Goal: Contribute content: Add original content to the website for others to see

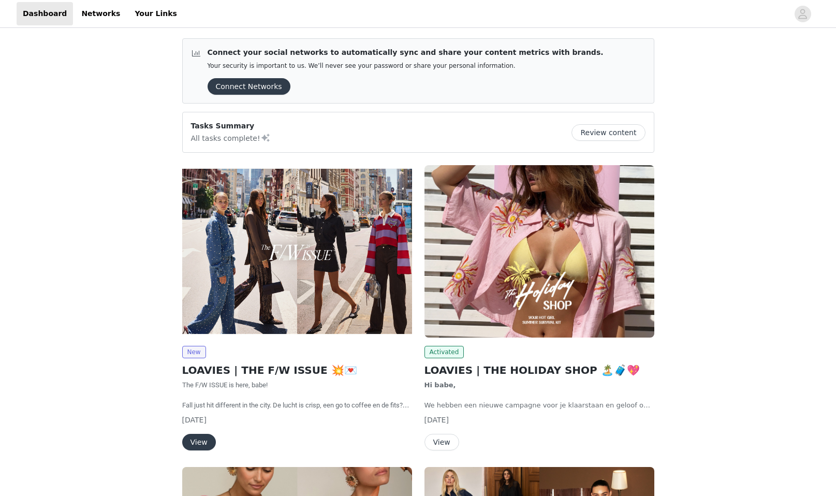
scroll to position [49, 0]
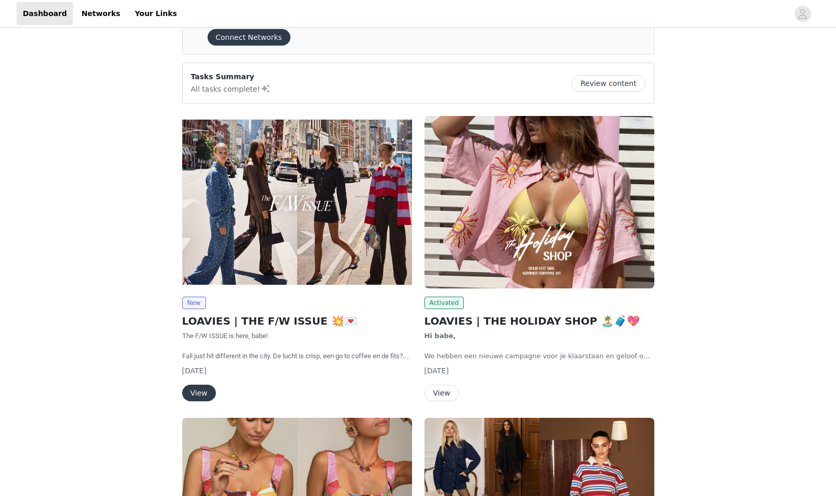
click at [629, 86] on button "Review content" at bounding box center [607, 83] width 73 height 17
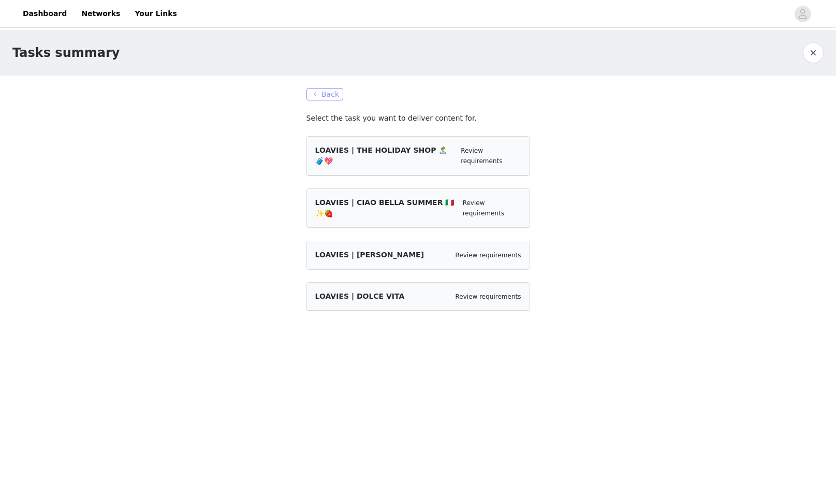
click at [323, 92] on button "Back" at bounding box center [324, 94] width 37 height 12
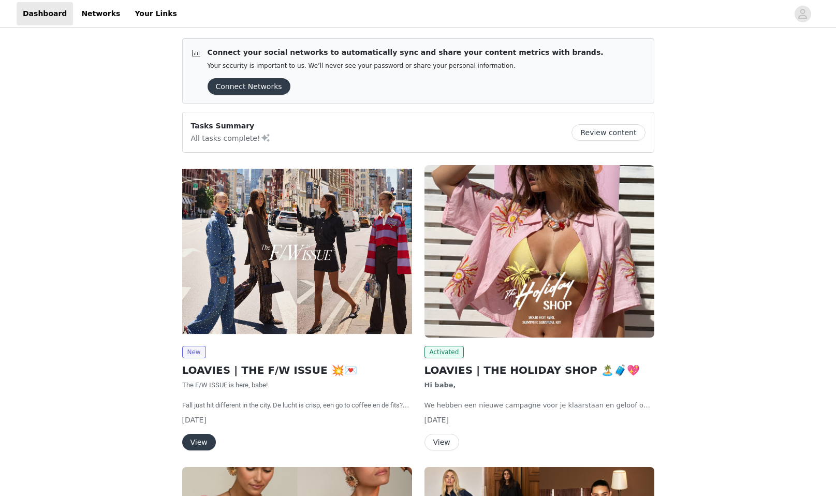
click at [203, 442] on button "View" at bounding box center [199, 442] width 34 height 17
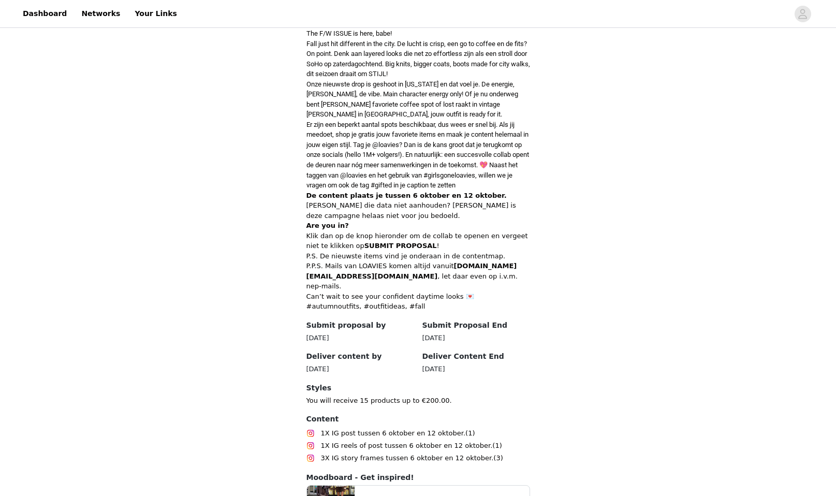
scroll to position [264, 0]
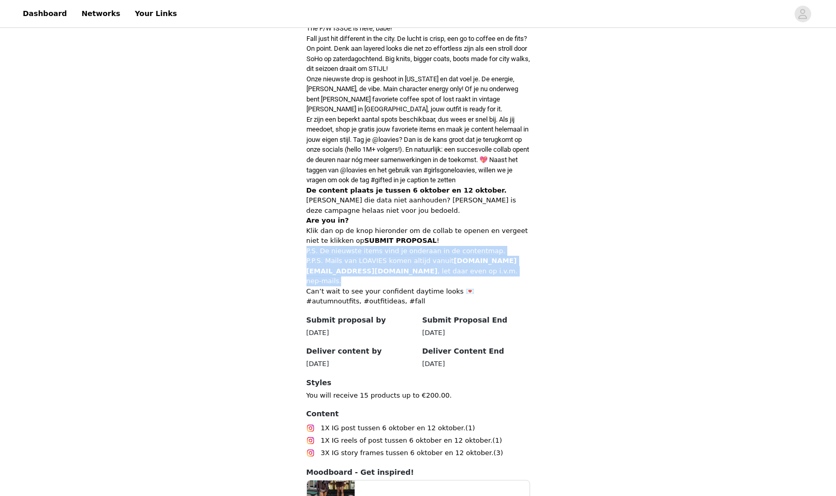
drag, startPoint x: 323, startPoint y: 255, endPoint x: 540, endPoint y: 272, distance: 218.1
click at [540, 272] on section "Back LOAVIES LOAVIES | THE F/W ISSUE 💥💌 Overview The F/W ISSUE is here, babe! F…" at bounding box center [418, 266] width 248 height 629
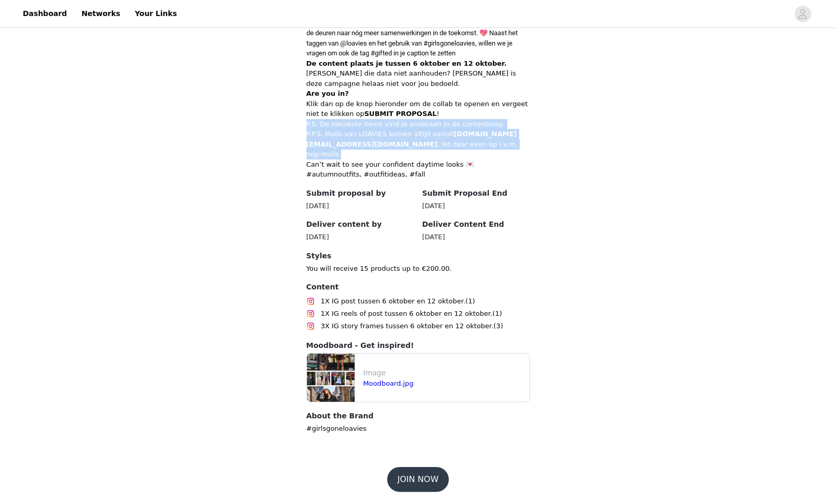
scroll to position [390, 0]
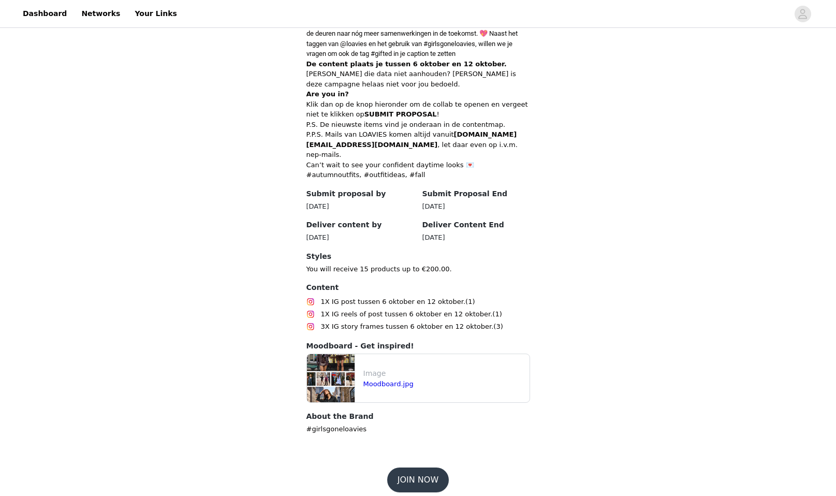
click at [431, 458] on footer "JOIN NOW" at bounding box center [418, 480] width 135 height 50
click at [429, 467] on button "JOIN NOW" at bounding box center [418, 479] width 62 height 25
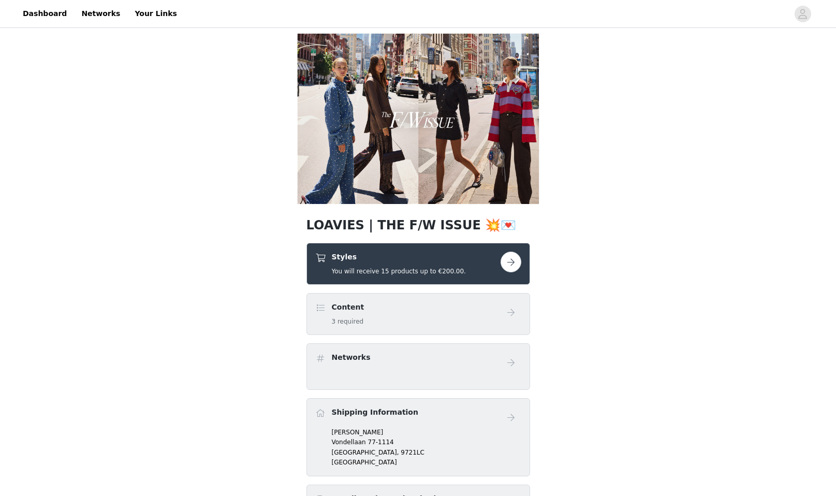
click at [516, 259] on button "button" at bounding box center [510, 262] width 21 height 21
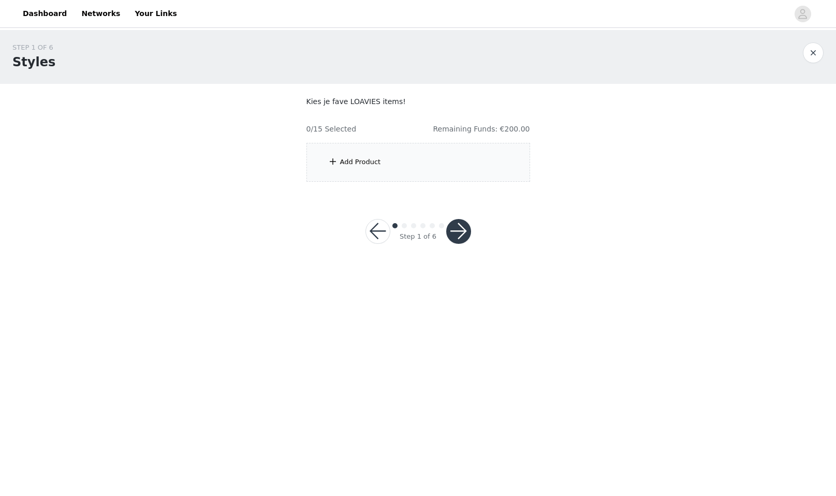
click at [341, 159] on div "Add Product" at bounding box center [360, 162] width 41 height 10
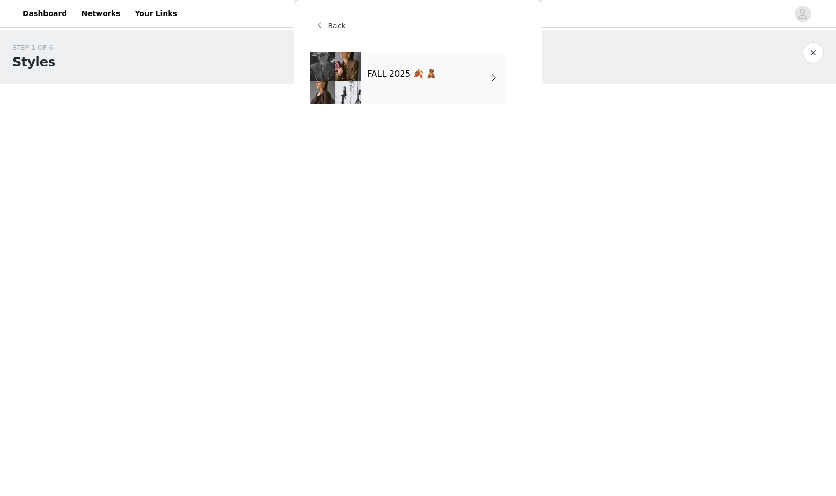
click at [411, 87] on div "FALL 2025 🍂 🧸" at bounding box center [433, 78] width 144 height 52
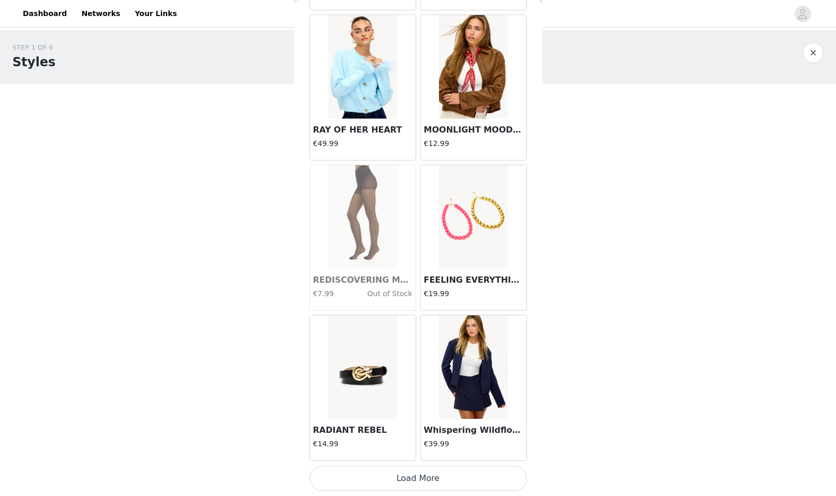
click at [440, 486] on button "Load More" at bounding box center [417, 478] width 217 height 25
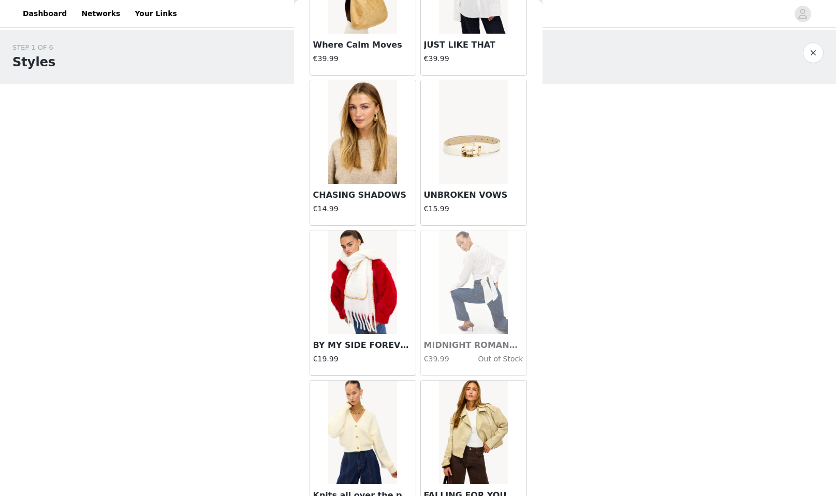
scroll to position [1940, 0]
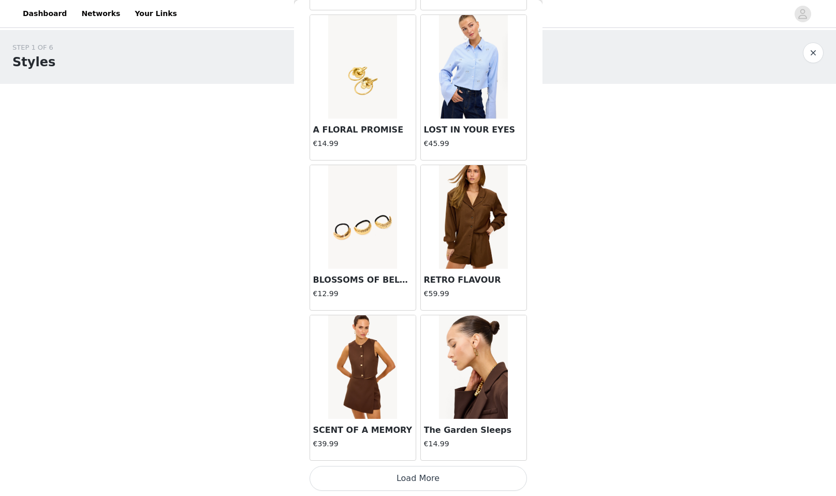
click at [467, 481] on button "Load More" at bounding box center [417, 478] width 217 height 25
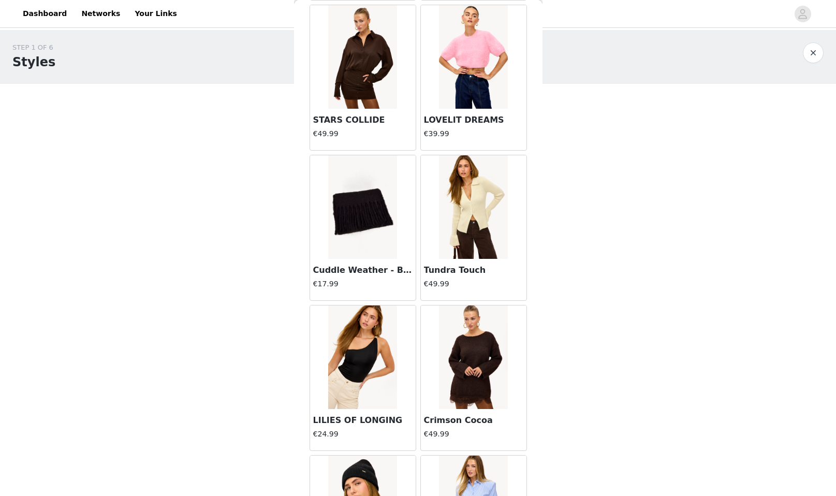
scroll to position [3351, 0]
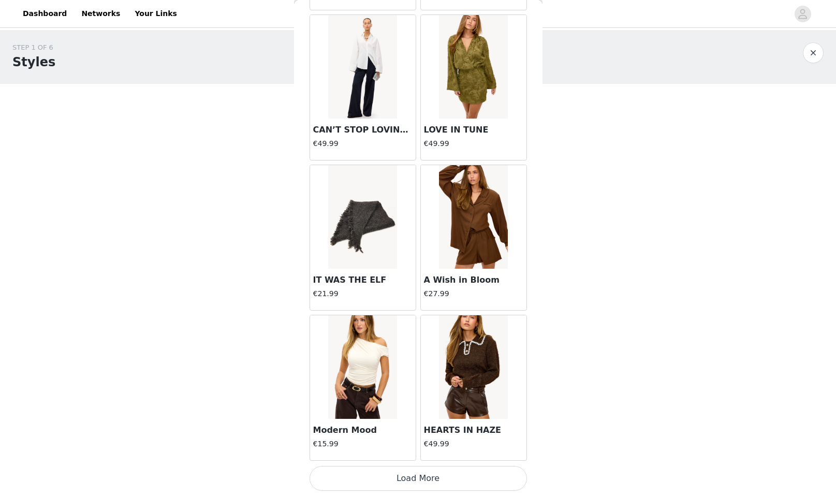
click at [418, 478] on button "Load More" at bounding box center [417, 478] width 217 height 25
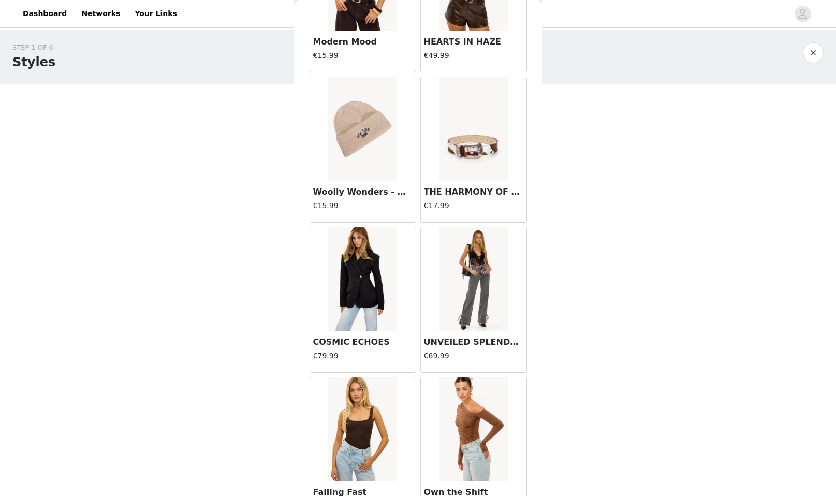
scroll to position [4478, 0]
click at [362, 260] on img at bounding box center [362, 279] width 69 height 104
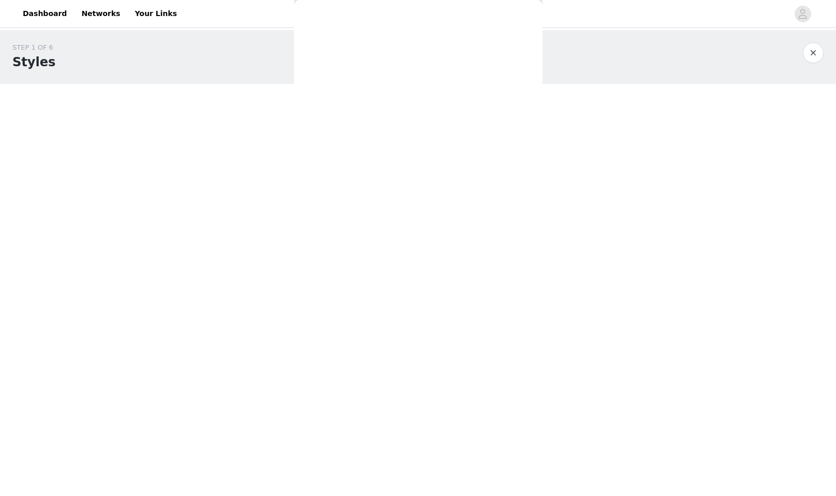
scroll to position [0, 0]
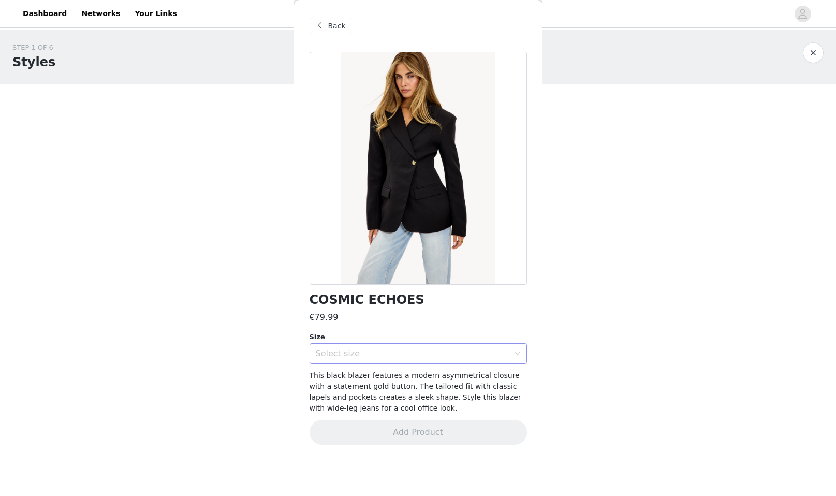
click at [396, 355] on div "Select size" at bounding box center [413, 353] width 194 height 10
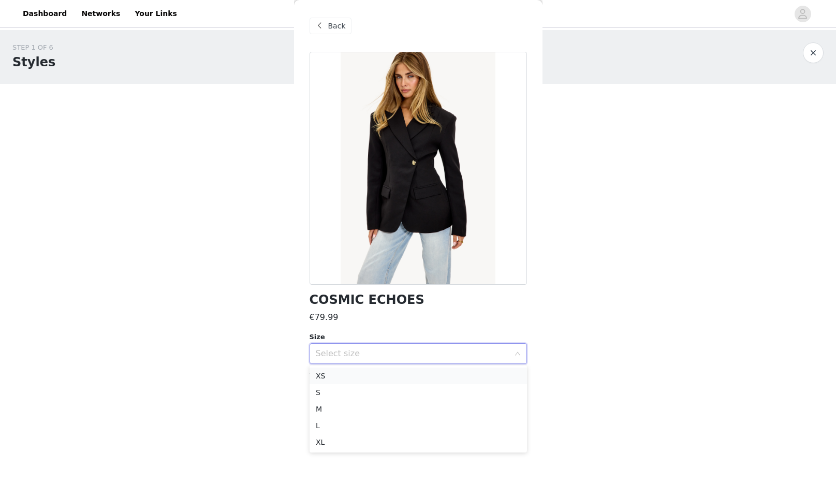
click at [431, 376] on li "XS" at bounding box center [417, 375] width 217 height 17
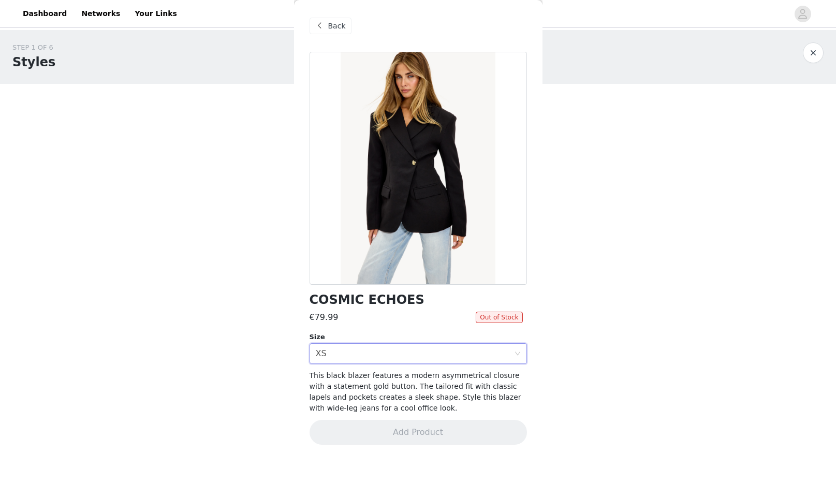
drag, startPoint x: 342, startPoint y: 29, endPoint x: 415, endPoint y: 115, distance: 112.4
click at [342, 30] on span "Back" at bounding box center [337, 26] width 18 height 11
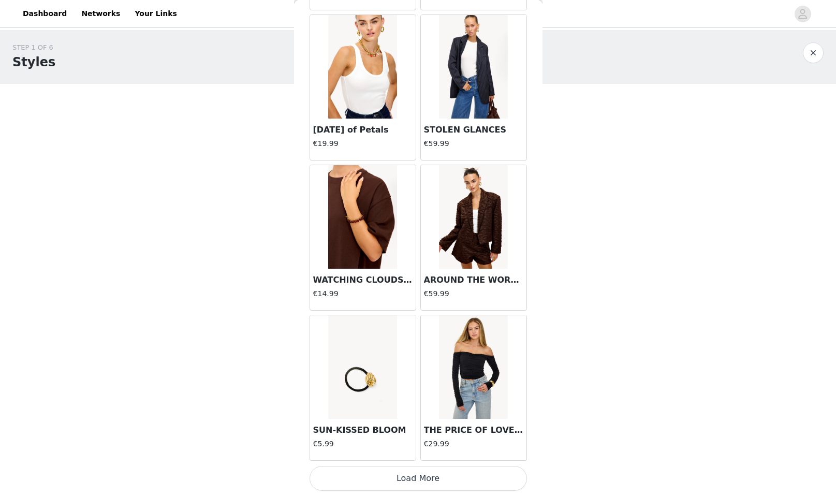
scroll to position [5590, 0]
drag, startPoint x: 435, startPoint y: 478, endPoint x: 453, endPoint y: 464, distance: 22.8
click at [435, 478] on button "Load More" at bounding box center [417, 478] width 217 height 25
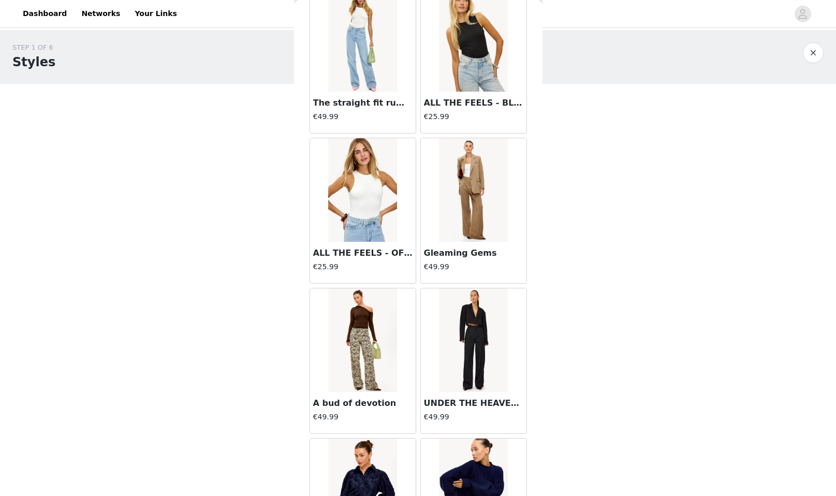
scroll to position [6293, 0]
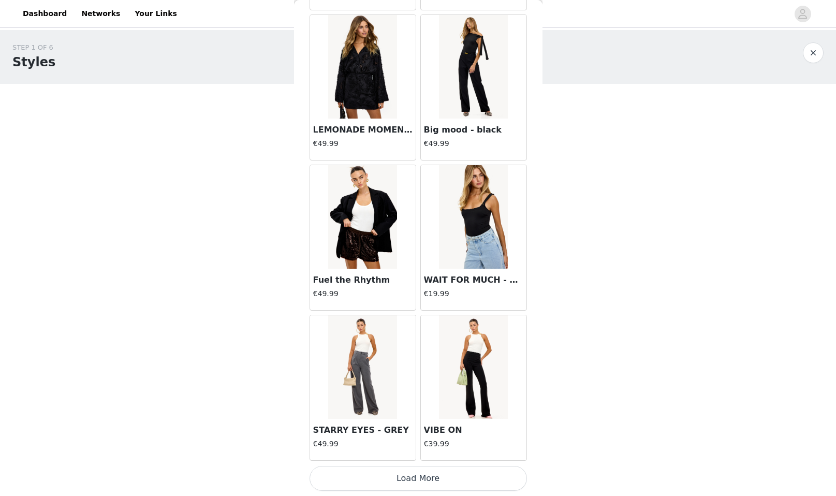
click at [452, 473] on button "Load More" at bounding box center [417, 478] width 217 height 25
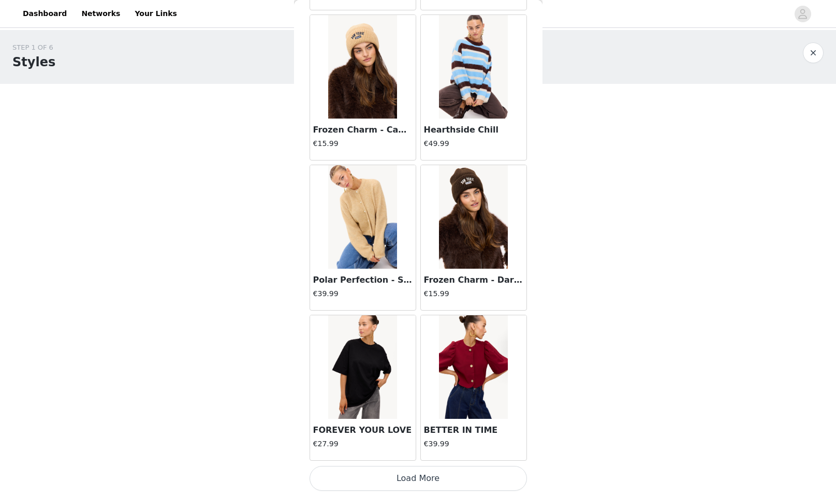
scroll to position [8592, 0]
click at [481, 474] on button "Load More" at bounding box center [417, 478] width 217 height 25
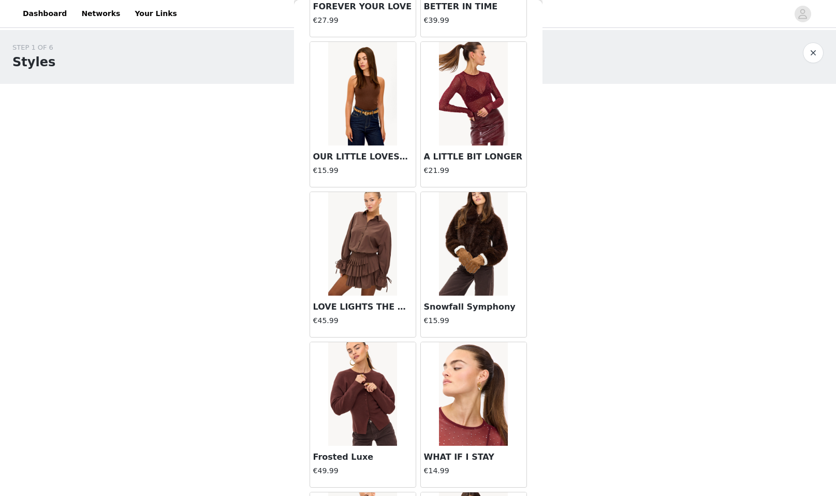
scroll to position [9020, 0]
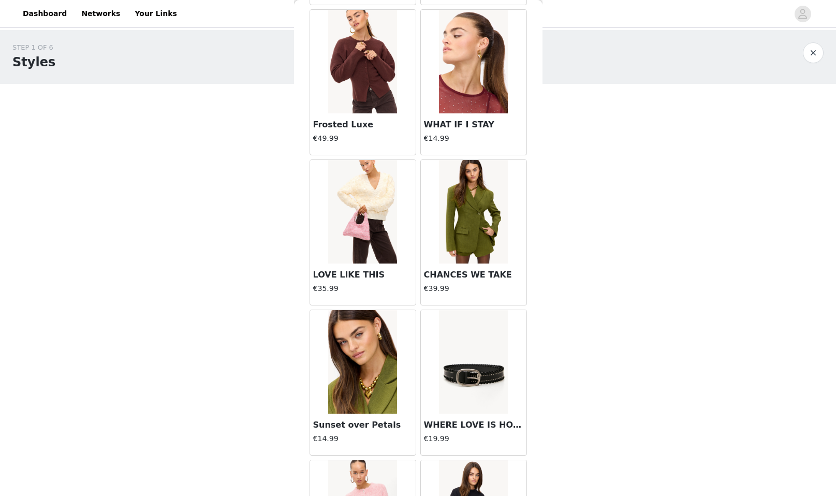
click at [467, 223] on img at bounding box center [473, 212] width 69 height 104
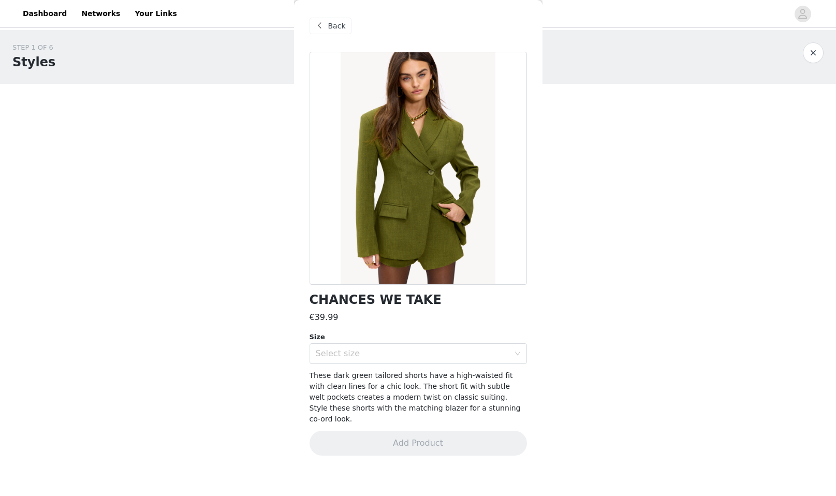
scroll to position [0, 0]
drag, startPoint x: 336, startPoint y: 28, endPoint x: 337, endPoint y: 36, distance: 8.4
click at [336, 29] on span "Back" at bounding box center [337, 26] width 18 height 11
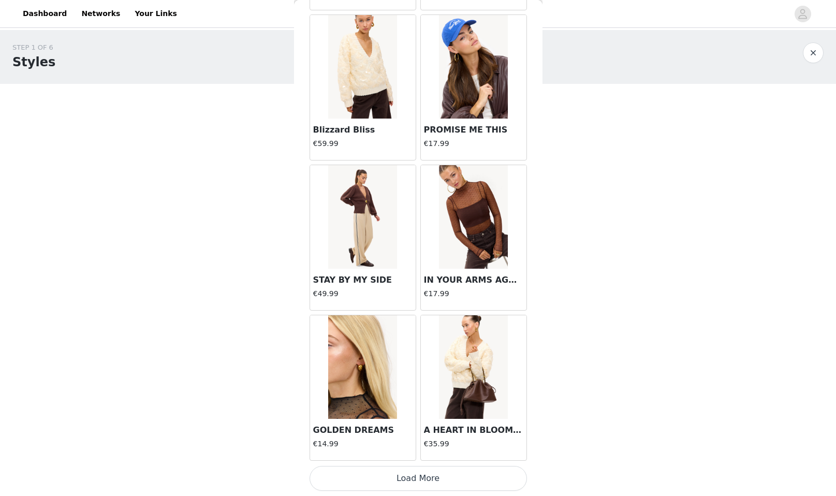
click at [474, 479] on button "Load More" at bounding box center [417, 478] width 217 height 25
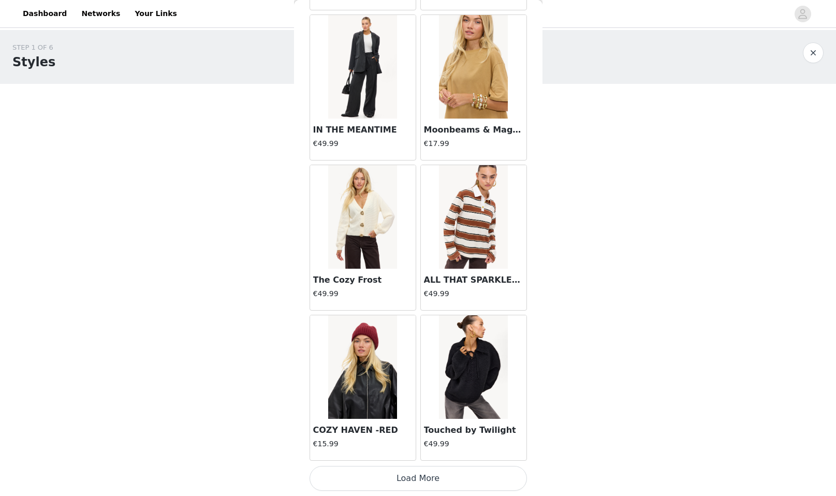
click at [467, 476] on button "Load More" at bounding box center [417, 478] width 217 height 25
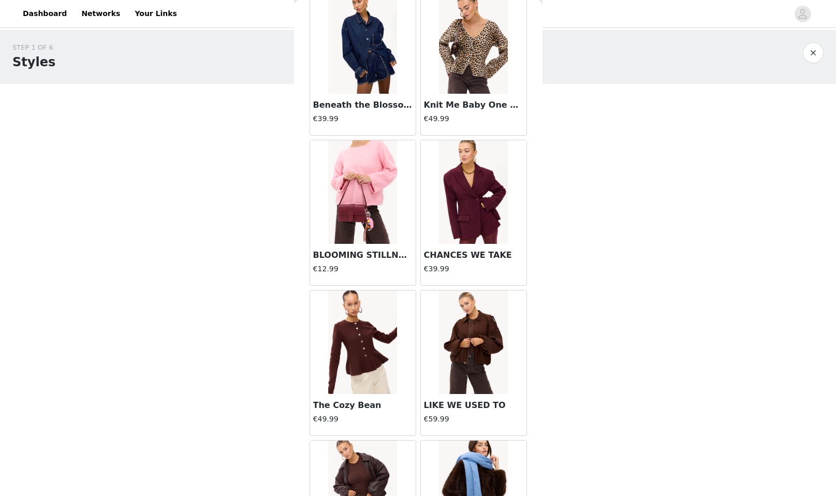
scroll to position [12755, 0]
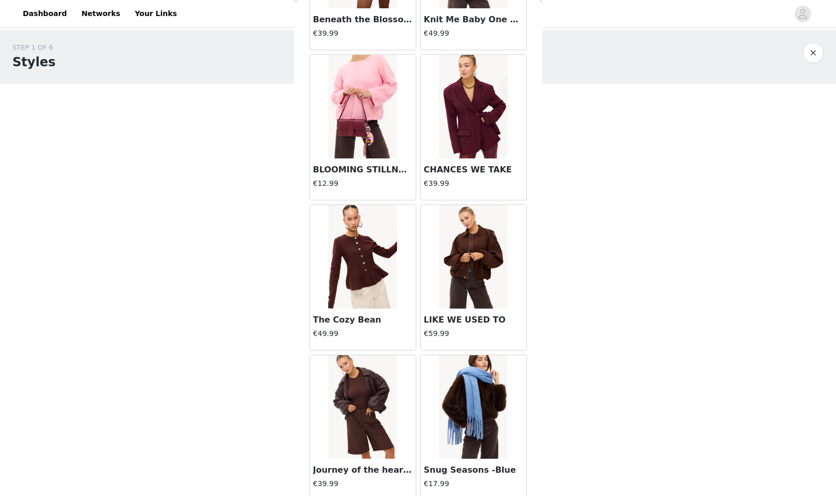
click at [484, 126] on img at bounding box center [473, 107] width 69 height 104
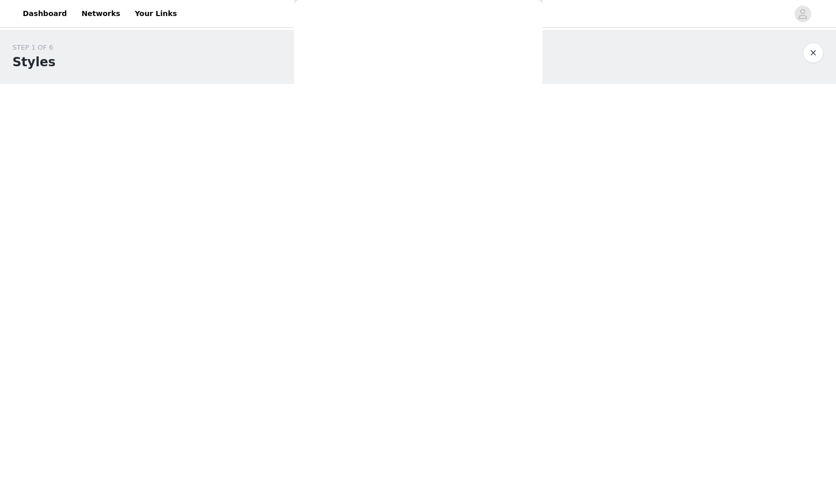
scroll to position [0, 0]
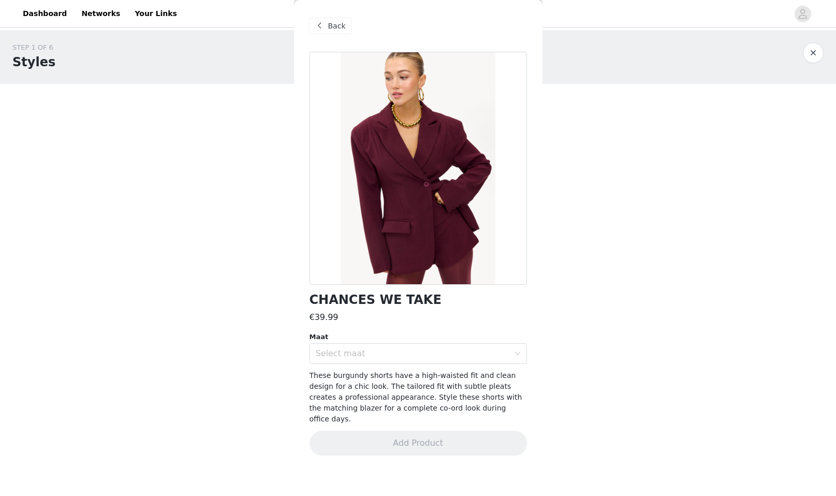
click at [347, 26] on div "Back" at bounding box center [330, 26] width 42 height 17
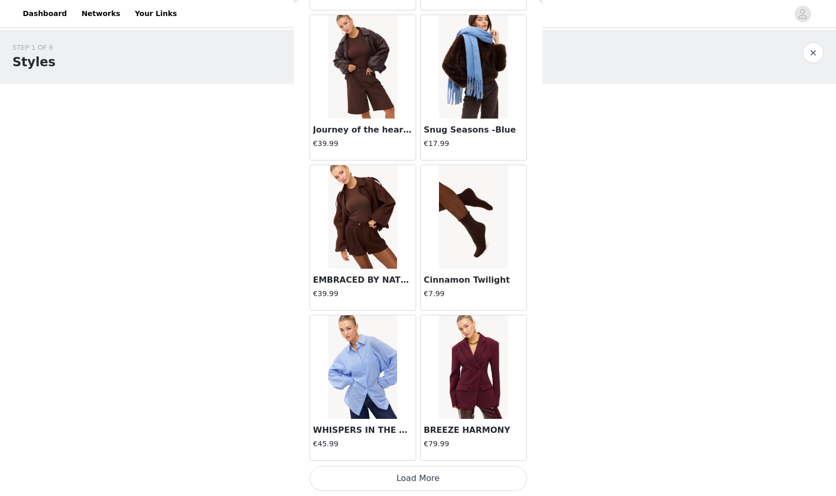
scroll to position [13095, 0]
click at [479, 484] on button "Load More" at bounding box center [417, 478] width 217 height 25
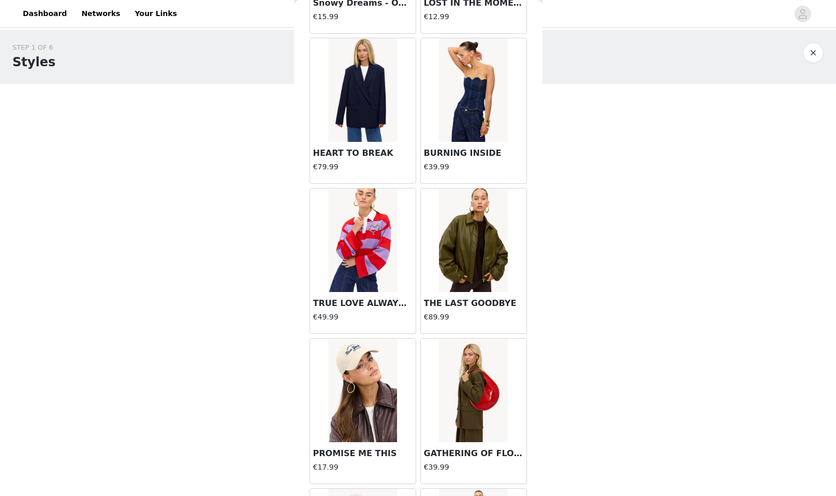
scroll to position [13822, 0]
click at [479, 248] on img at bounding box center [473, 240] width 69 height 104
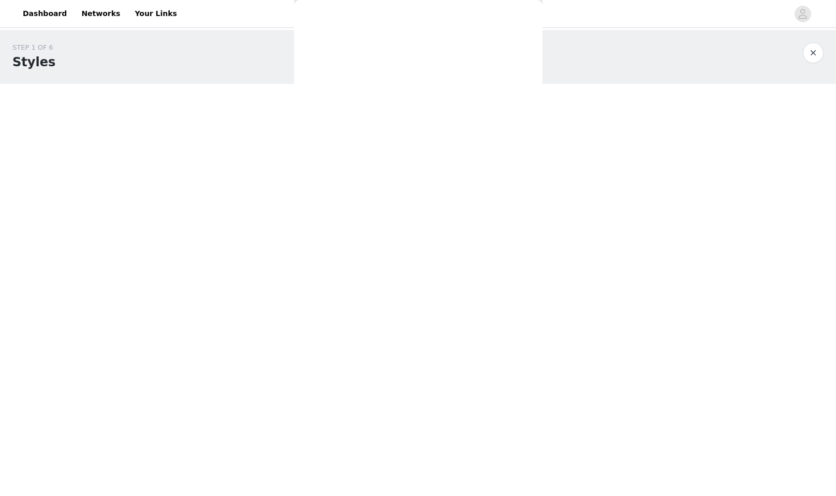
scroll to position [0, 0]
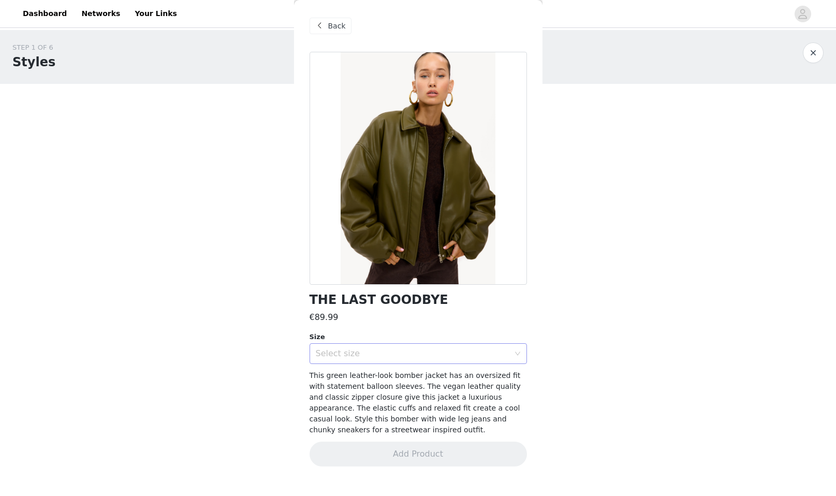
click at [468, 350] on div "Select size" at bounding box center [413, 353] width 194 height 10
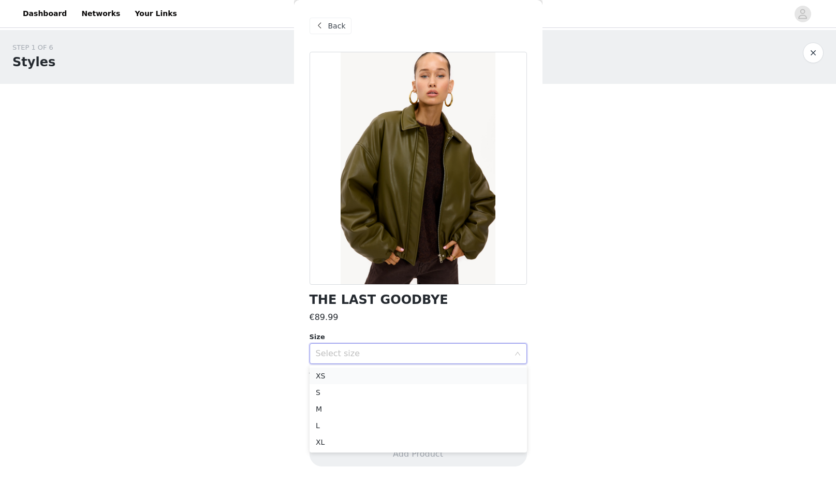
click at [475, 372] on li "XS" at bounding box center [417, 375] width 217 height 17
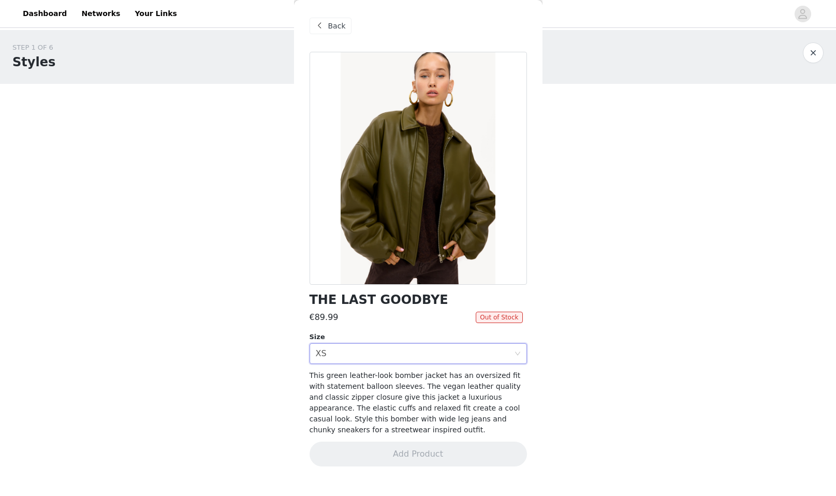
click at [344, 27] on span "Back" at bounding box center [337, 26] width 18 height 11
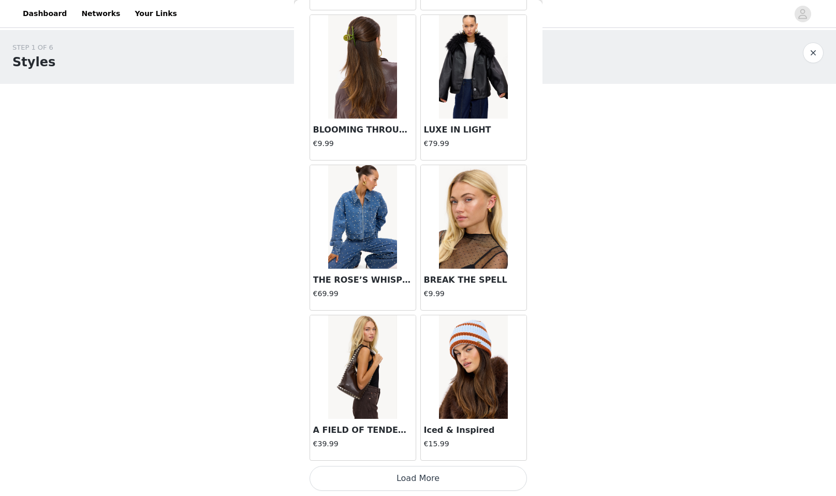
scroll to position [14596, 0]
click at [441, 481] on button "Load More" at bounding box center [417, 478] width 217 height 25
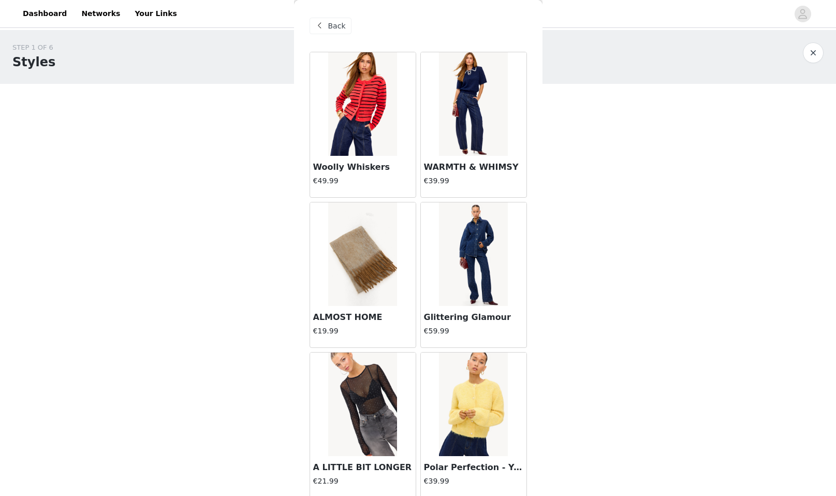
scroll to position [106, 0]
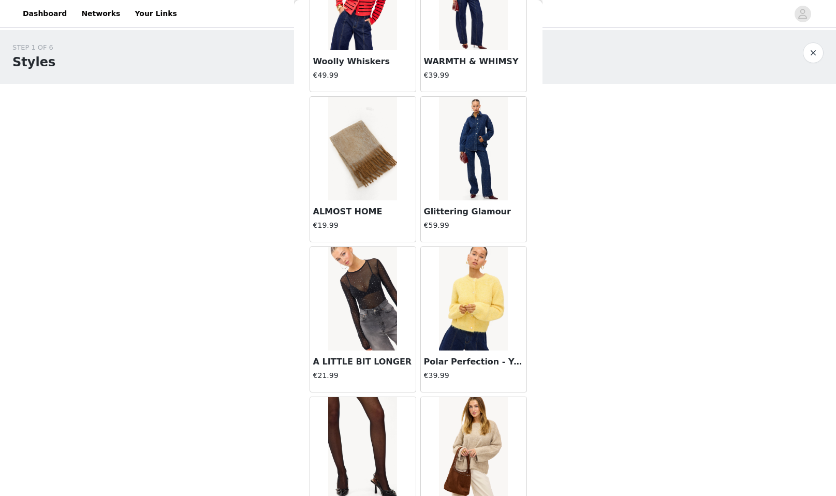
click at [473, 175] on img at bounding box center [473, 149] width 69 height 104
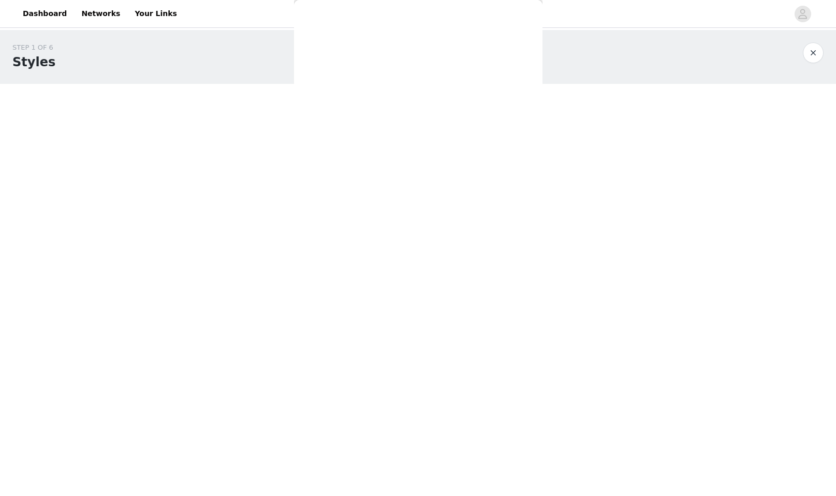
scroll to position [0, 0]
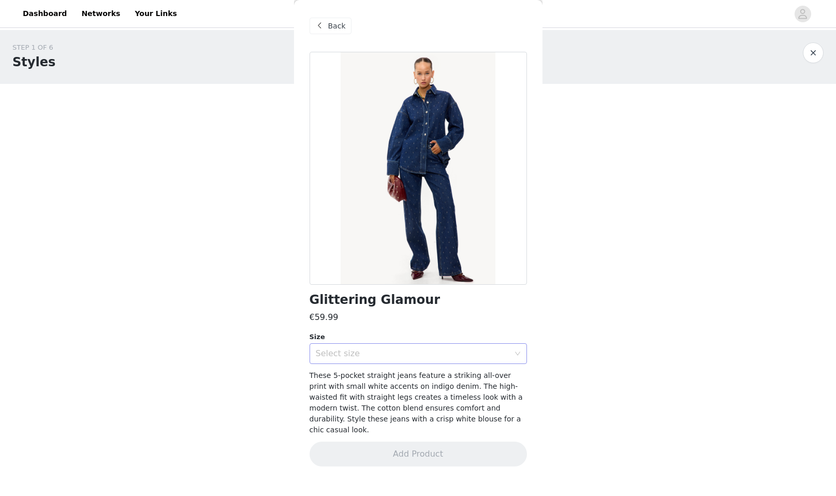
click at [514, 357] on icon "icon: down" at bounding box center [517, 353] width 6 height 7
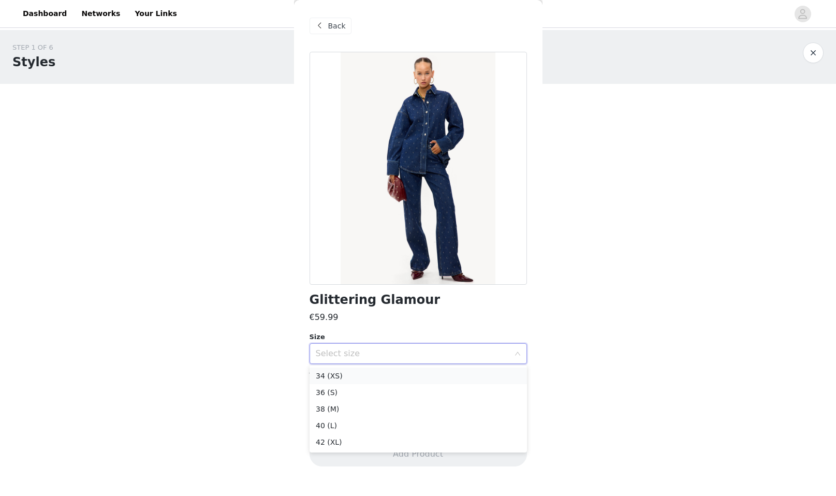
click at [476, 370] on li "34 (XS)" at bounding box center [417, 375] width 217 height 17
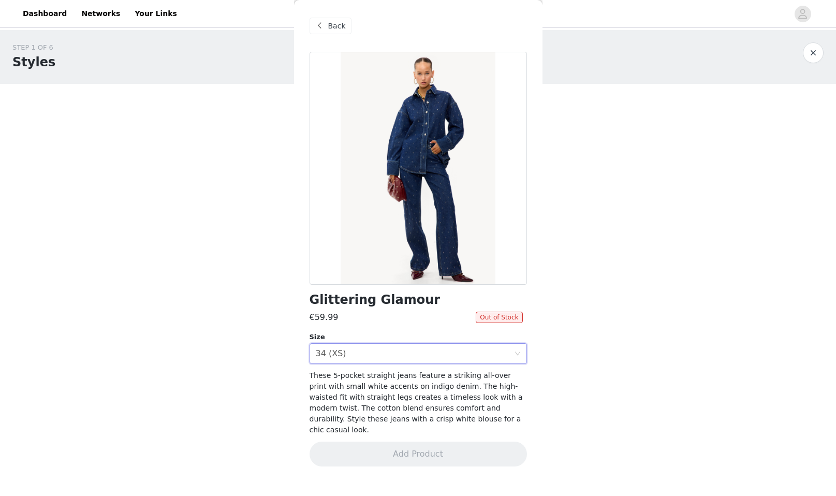
drag, startPoint x: 344, startPoint y: 24, endPoint x: 461, endPoint y: 71, distance: 126.3
click at [344, 24] on span "Back" at bounding box center [337, 26] width 18 height 11
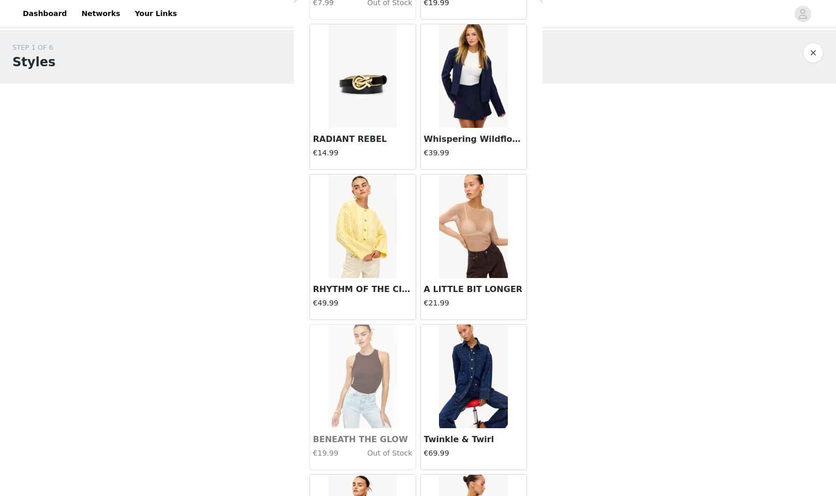
scroll to position [1455, 0]
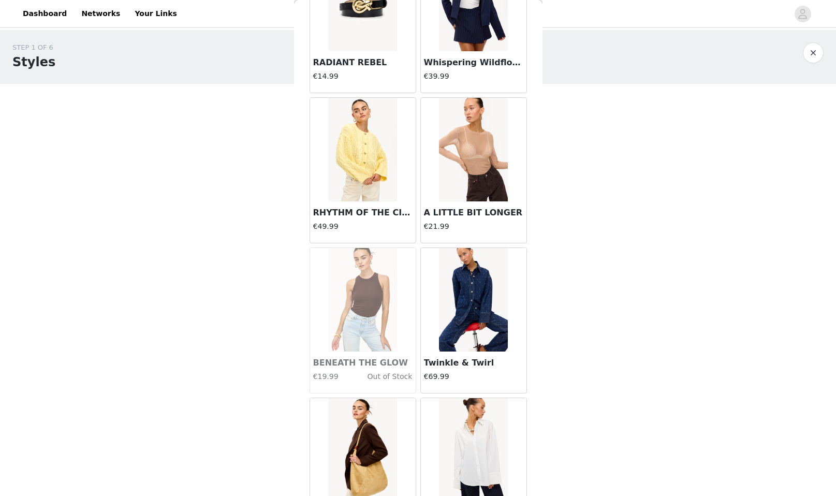
click at [479, 337] on img at bounding box center [473, 300] width 69 height 104
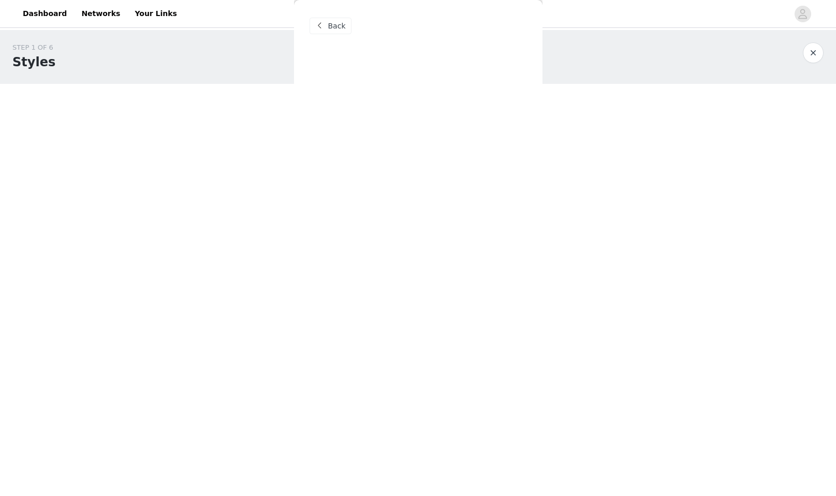
scroll to position [0, 0]
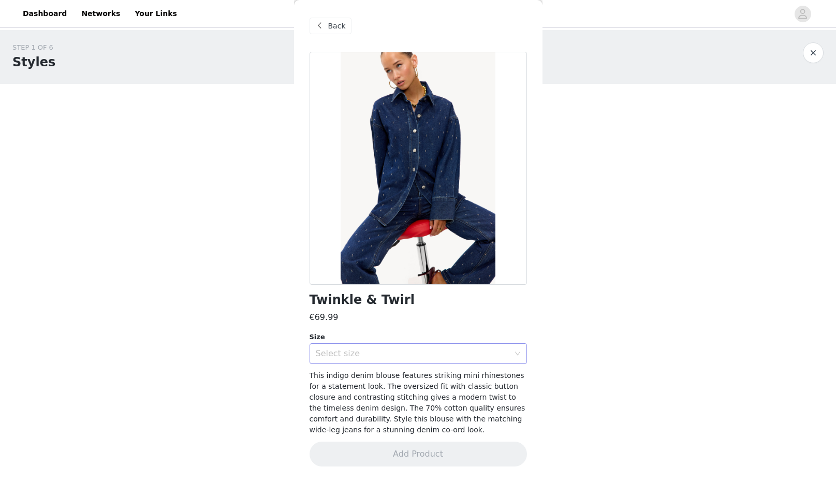
click at [484, 356] on div "Select size" at bounding box center [413, 353] width 194 height 10
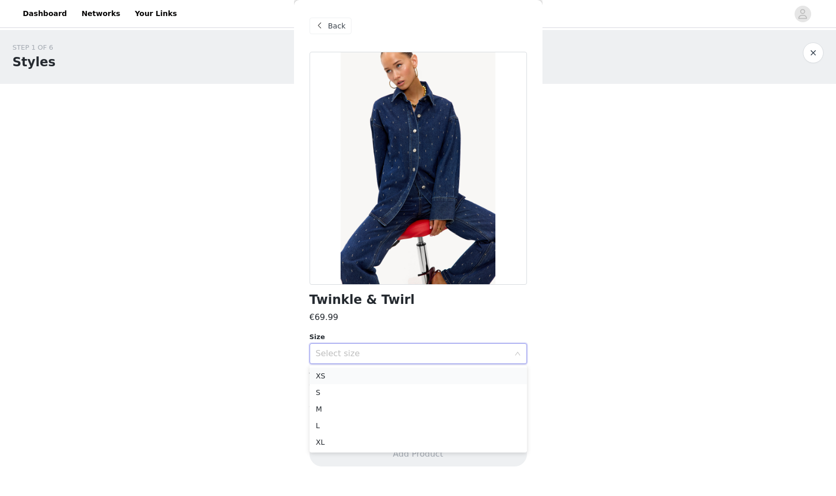
click at [492, 374] on li "XS" at bounding box center [417, 375] width 217 height 17
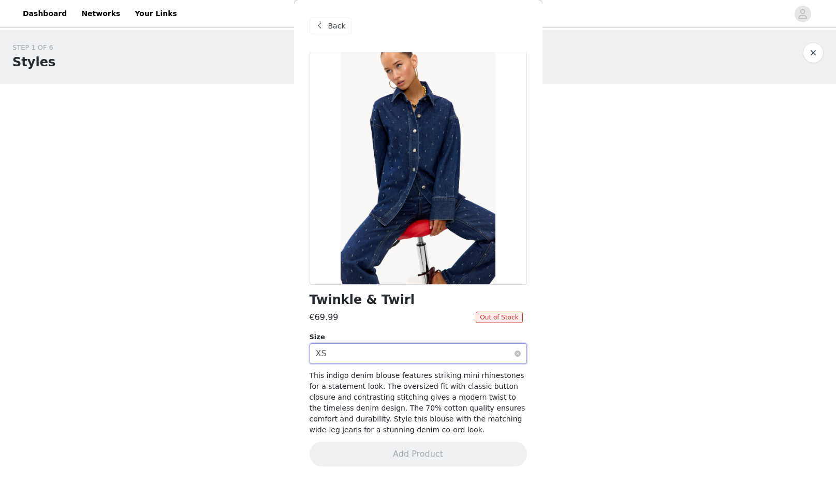
click at [495, 345] on div "Select size XS" at bounding box center [415, 354] width 198 height 20
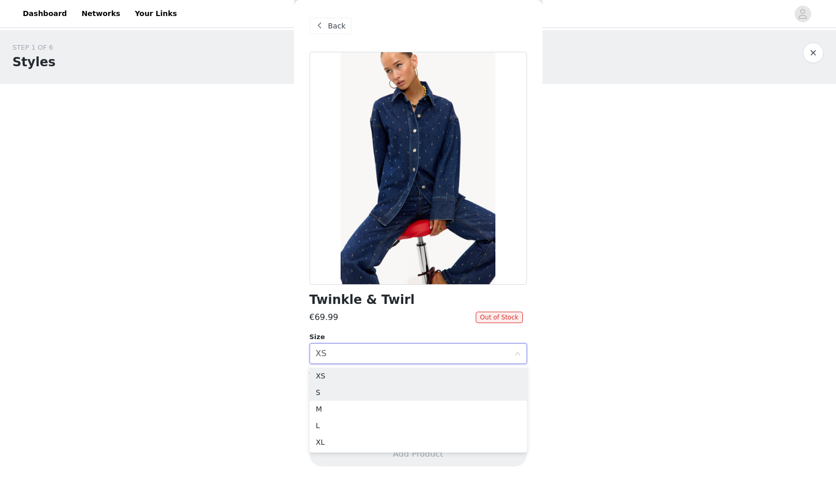
click at [464, 386] on li "S" at bounding box center [417, 392] width 217 height 17
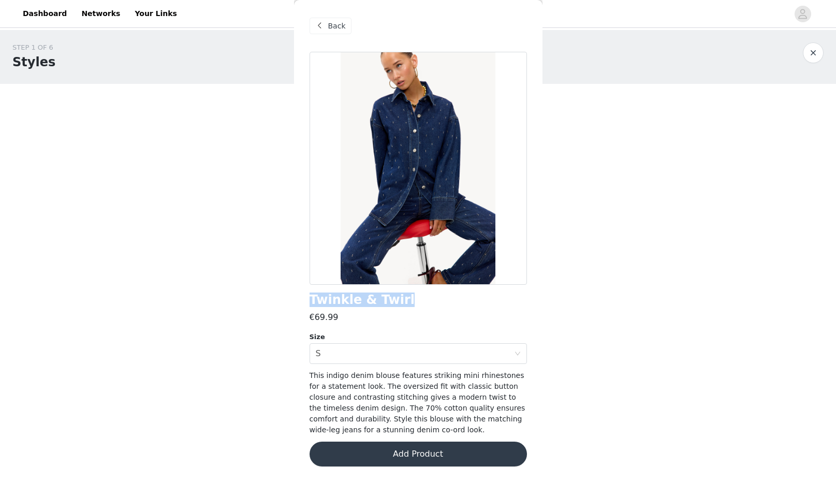
drag, startPoint x: 342, startPoint y: 299, endPoint x: 302, endPoint y: 296, distance: 40.5
click at [297, 297] on div "Back Twinkle & Twirl €69.99 Size Select size S This indigo denim blouse feature…" at bounding box center [418, 248] width 248 height 496
copy h1 "Twinkle & Twirl"
click at [328, 26] on span "Back" at bounding box center [337, 26] width 18 height 11
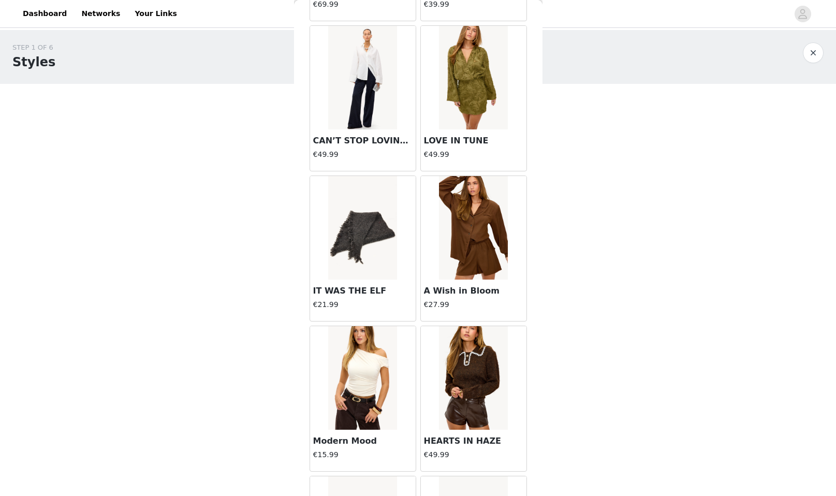
scroll to position [4083, 0]
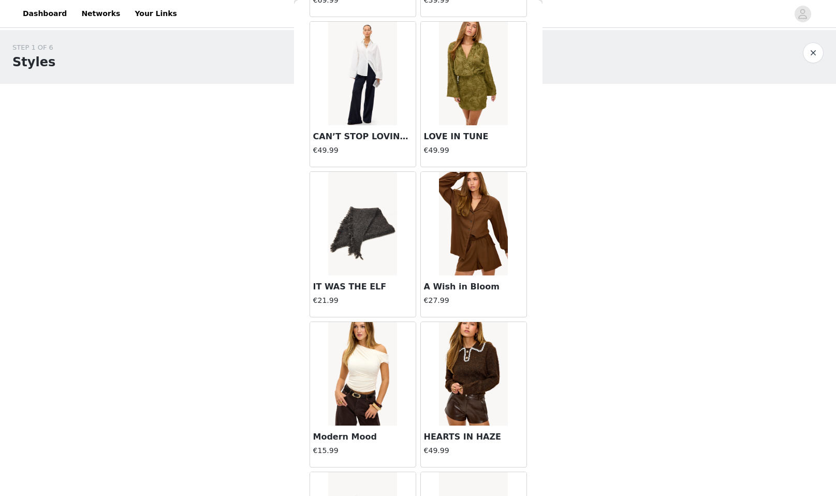
click at [349, 94] on img at bounding box center [362, 74] width 69 height 104
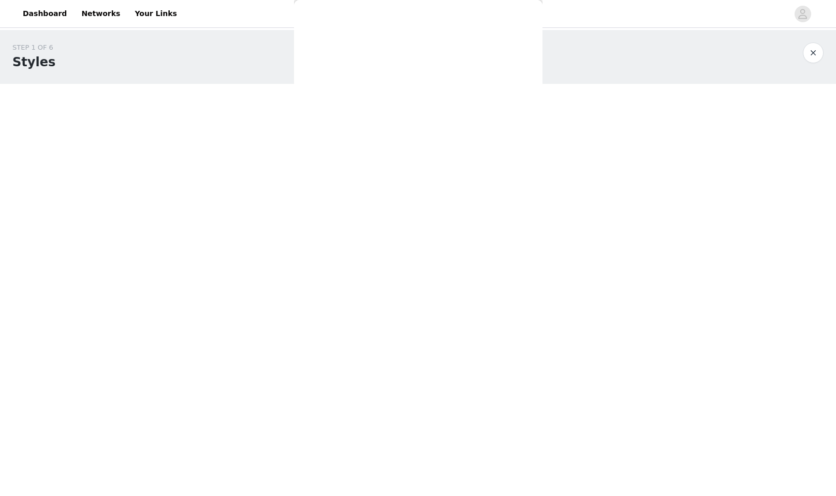
scroll to position [0, 0]
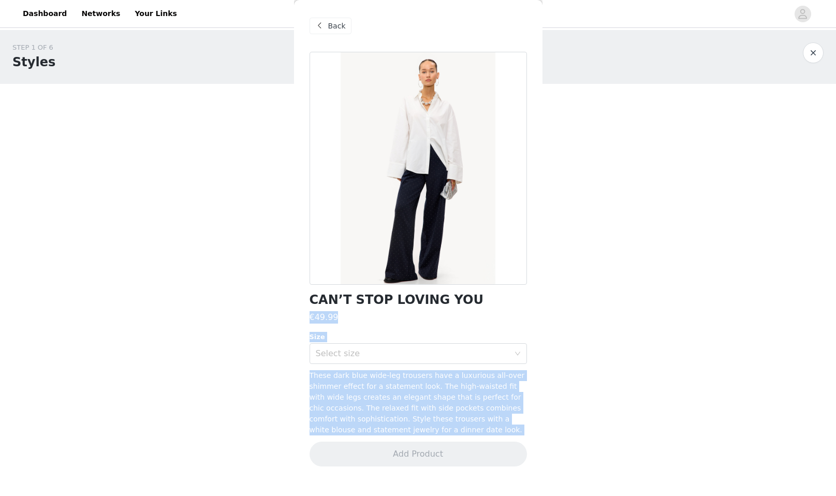
drag, startPoint x: 371, startPoint y: 301, endPoint x: 315, endPoint y: 294, distance: 56.3
click at [292, 299] on body "Dashboard Networks Your Links STEP 1 OF 6 Styles Kies je fave LOAVIES items! 0/…" at bounding box center [418, 248] width 836 height 496
copy div "CAN’T STOP LOVING YOU €49.99 Size Select size These dark blue wide-leg trousers…"
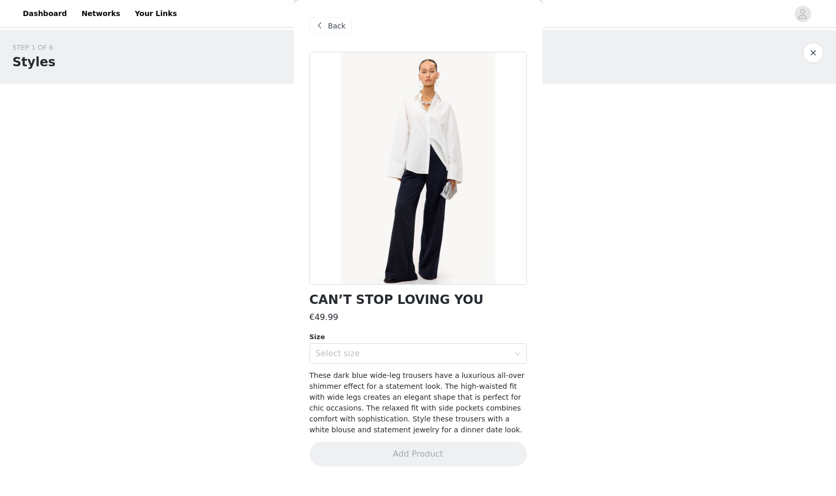
drag, startPoint x: 374, startPoint y: 299, endPoint x: 379, endPoint y: 300, distance: 5.2
click at [374, 299] on h1 "CAN’T STOP LOVING YOU" at bounding box center [396, 300] width 174 height 14
drag, startPoint x: 453, startPoint y: 299, endPoint x: 301, endPoint y: 297, distance: 152.2
click at [301, 297] on div "Back CAN’T STOP LOVING YOU €49.99 Size Select size These dark blue wide-leg tro…" at bounding box center [418, 248] width 248 height 496
copy h1 "CAN’T STOP LOVING YOU"
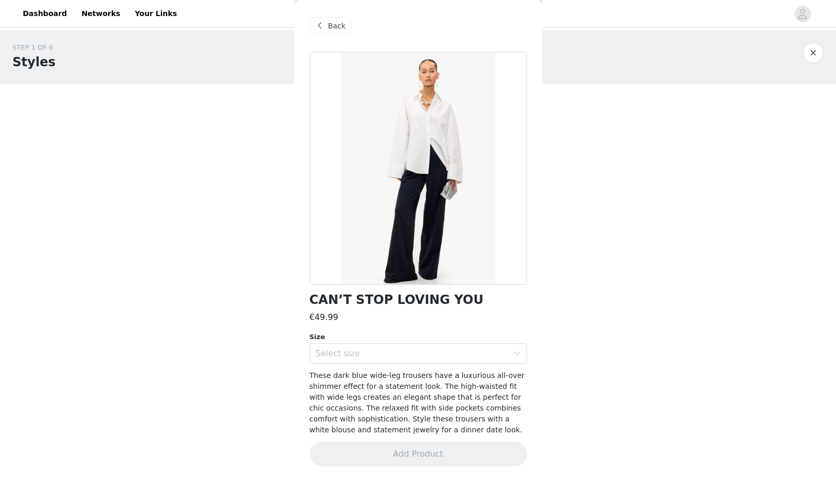
drag, startPoint x: 326, startPoint y: 24, endPoint x: 403, endPoint y: 48, distance: 80.9
click at [326, 24] on span at bounding box center [320, 26] width 12 height 12
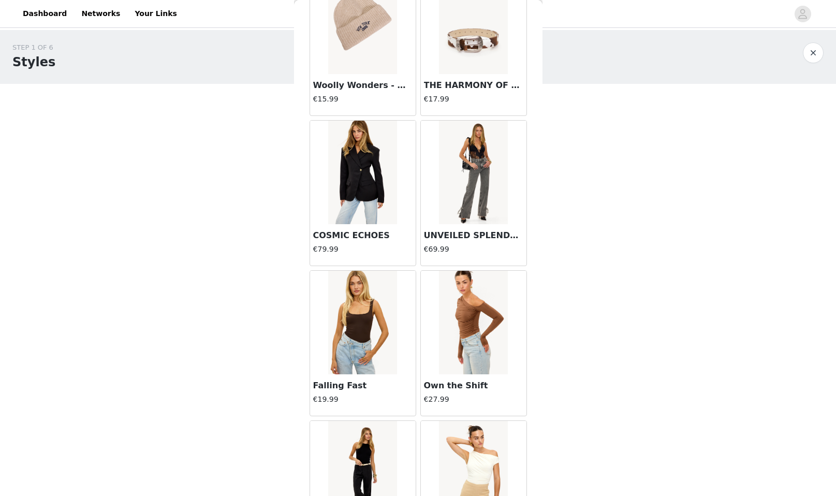
scroll to position [4599, 0]
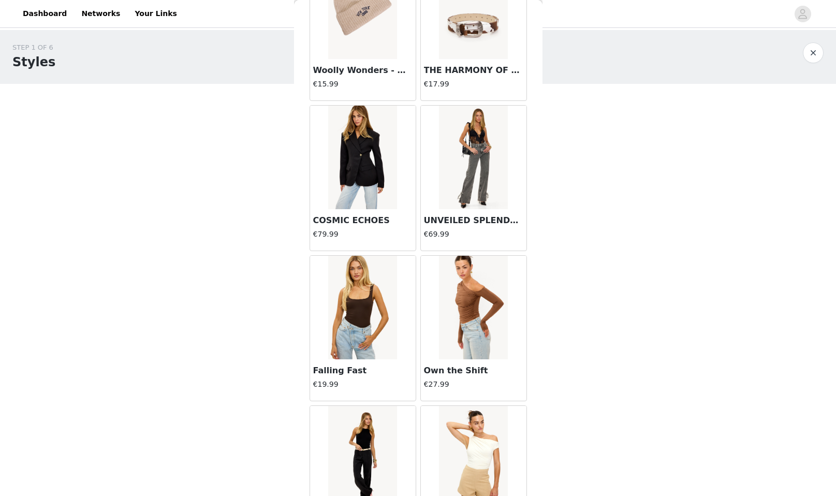
click at [381, 126] on img at bounding box center [362, 158] width 69 height 104
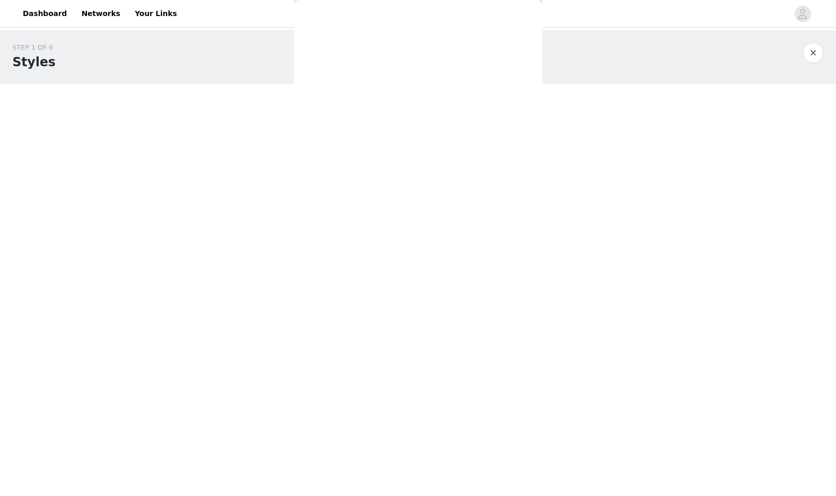
scroll to position [0, 0]
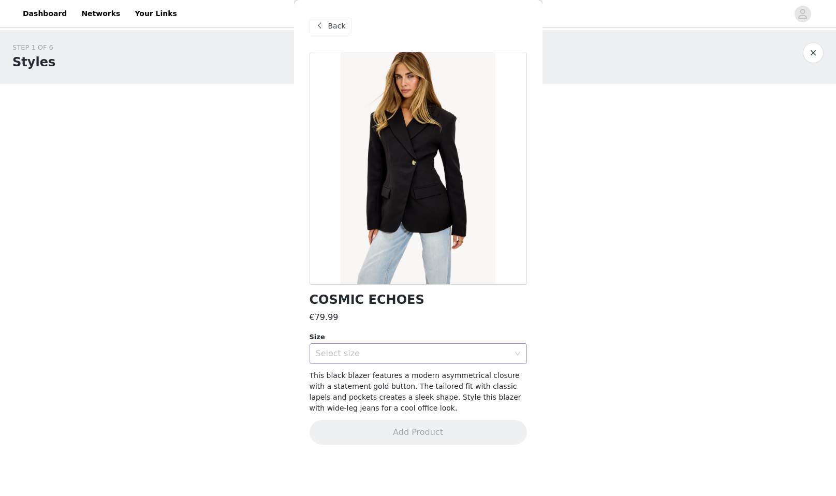
click at [513, 356] on div "Select size" at bounding box center [415, 354] width 198 height 20
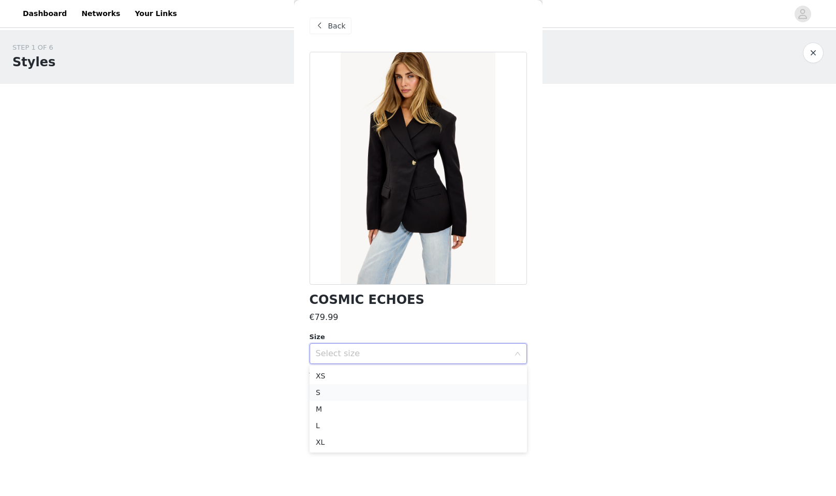
click at [464, 386] on li "S" at bounding box center [417, 392] width 217 height 17
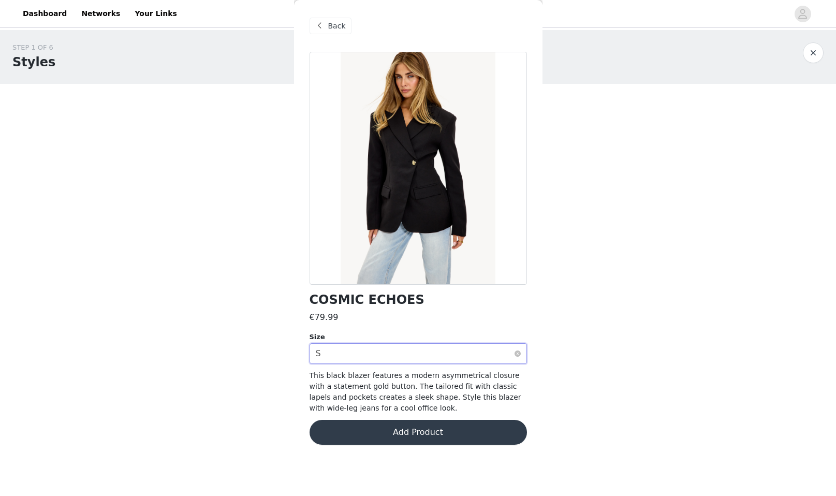
click at [371, 348] on div "Select size S" at bounding box center [415, 354] width 198 height 20
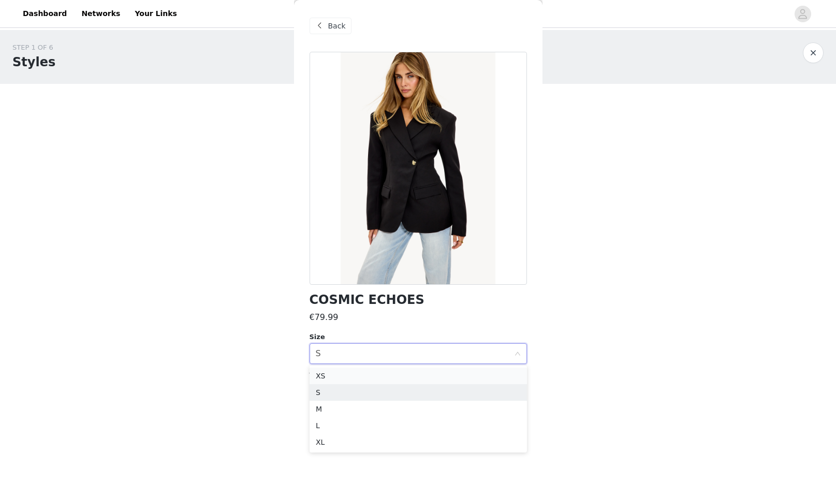
click at [444, 376] on li "XS" at bounding box center [417, 375] width 217 height 17
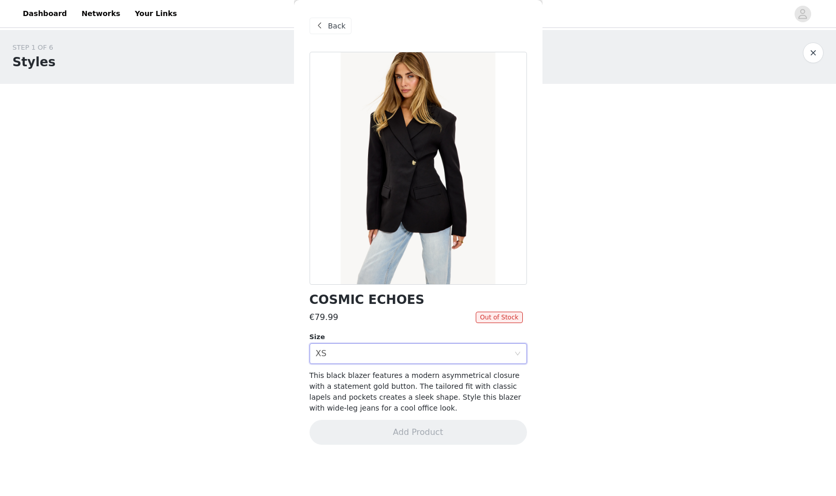
click at [318, 24] on span at bounding box center [320, 26] width 12 height 12
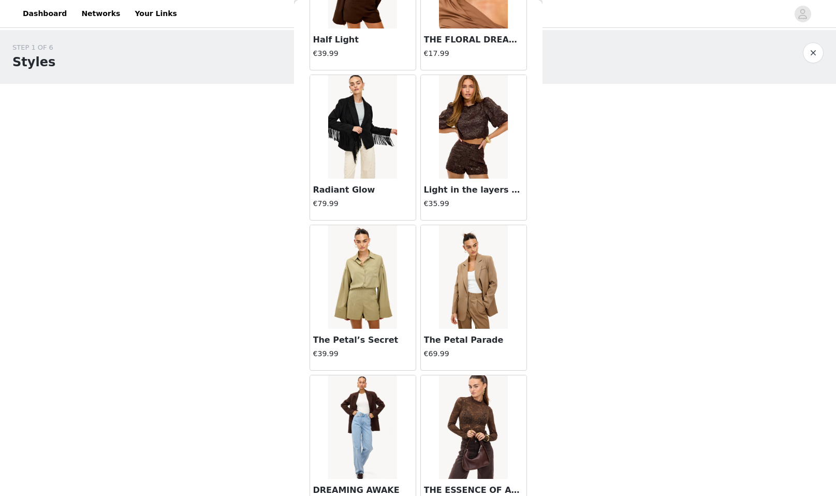
scroll to position [7634, 0]
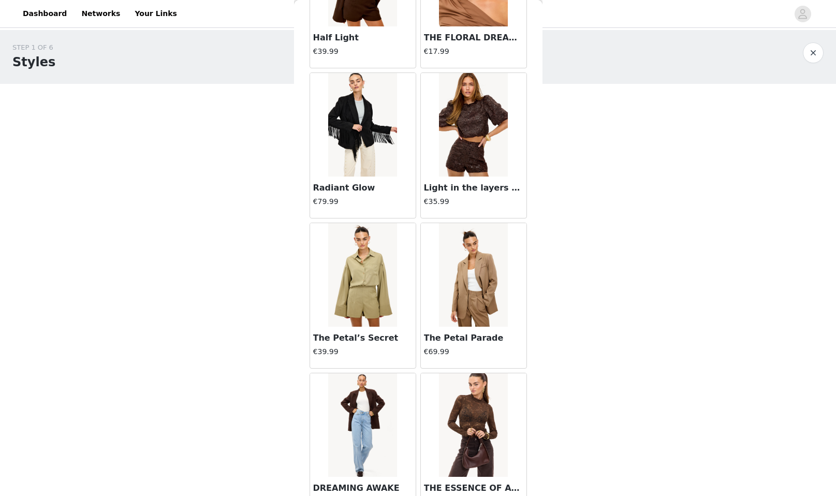
click at [476, 322] on img at bounding box center [473, 275] width 69 height 104
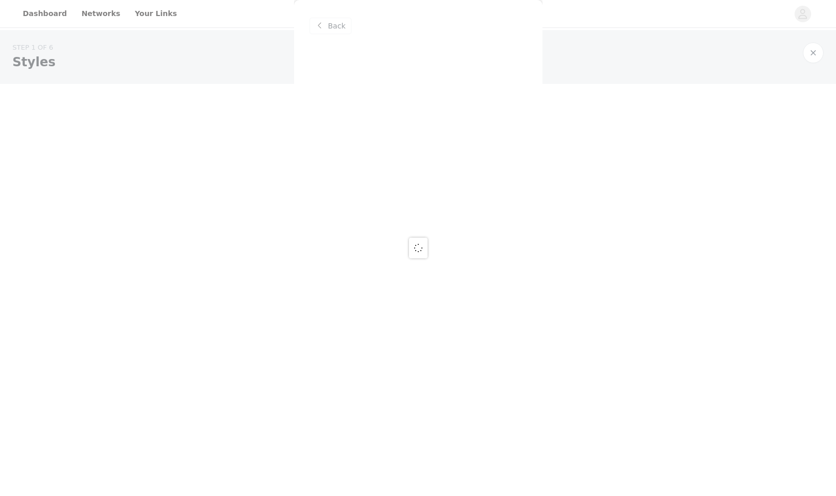
scroll to position [0, 0]
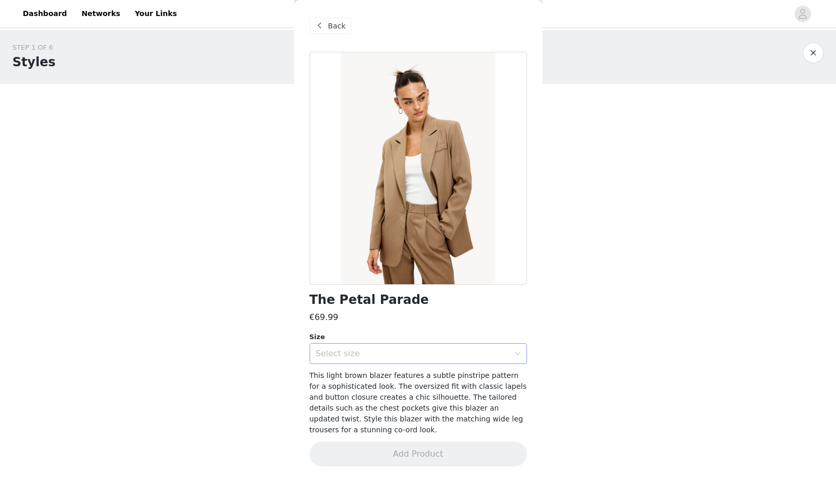
click at [407, 352] on div "Select size" at bounding box center [413, 353] width 194 height 10
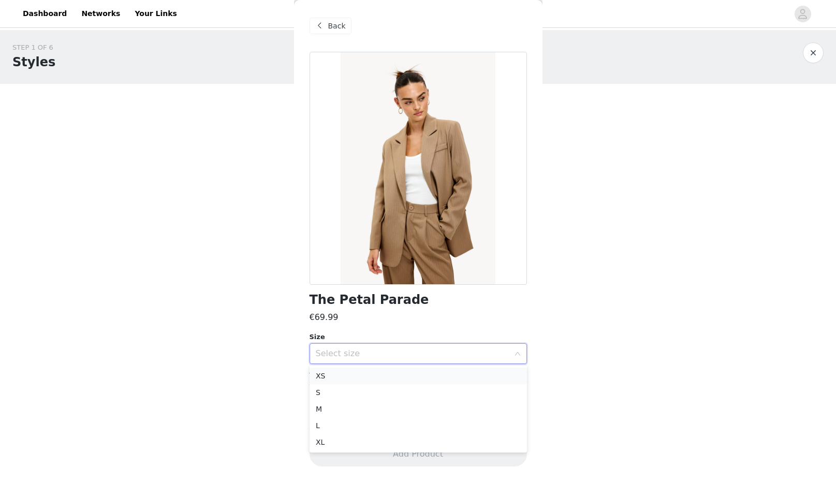
click at [412, 375] on li "XS" at bounding box center [417, 375] width 217 height 17
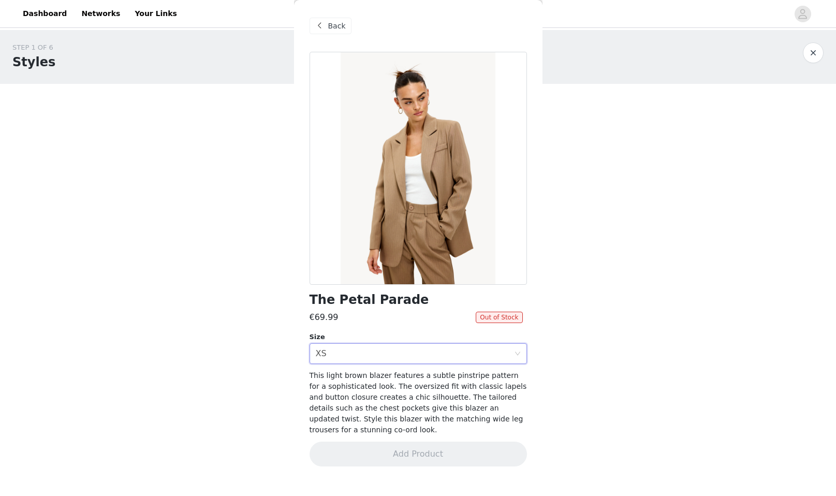
click at [337, 28] on span "Back" at bounding box center [337, 26] width 18 height 11
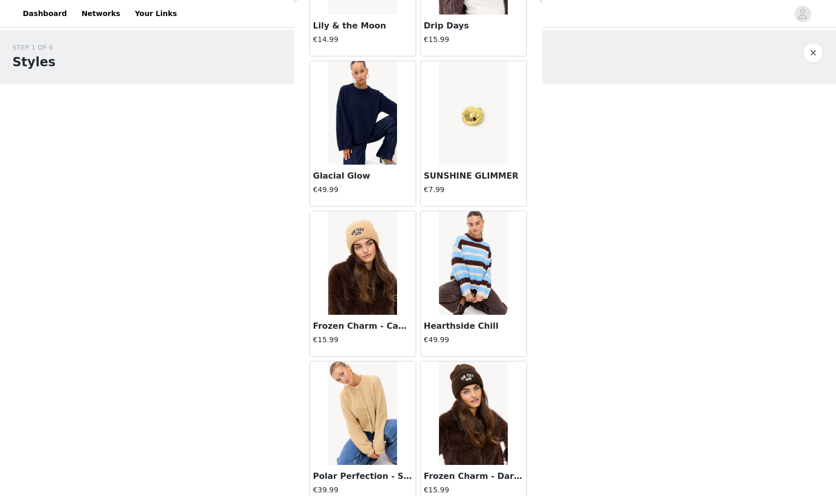
scroll to position [8398, 0]
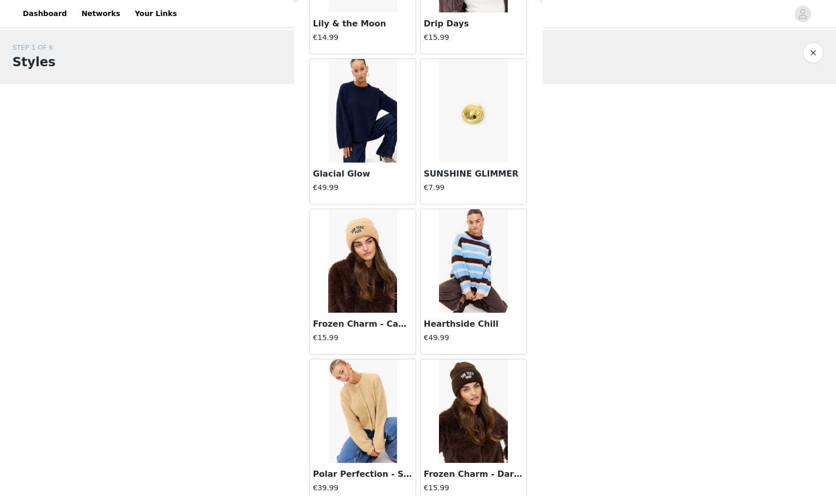
click at [480, 265] on img at bounding box center [473, 261] width 69 height 104
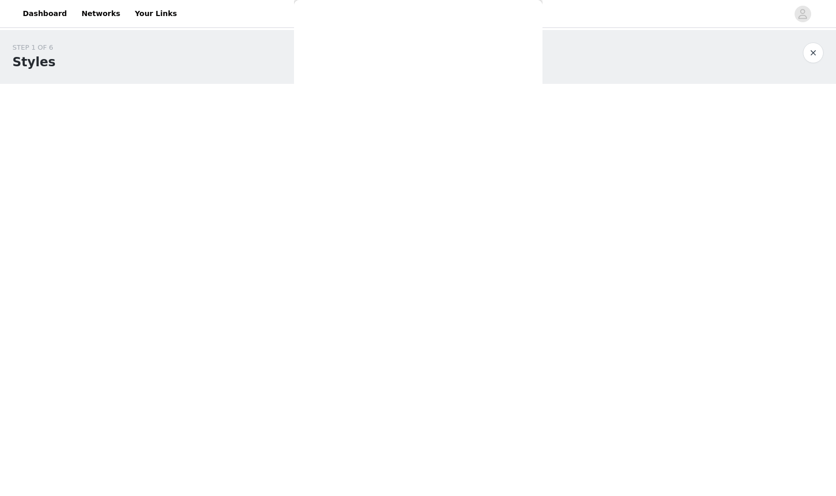
scroll to position [0, 0]
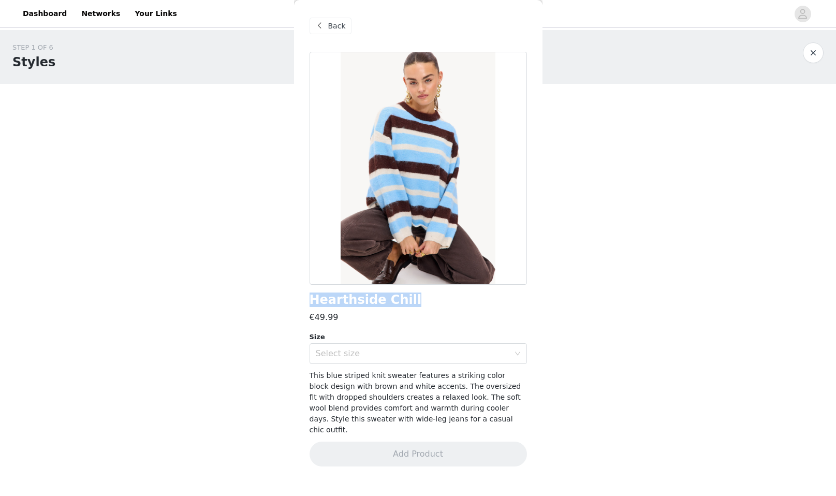
drag, startPoint x: 396, startPoint y: 299, endPoint x: 301, endPoint y: 296, distance: 95.3
click at [301, 296] on div "Back Hearthside Chill €49.99 Size Select size This blue striped knit sweater fe…" at bounding box center [418, 248] width 248 height 496
copy h1 "Hearthside Chill"
click at [388, 346] on div "Select size" at bounding box center [415, 354] width 198 height 20
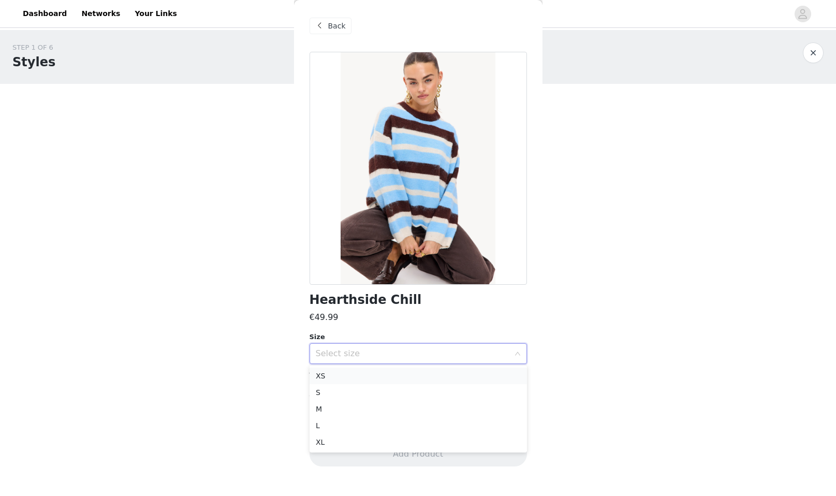
click at [389, 370] on li "XS" at bounding box center [417, 375] width 217 height 17
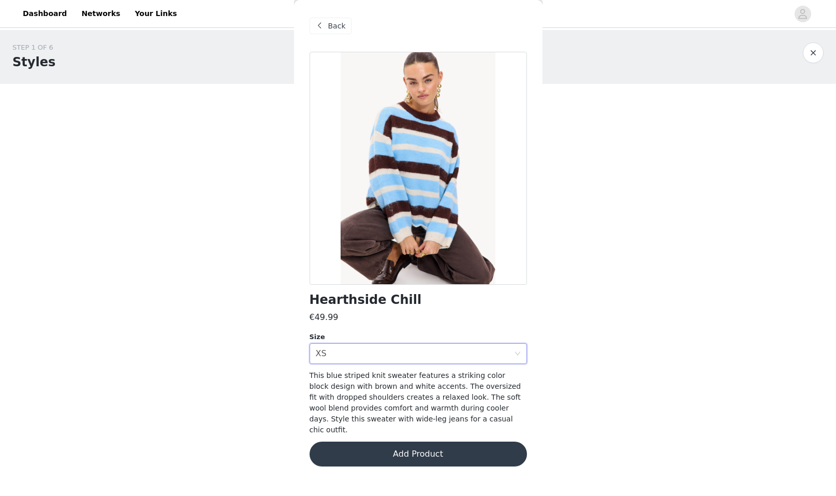
click at [415, 444] on button "Add Product" at bounding box center [417, 453] width 217 height 25
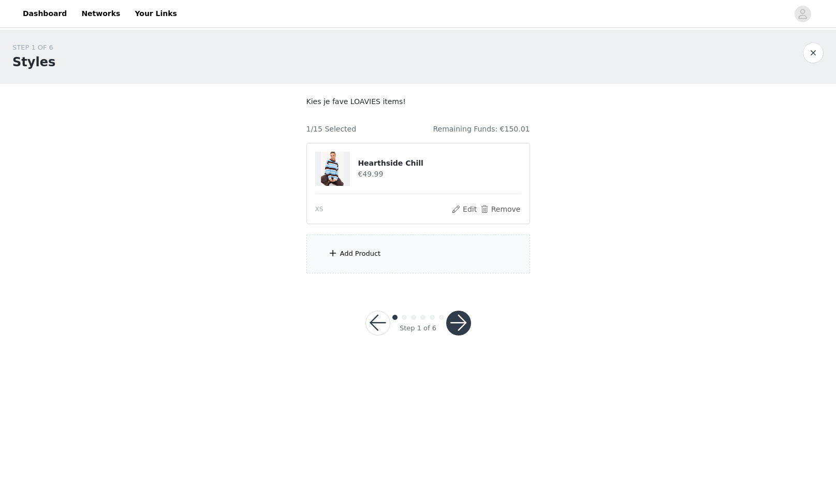
click at [386, 243] on div "Add Product" at bounding box center [418, 253] width 224 height 39
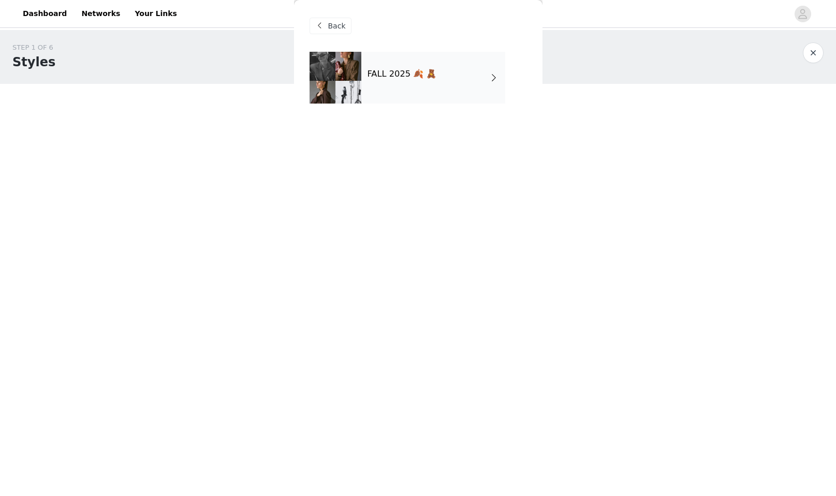
drag, startPoint x: 435, startPoint y: 90, endPoint x: 433, endPoint y: 102, distance: 12.6
click at [435, 90] on div "FALL 2025 🍂 🧸" at bounding box center [433, 78] width 144 height 52
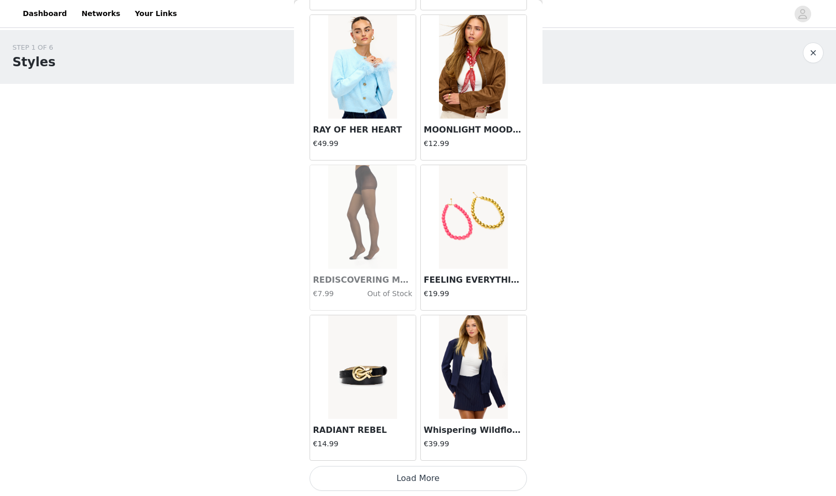
click at [476, 477] on button "Load More" at bounding box center [417, 478] width 217 height 25
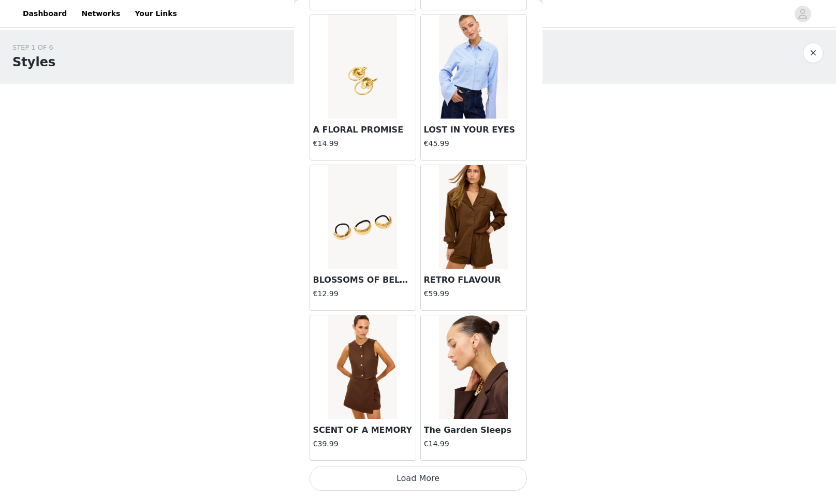
drag, startPoint x: 499, startPoint y: 479, endPoint x: 504, endPoint y: 466, distance: 14.2
click at [499, 479] on button "Load More" at bounding box center [417, 478] width 217 height 25
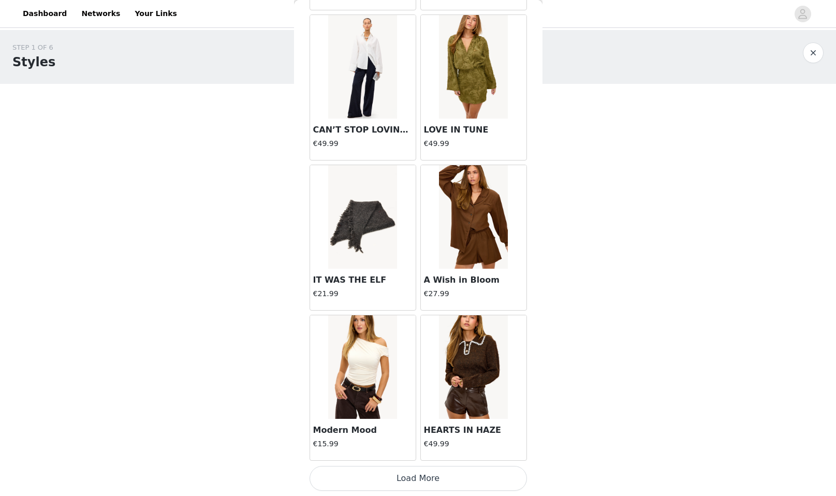
click at [496, 469] on button "Load More" at bounding box center [417, 478] width 217 height 25
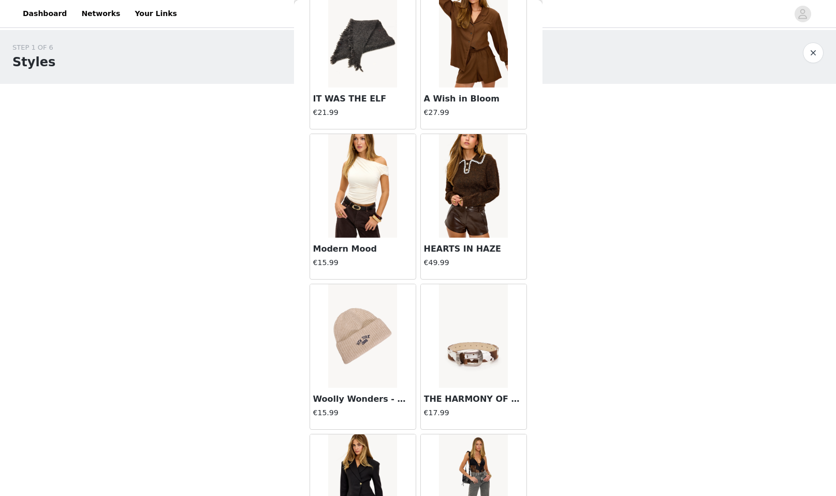
scroll to position [4347, 0]
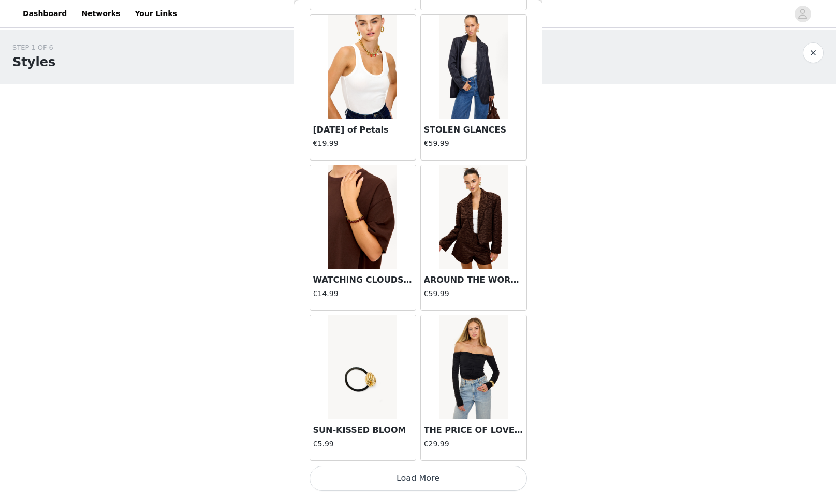
click at [465, 473] on button "Load More" at bounding box center [417, 478] width 217 height 25
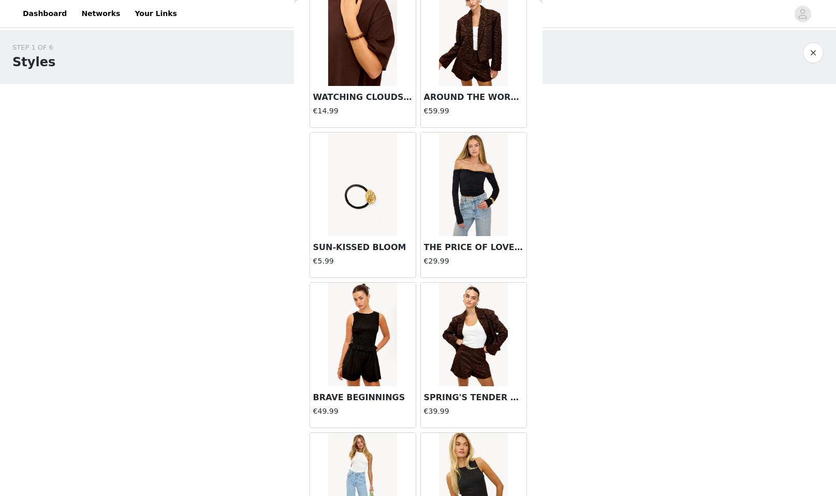
scroll to position [0, 0]
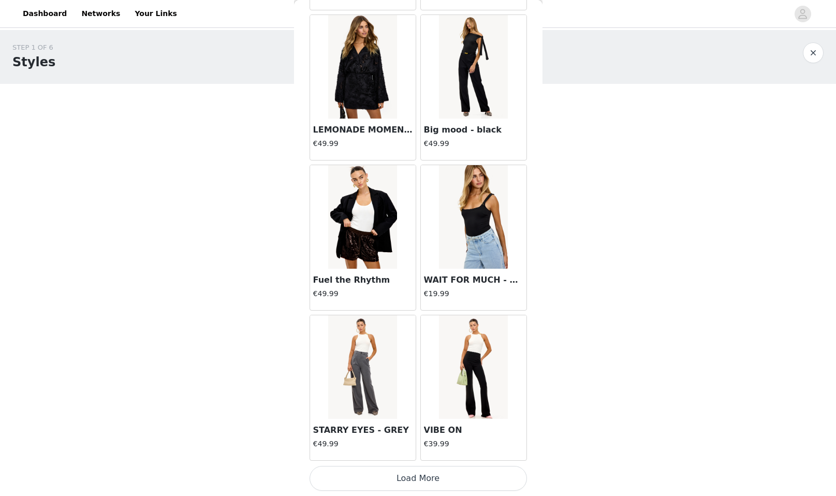
click at [481, 477] on button "Load More" at bounding box center [417, 478] width 217 height 25
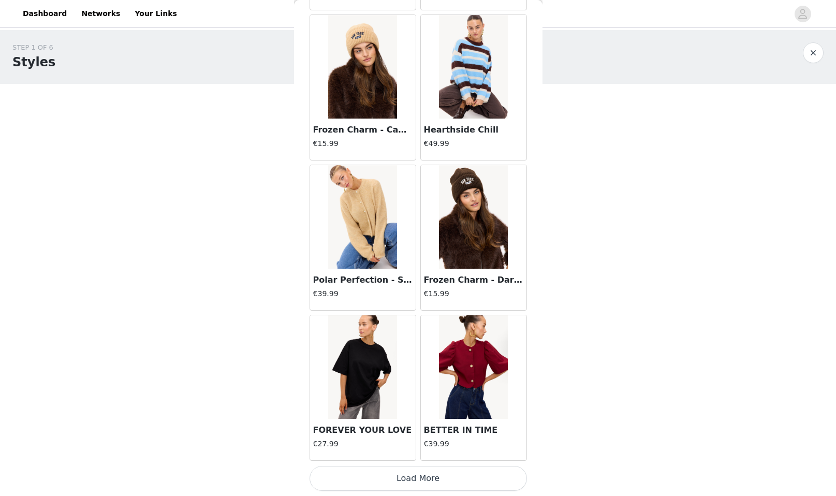
scroll to position [8592, 0]
click at [494, 477] on button "Load More" at bounding box center [417, 478] width 217 height 25
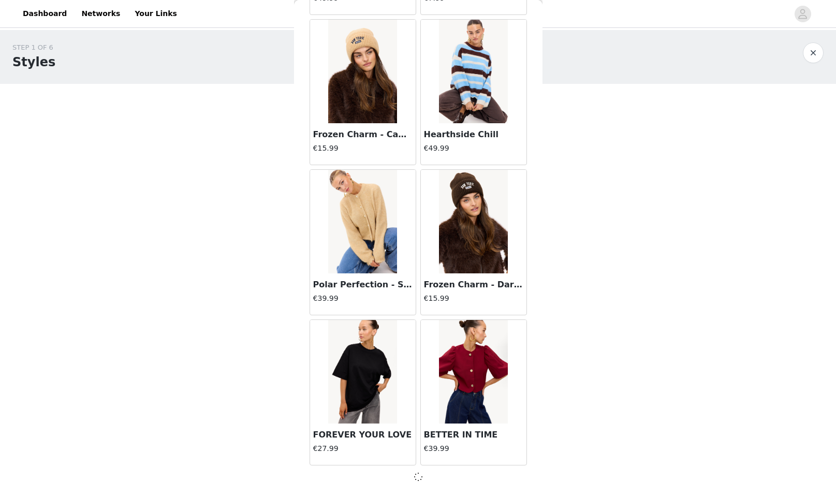
scroll to position [8588, 0]
click at [471, 374] on img at bounding box center [473, 372] width 69 height 104
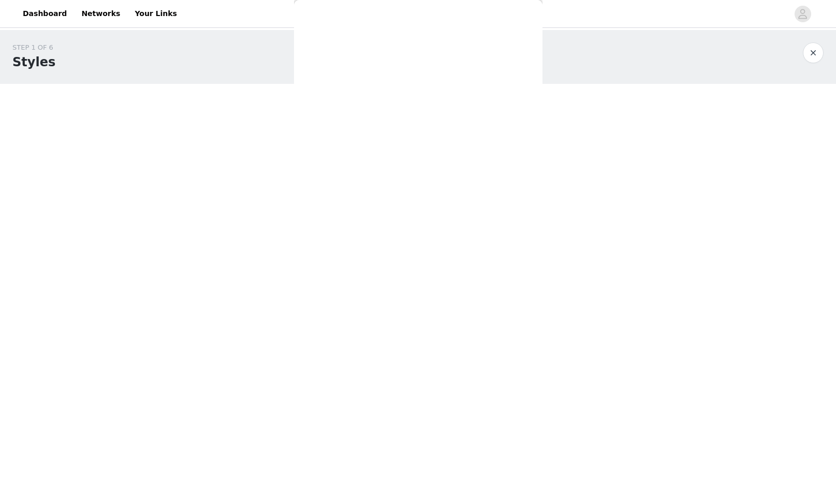
scroll to position [0, 0]
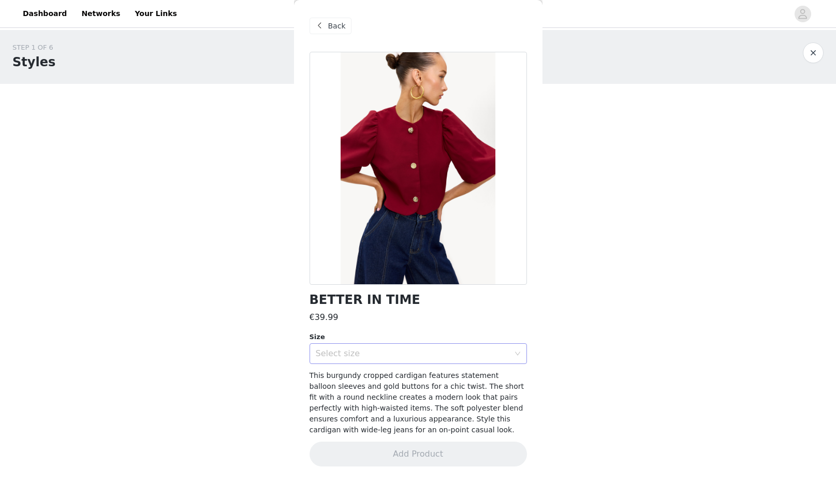
click at [480, 357] on div "Select size" at bounding box center [413, 353] width 194 height 10
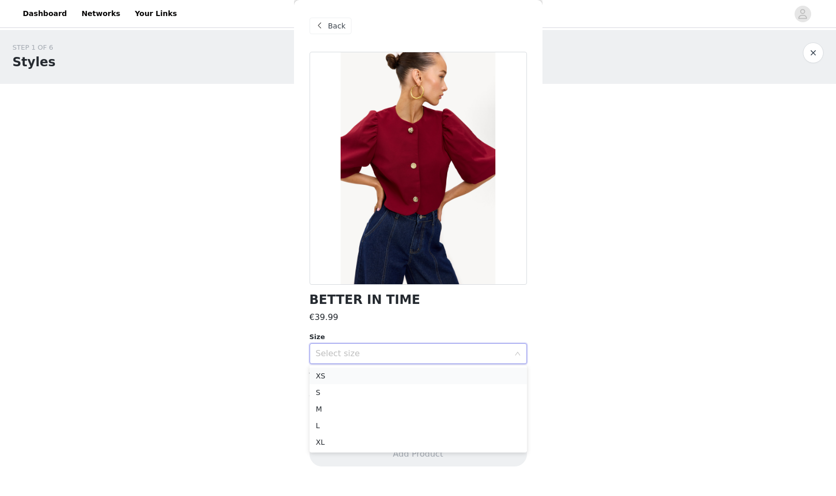
click at [486, 376] on li "XS" at bounding box center [417, 375] width 217 height 17
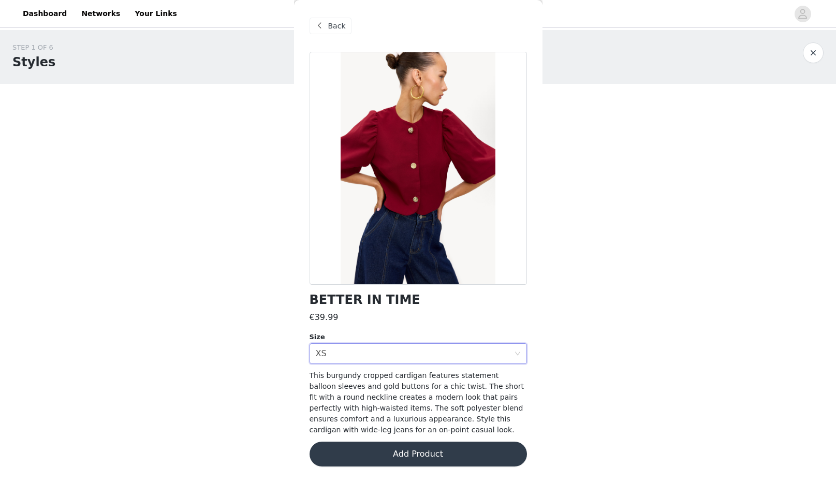
click at [417, 458] on button "Add Product" at bounding box center [417, 453] width 217 height 25
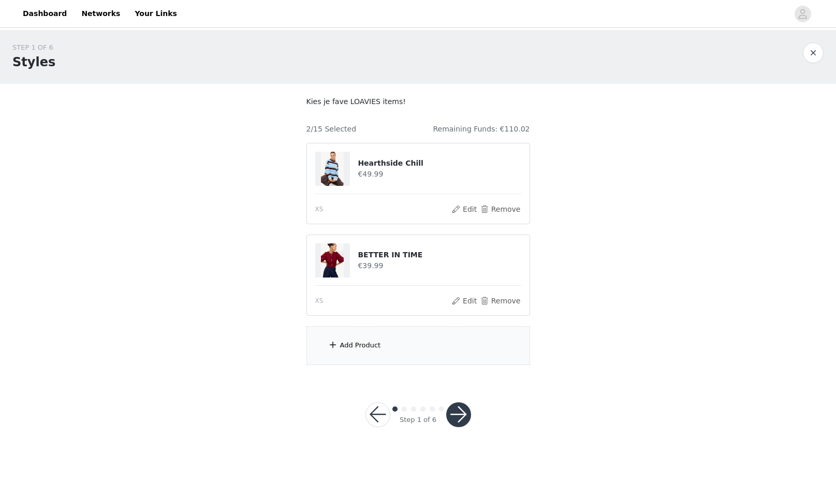
click at [389, 341] on div "Add Product" at bounding box center [418, 345] width 224 height 39
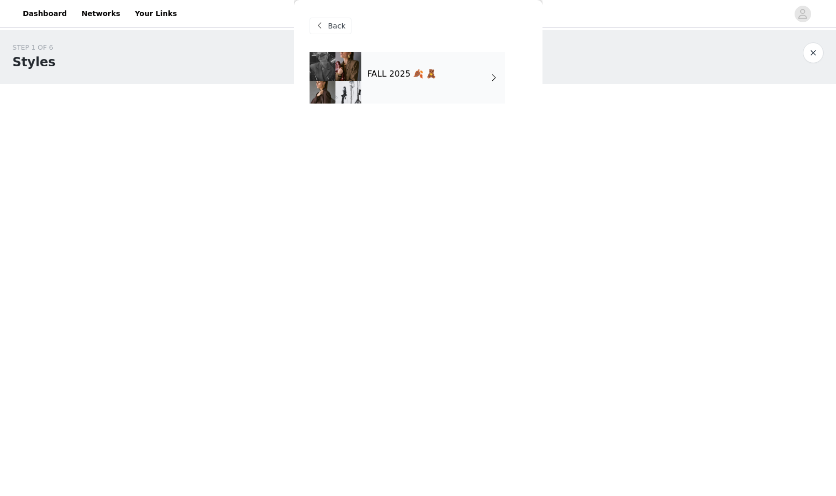
click at [454, 81] on div "FALL 2025 🍂 🧸" at bounding box center [433, 78] width 144 height 52
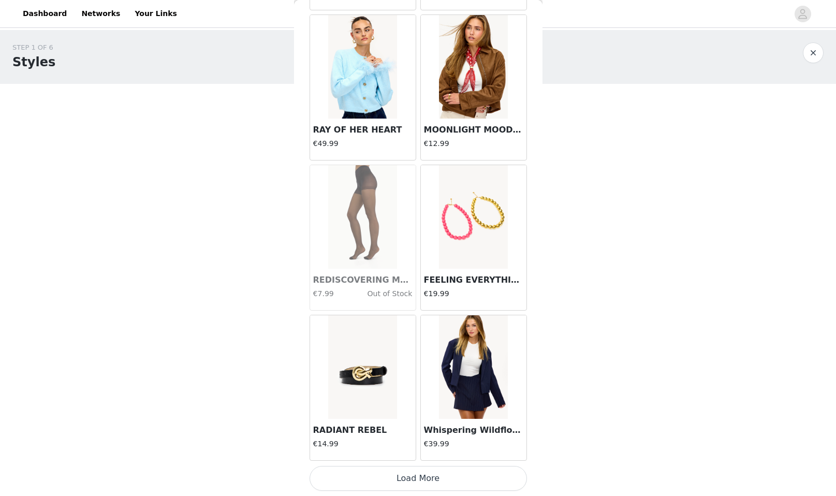
click at [476, 474] on button "Load More" at bounding box center [417, 478] width 217 height 25
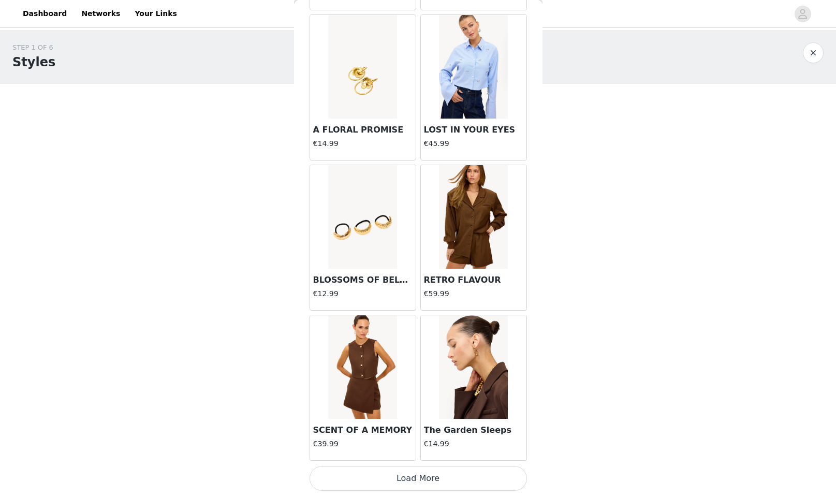
drag, startPoint x: 498, startPoint y: 485, endPoint x: 553, endPoint y: 419, distance: 85.6
click at [497, 484] on button "Load More" at bounding box center [417, 478] width 217 height 25
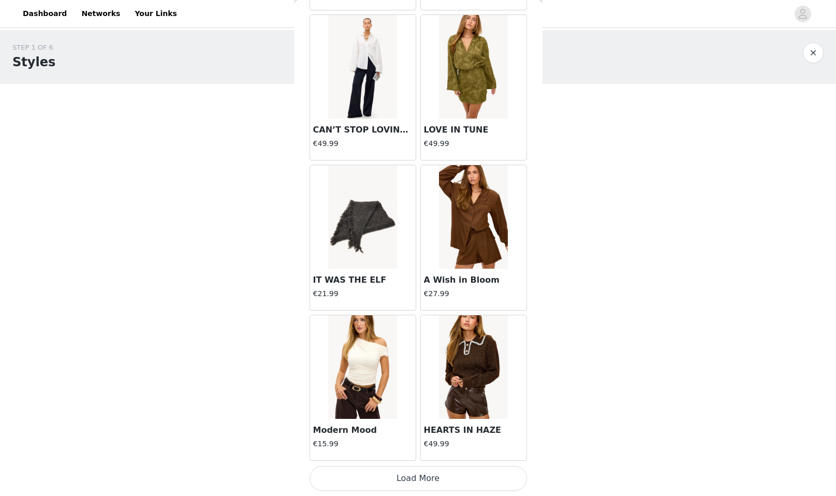
click at [425, 479] on button "Load More" at bounding box center [417, 478] width 217 height 25
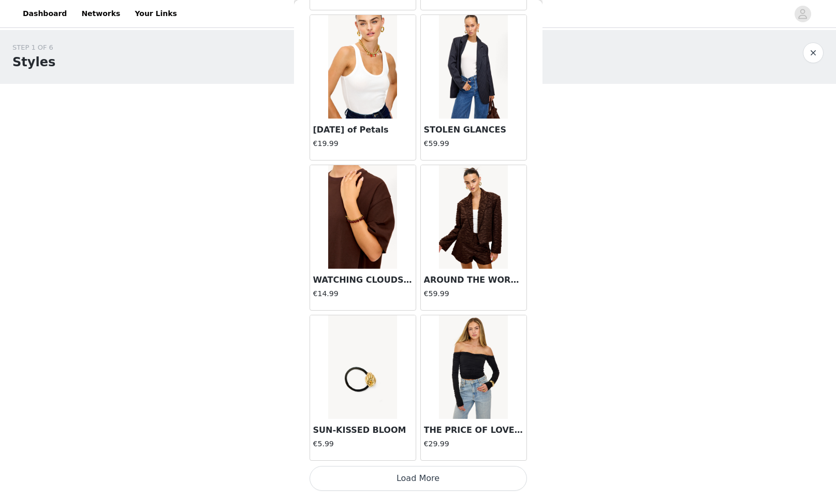
drag, startPoint x: 407, startPoint y: 473, endPoint x: 415, endPoint y: 465, distance: 10.6
click at [407, 473] on button "Load More" at bounding box center [417, 478] width 217 height 25
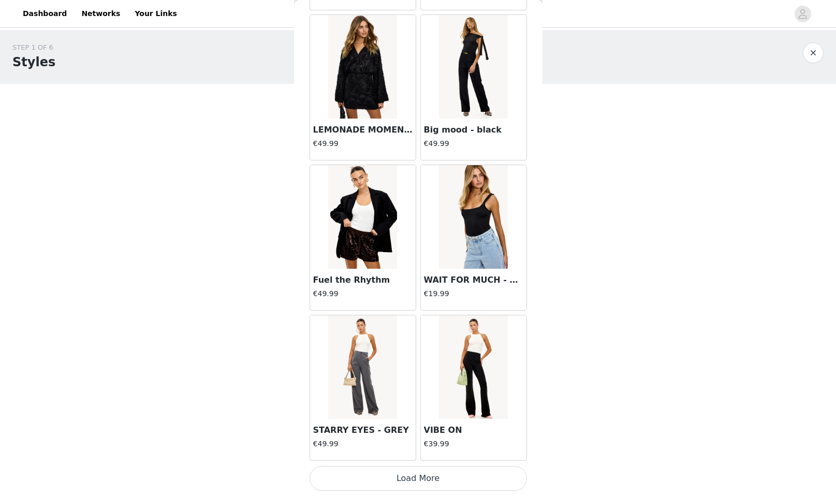
scroll to position [7091, 0]
click at [435, 473] on button "Load More" at bounding box center [417, 478] width 217 height 25
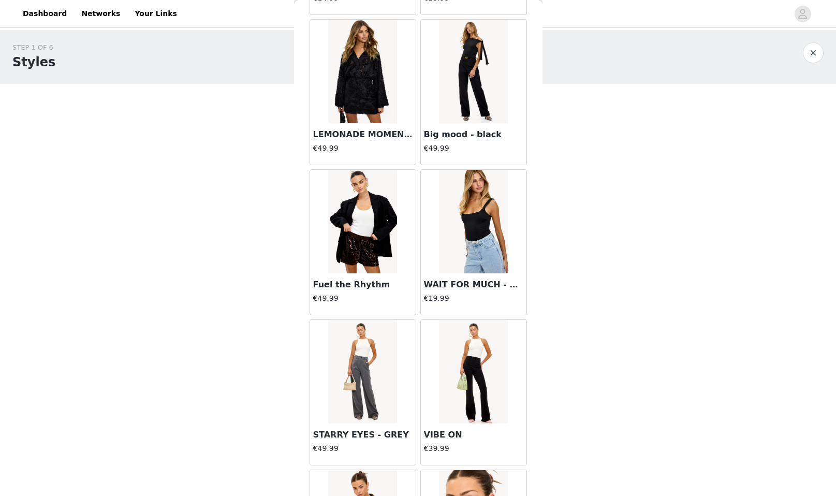
scroll to position [0, 0]
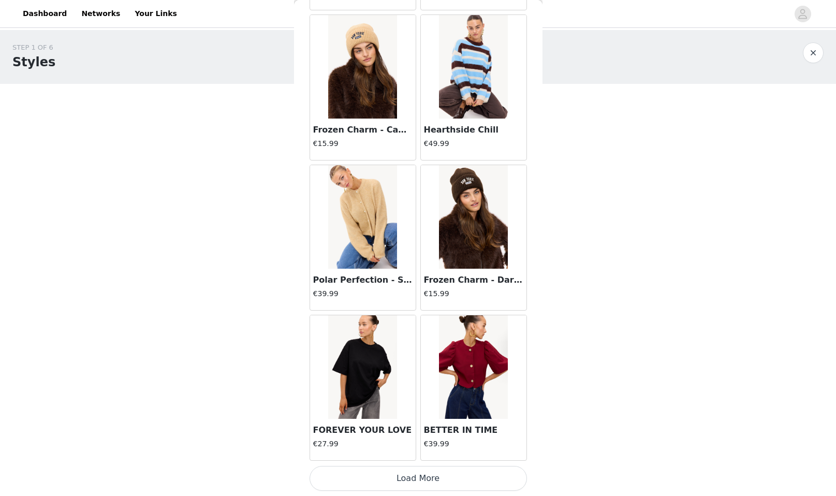
click at [419, 476] on button "Load More" at bounding box center [417, 478] width 217 height 25
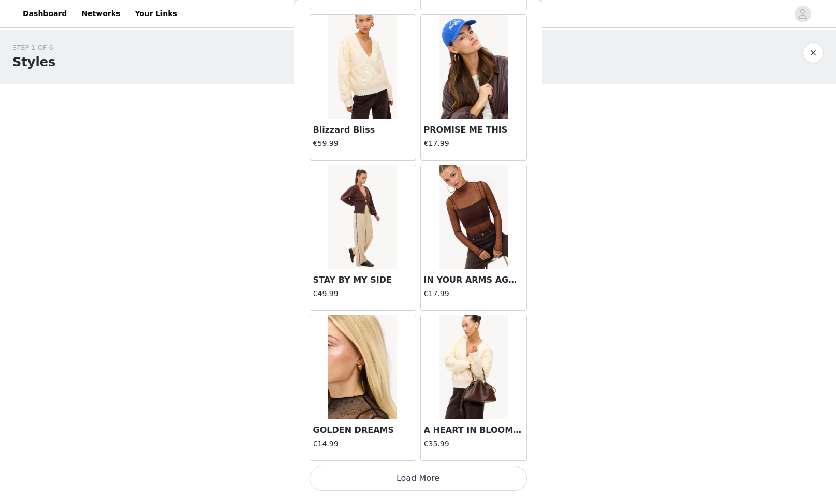
click at [399, 478] on button "Load More" at bounding box center [417, 478] width 217 height 25
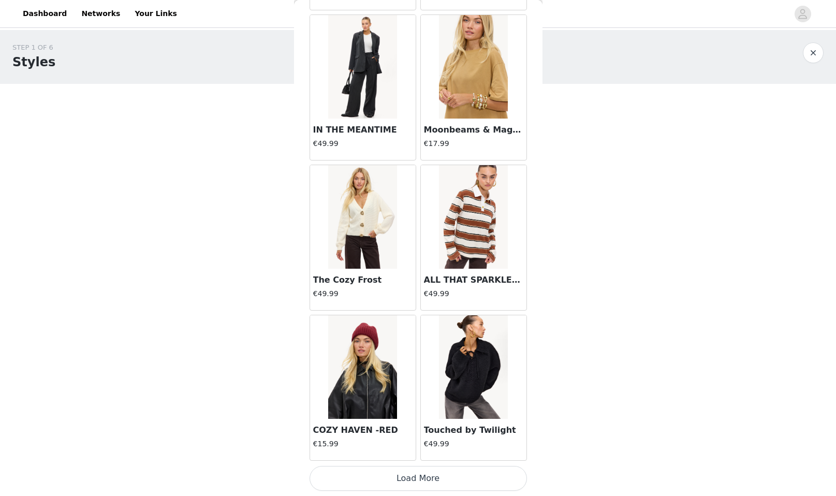
scroll to position [11594, 0]
click at [466, 475] on button "Load More" at bounding box center [417, 478] width 217 height 25
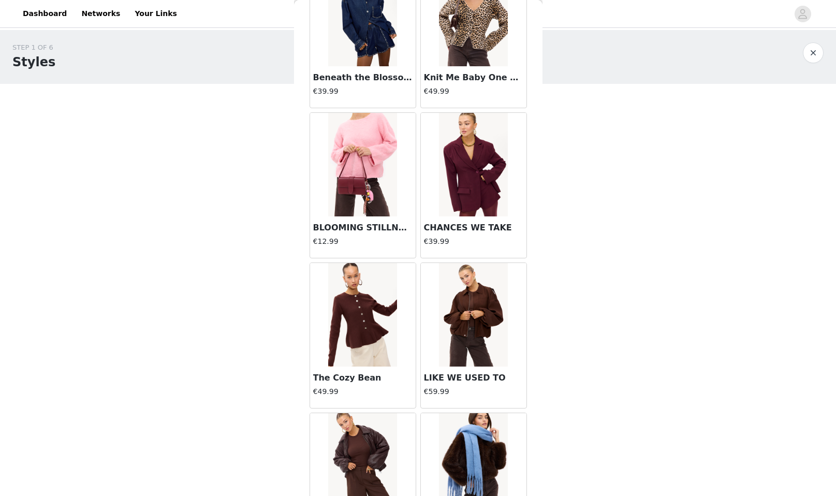
scroll to position [12698, 0]
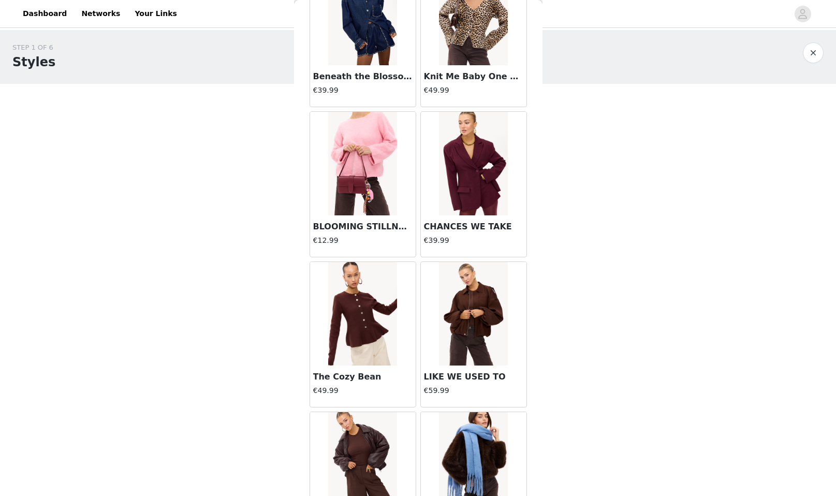
click at [471, 344] on img at bounding box center [473, 314] width 69 height 104
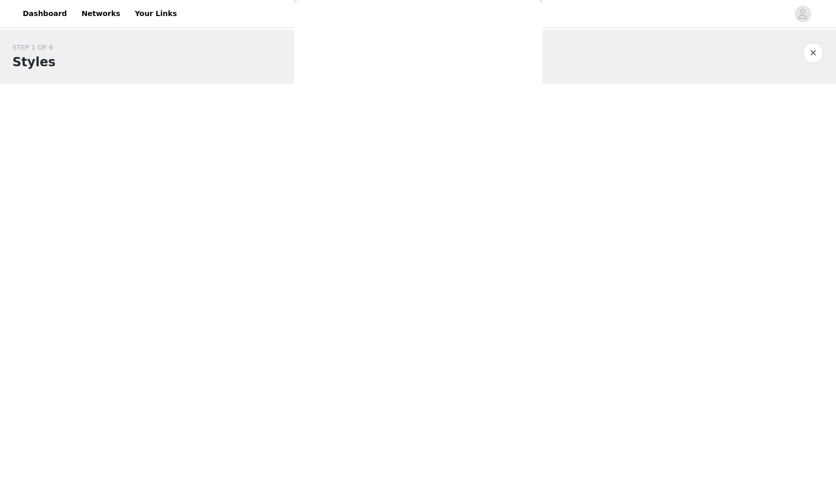
scroll to position [0, 0]
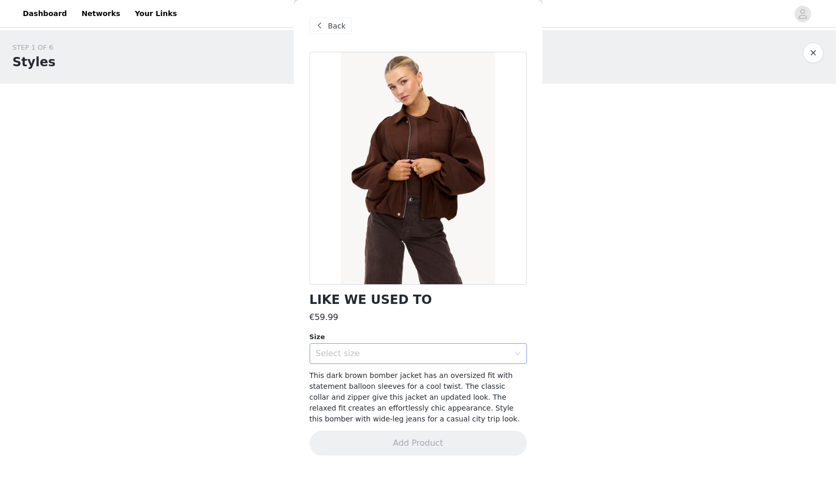
click at [505, 352] on div "Select size" at bounding box center [413, 353] width 194 height 10
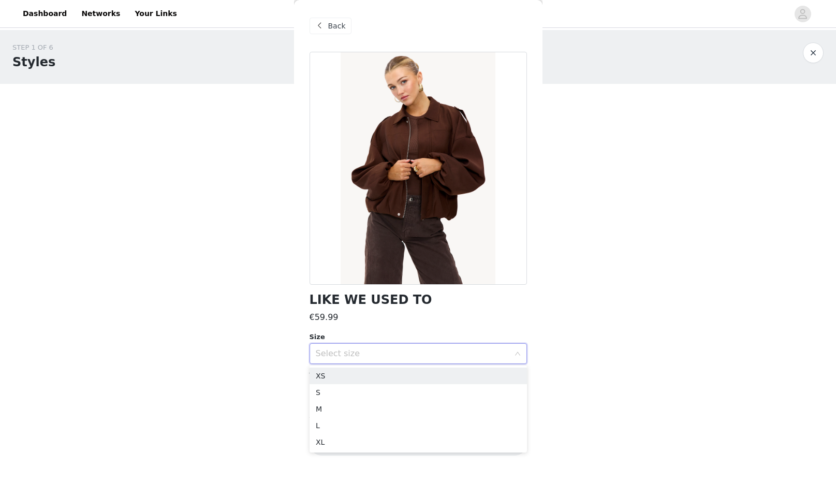
click at [509, 374] on li "XS" at bounding box center [417, 375] width 217 height 17
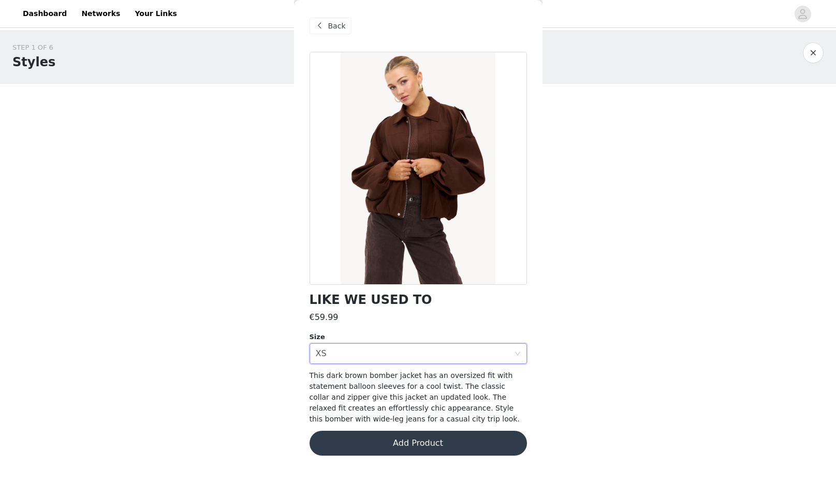
click at [477, 439] on button "Add Product" at bounding box center [417, 443] width 217 height 25
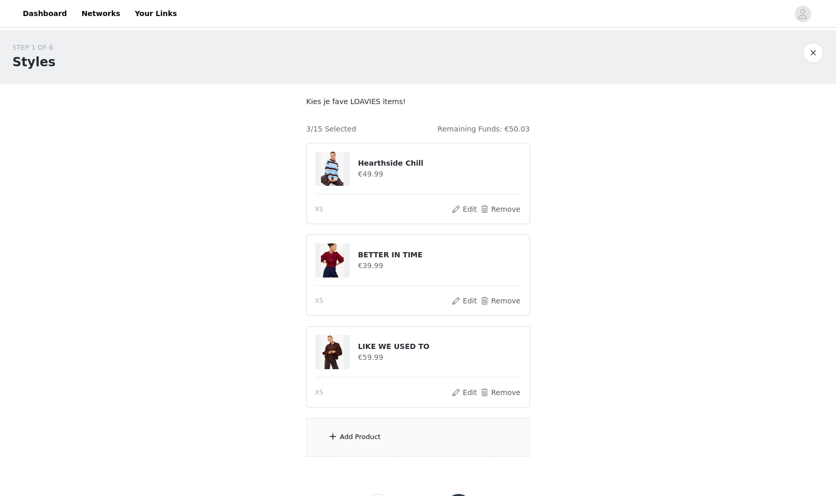
click at [391, 435] on div "Add Product" at bounding box center [418, 437] width 224 height 39
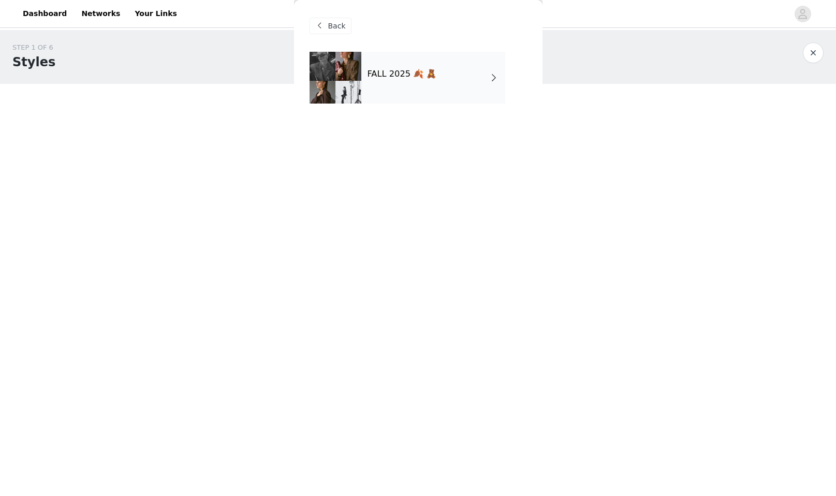
click at [461, 83] on div "FALL 2025 🍂 🧸" at bounding box center [433, 78] width 144 height 52
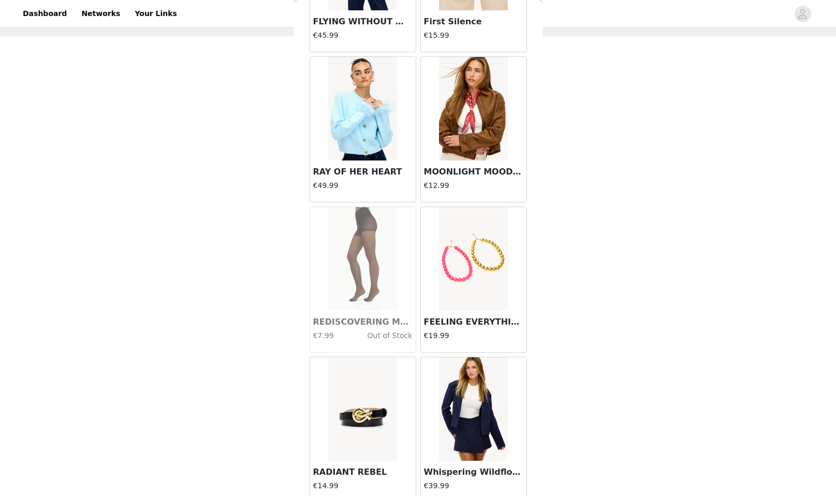
scroll to position [47, 0]
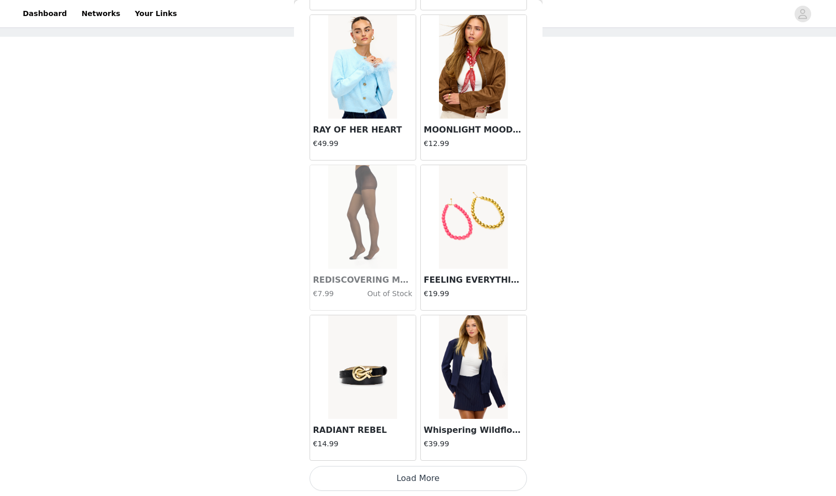
click at [472, 469] on button "Load More" at bounding box center [417, 478] width 217 height 25
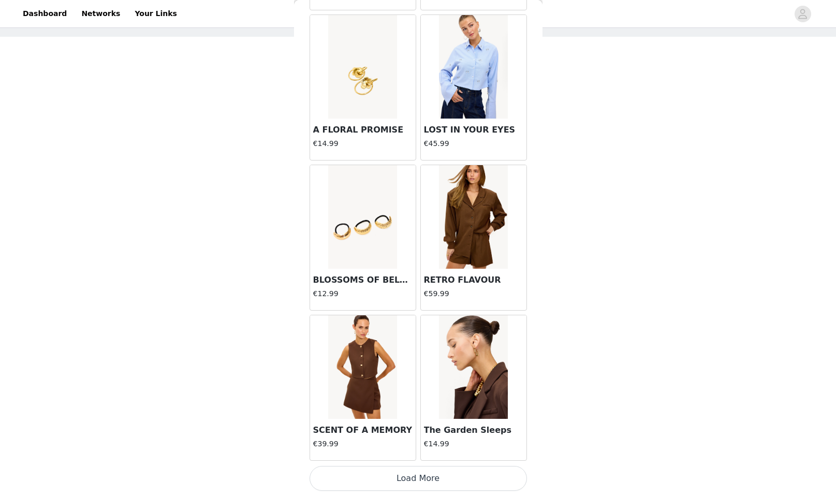
scroll to position [2589, 0]
click at [486, 484] on button "Load More" at bounding box center [417, 478] width 217 height 25
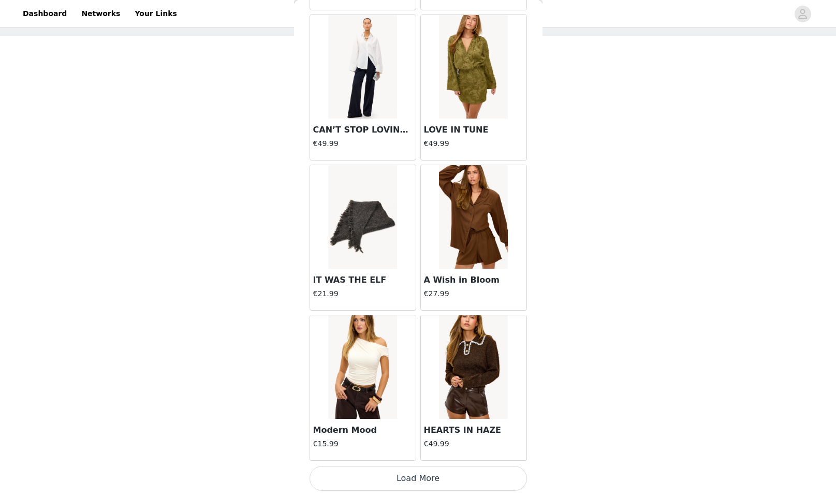
scroll to position [47, 0]
click at [476, 482] on button "Load More" at bounding box center [417, 478] width 217 height 25
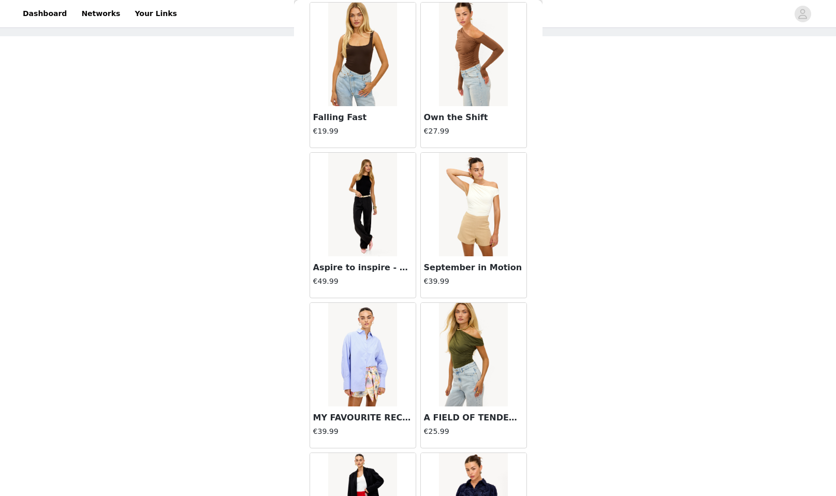
scroll to position [0, 0]
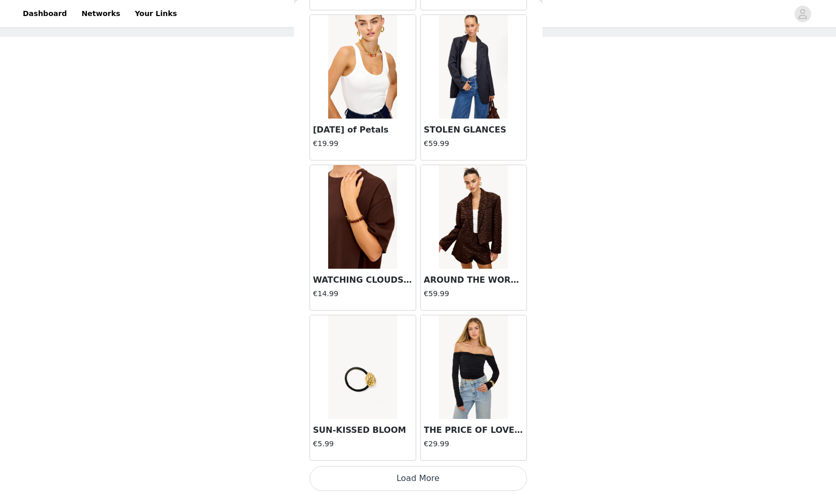
click at [483, 471] on button "Load More" at bounding box center [417, 478] width 217 height 25
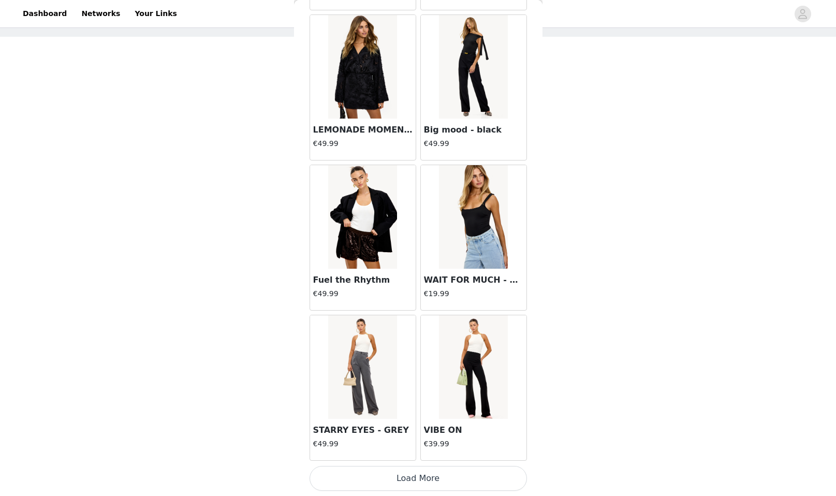
drag, startPoint x: 484, startPoint y: 469, endPoint x: 496, endPoint y: 445, distance: 27.5
click at [486, 467] on button "Load More" at bounding box center [417, 478] width 217 height 25
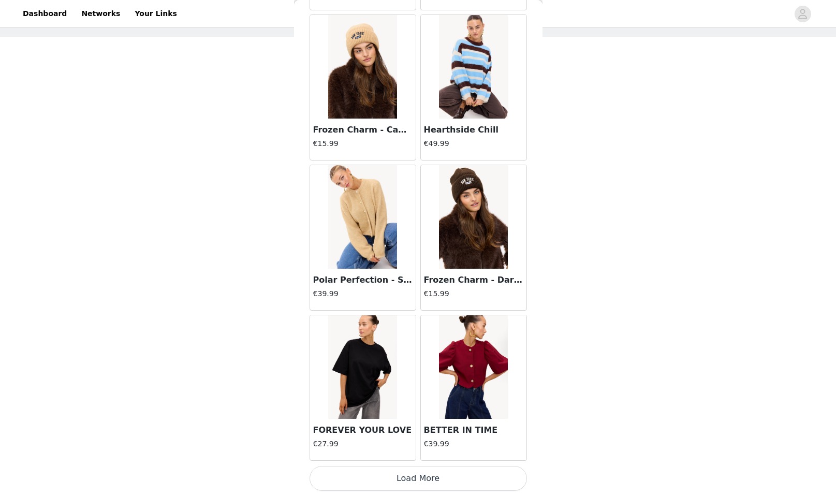
drag, startPoint x: 478, startPoint y: 477, endPoint x: 480, endPoint y: 465, distance: 11.6
click at [478, 476] on button "Load More" at bounding box center [417, 478] width 217 height 25
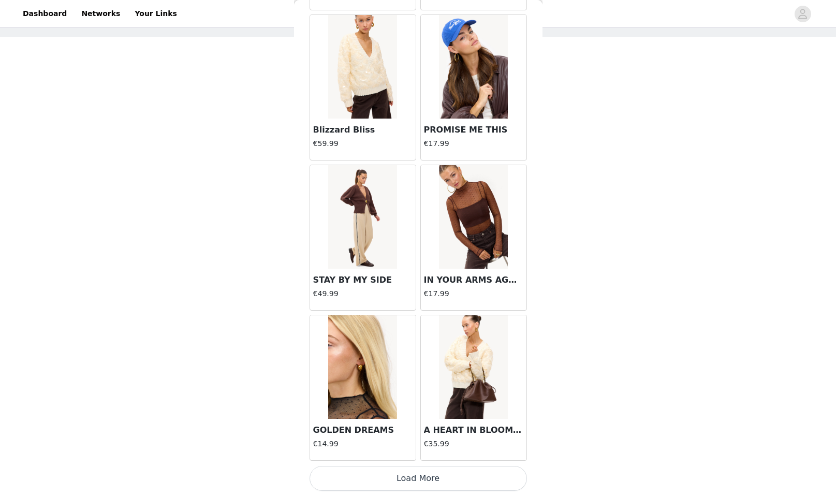
click at [478, 471] on button "Load More" at bounding box center [417, 478] width 217 height 25
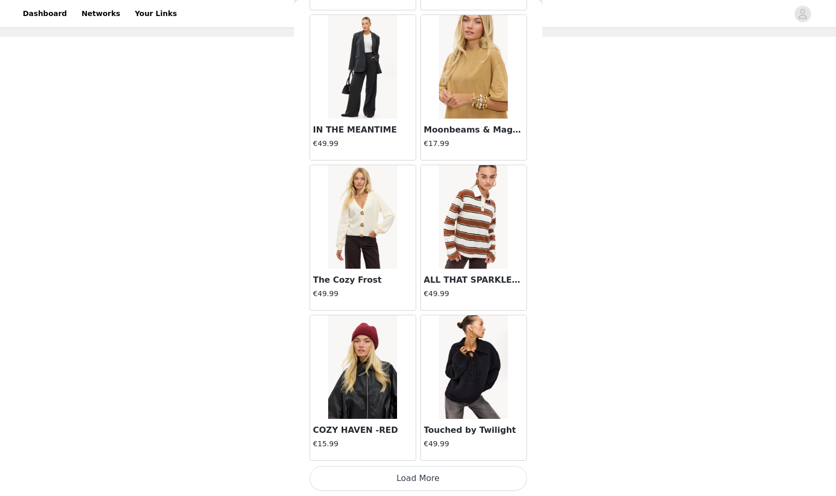
click at [499, 482] on button "Load More" at bounding box center [417, 478] width 217 height 25
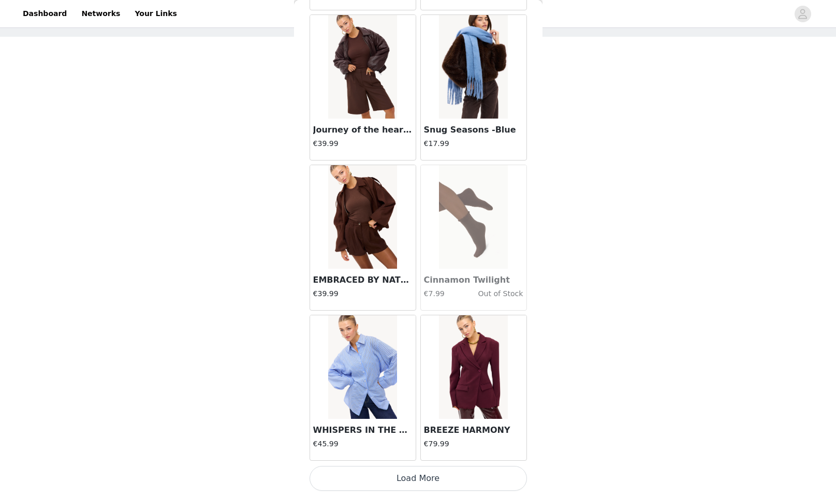
click at [433, 479] on button "Load More" at bounding box center [417, 478] width 217 height 25
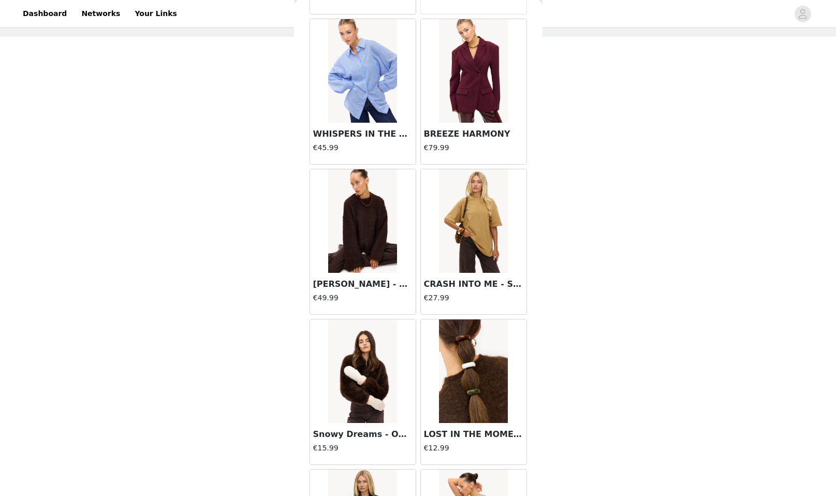
click at [376, 242] on img at bounding box center [362, 221] width 69 height 104
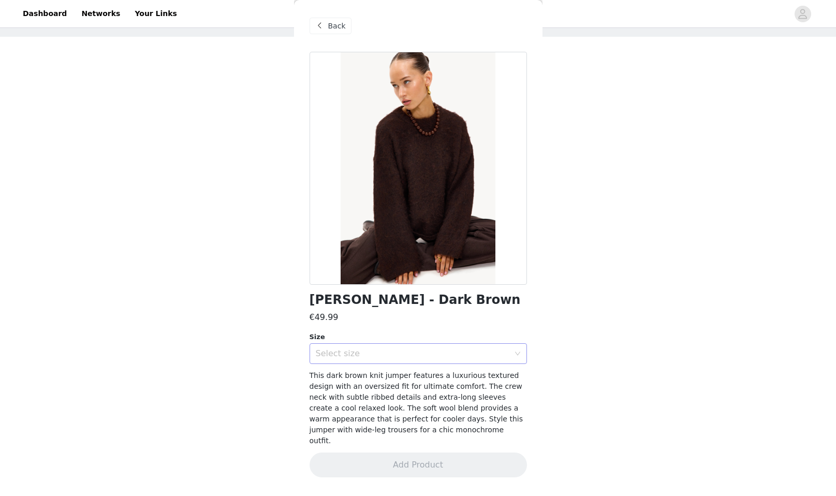
click at [434, 348] on div "Select size" at bounding box center [413, 353] width 194 height 10
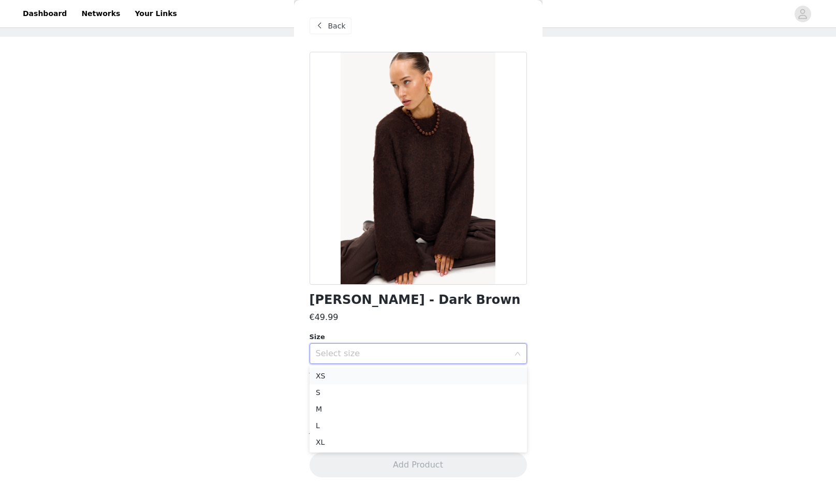
click at [409, 374] on li "XS" at bounding box center [417, 375] width 217 height 17
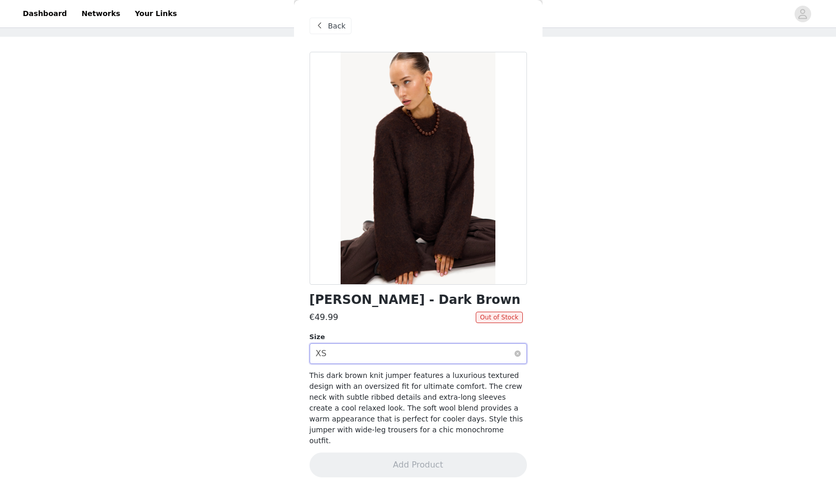
click at [424, 361] on div "Select size XS" at bounding box center [417, 353] width 217 height 21
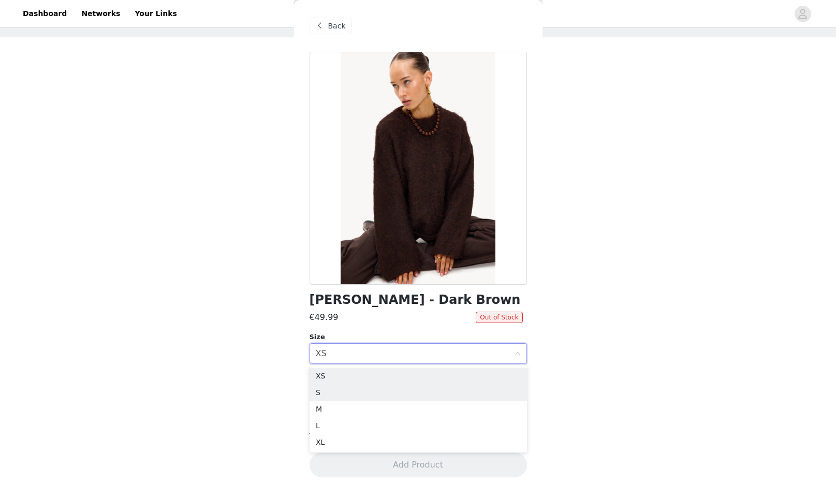
click at [402, 388] on li "S" at bounding box center [417, 392] width 217 height 17
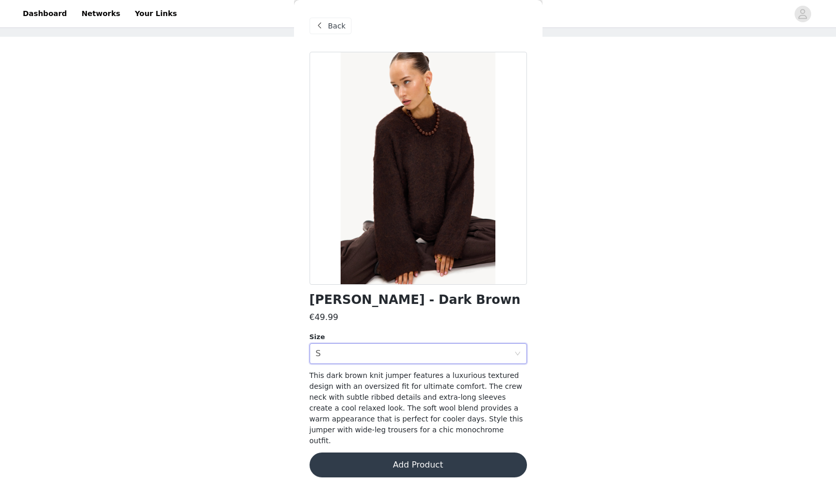
click at [402, 452] on button "Add Product" at bounding box center [417, 464] width 217 height 25
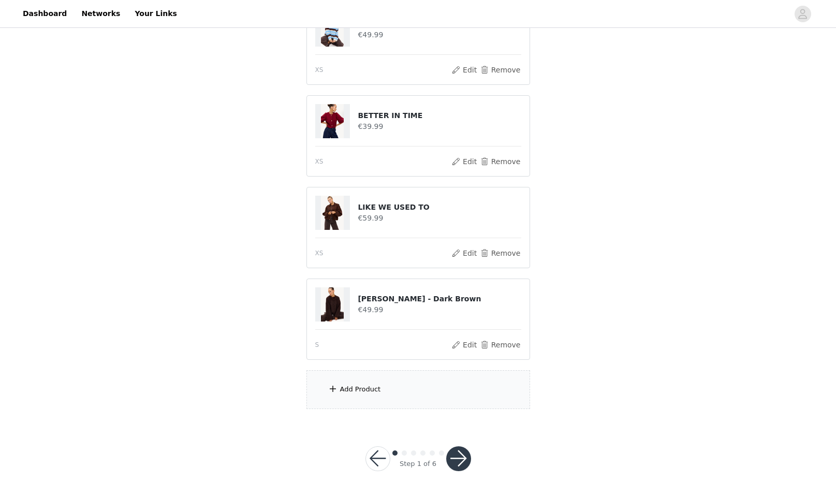
scroll to position [139, 0]
click at [434, 388] on div "Add Product" at bounding box center [418, 390] width 224 height 39
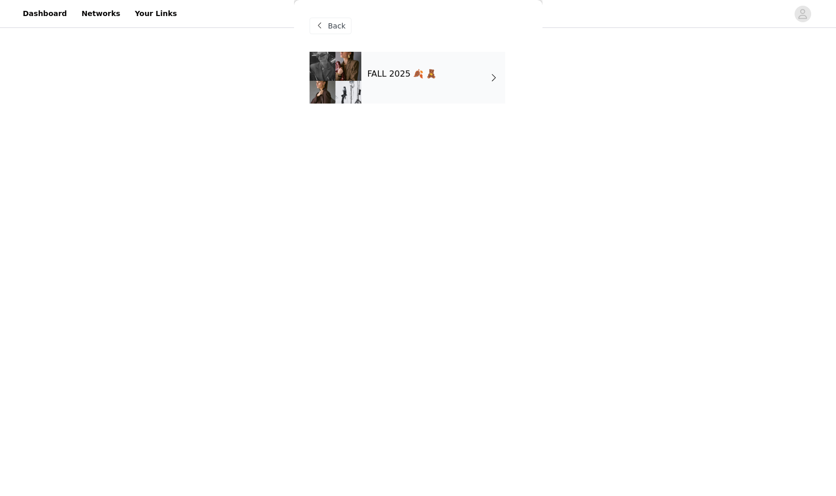
click at [436, 69] on h4 "FALL 2025 🍂 🧸" at bounding box center [401, 73] width 69 height 9
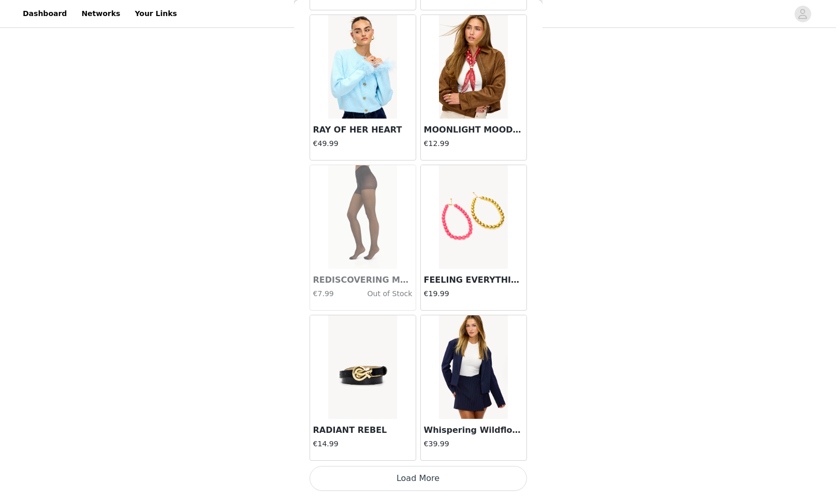
click at [457, 469] on button "Load More" at bounding box center [417, 478] width 217 height 25
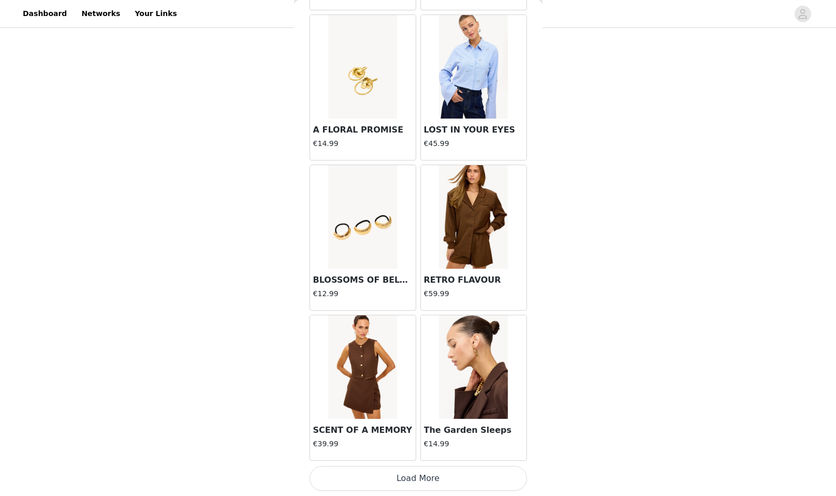
scroll to position [2589, 0]
click at [457, 469] on button "Load More" at bounding box center [417, 478] width 217 height 25
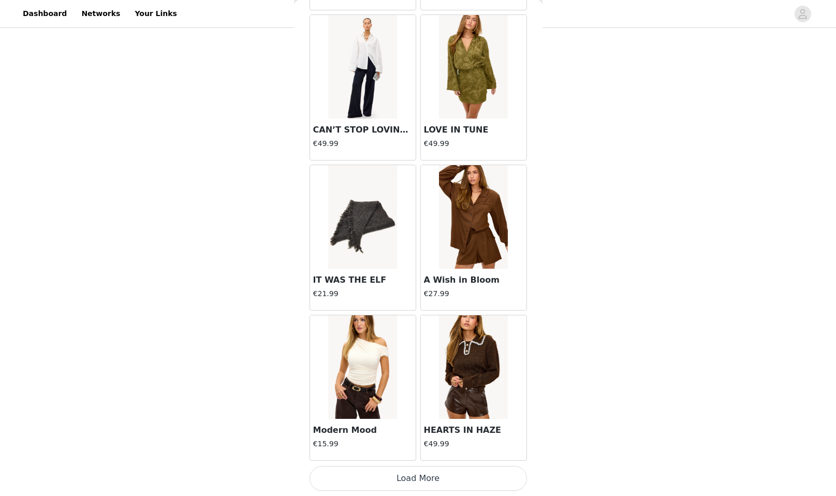
scroll to position [139, 0]
click at [457, 469] on button "Load More" at bounding box center [417, 478] width 217 height 25
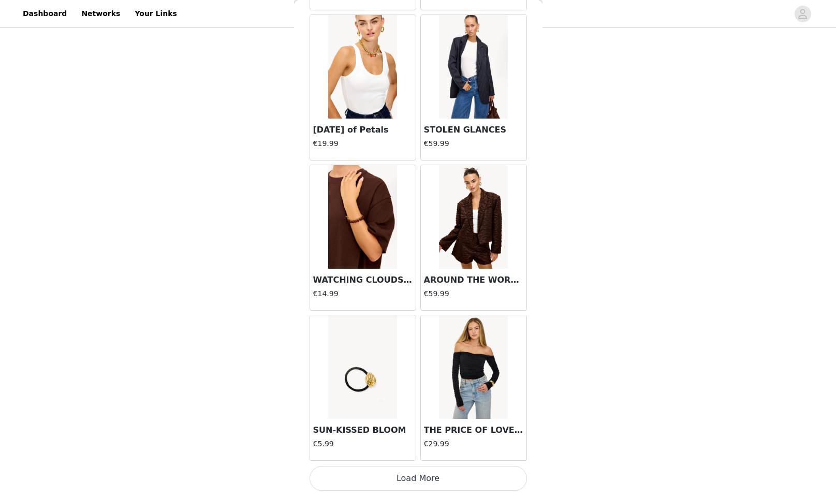
click at [457, 469] on button "Load More" at bounding box center [417, 478] width 217 height 25
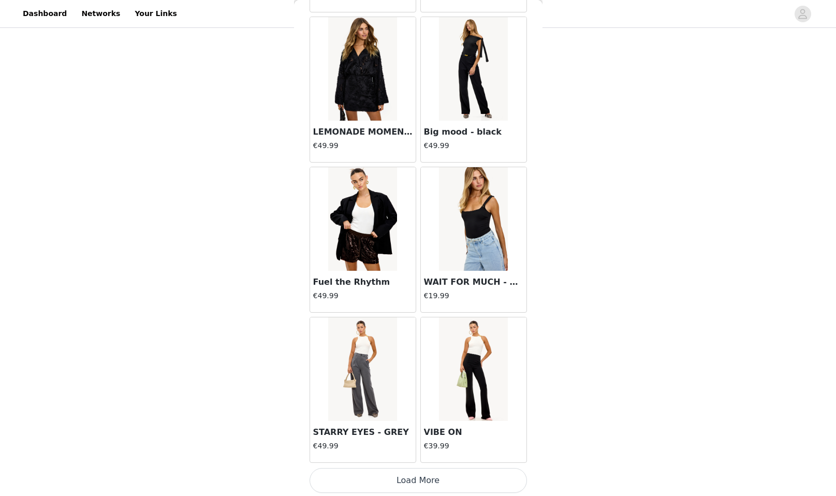
click at [457, 469] on button "Load More" at bounding box center [417, 480] width 217 height 25
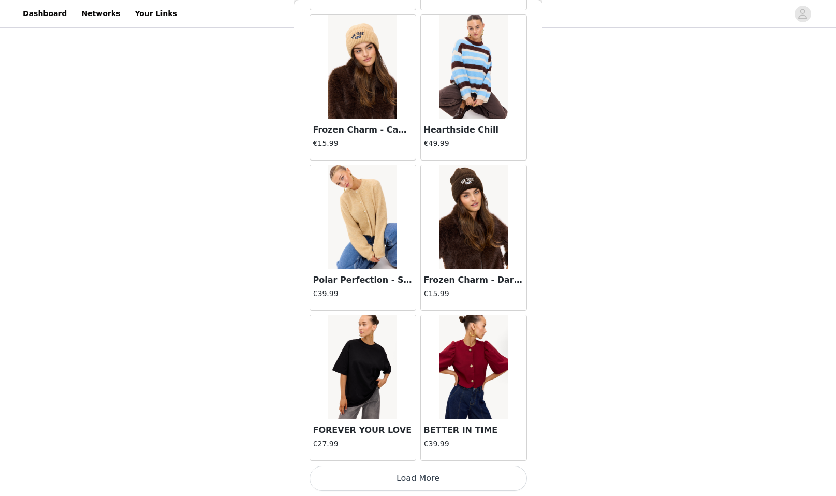
click at [457, 469] on button "Load More" at bounding box center [417, 478] width 217 height 25
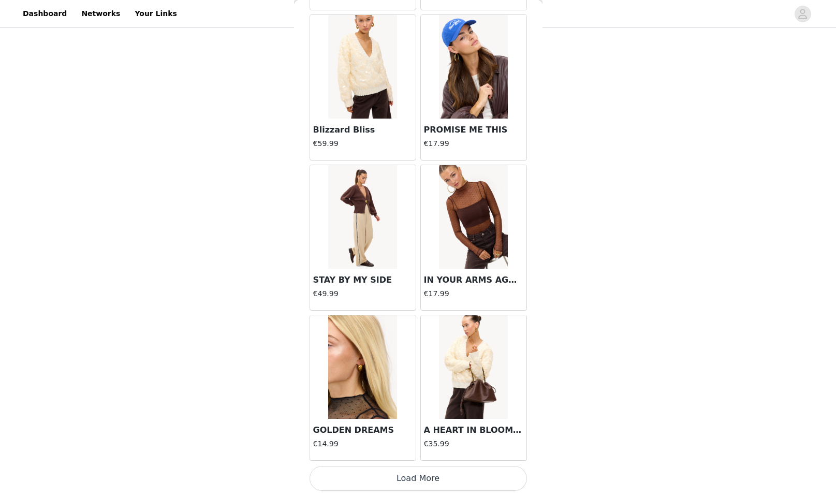
click at [457, 469] on button "Load More" at bounding box center [417, 478] width 217 height 25
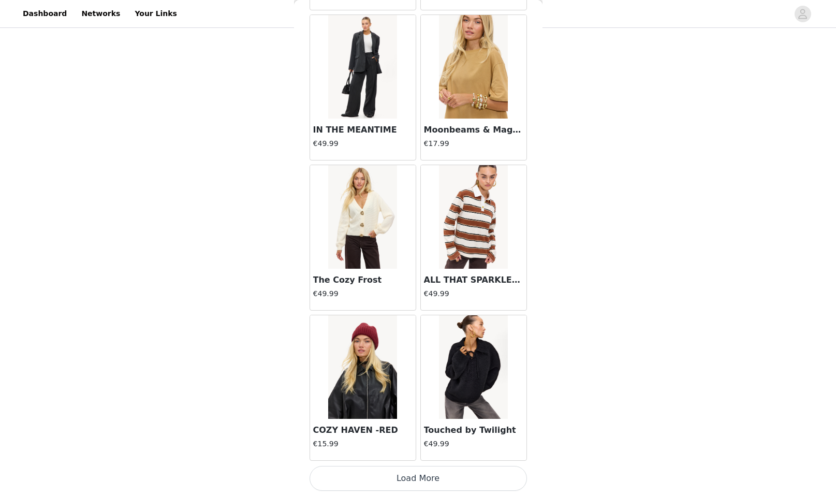
click at [457, 469] on button "Load More" at bounding box center [417, 478] width 217 height 25
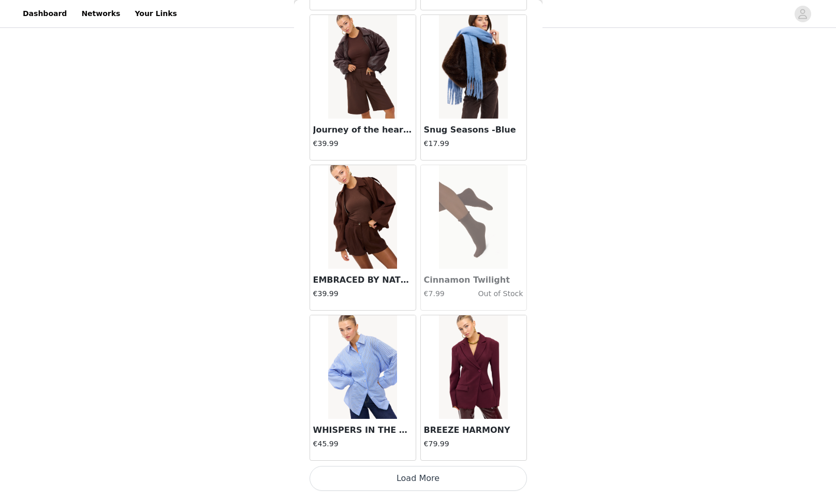
scroll to position [13095, 0]
click at [457, 469] on button "Load More" at bounding box center [417, 478] width 217 height 25
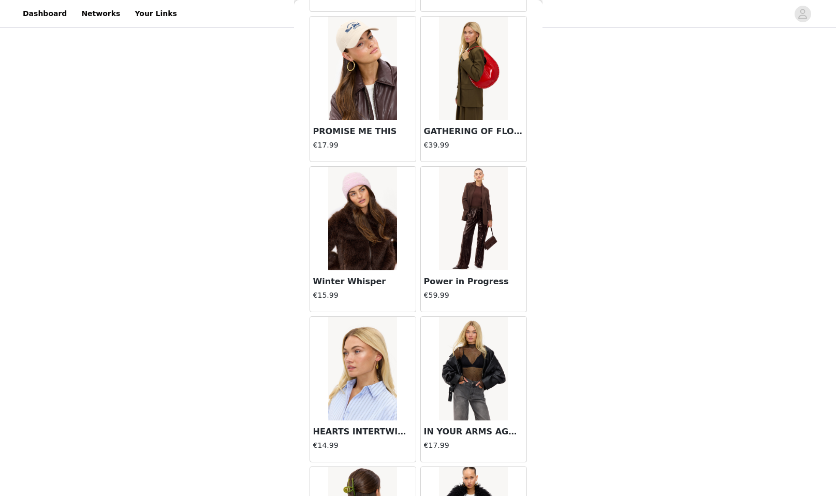
scroll to position [14143, 0]
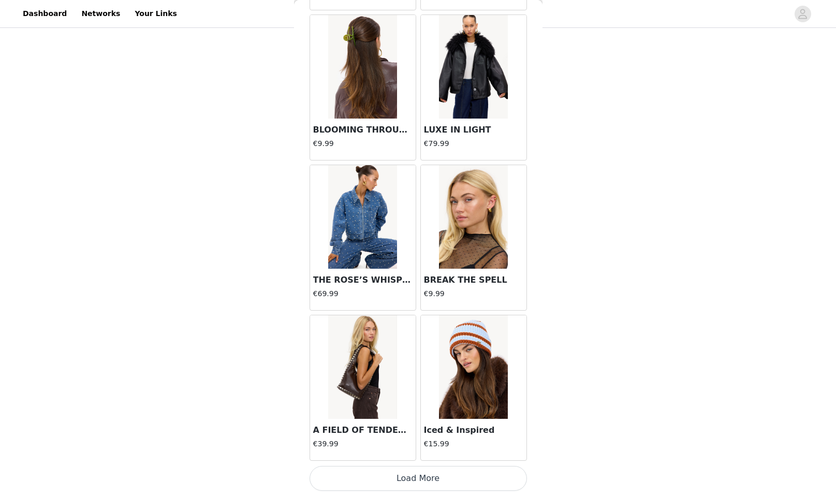
drag, startPoint x: 446, startPoint y: 474, endPoint x: 451, endPoint y: 464, distance: 11.8
click at [445, 474] on button "Load More" at bounding box center [417, 478] width 217 height 25
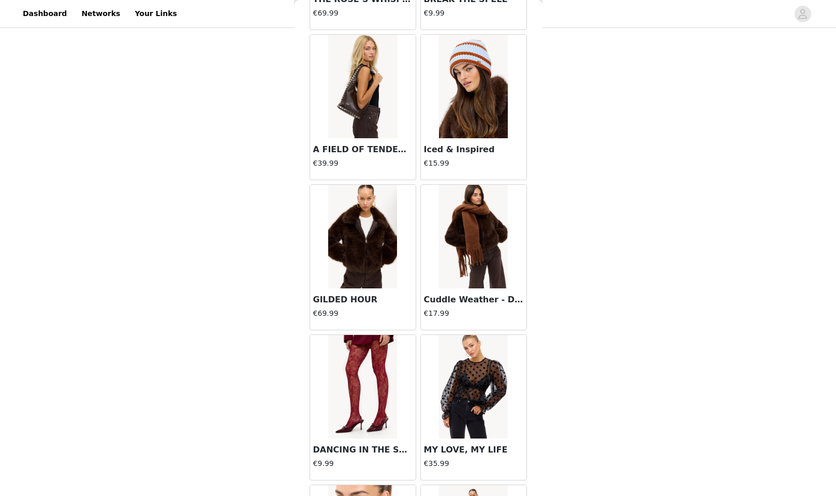
click at [345, 200] on img at bounding box center [362, 237] width 69 height 104
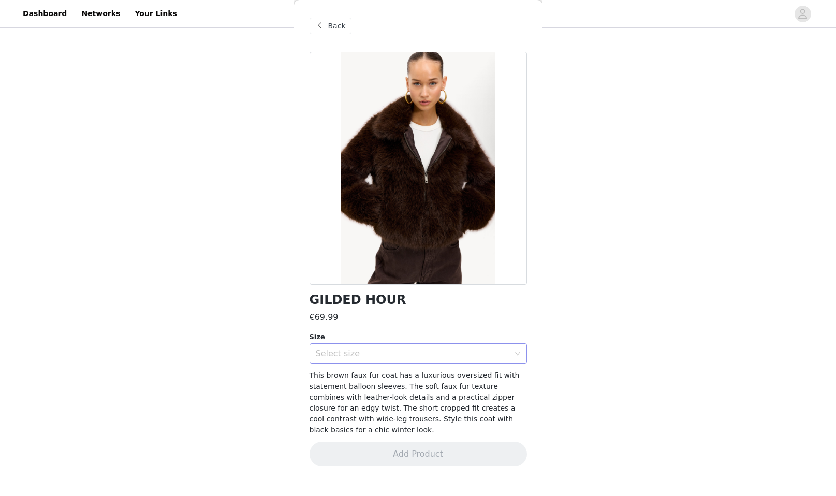
drag, startPoint x: 401, startPoint y: 351, endPoint x: 404, endPoint y: 358, distance: 7.7
click at [401, 351] on div "Select size" at bounding box center [413, 353] width 194 height 10
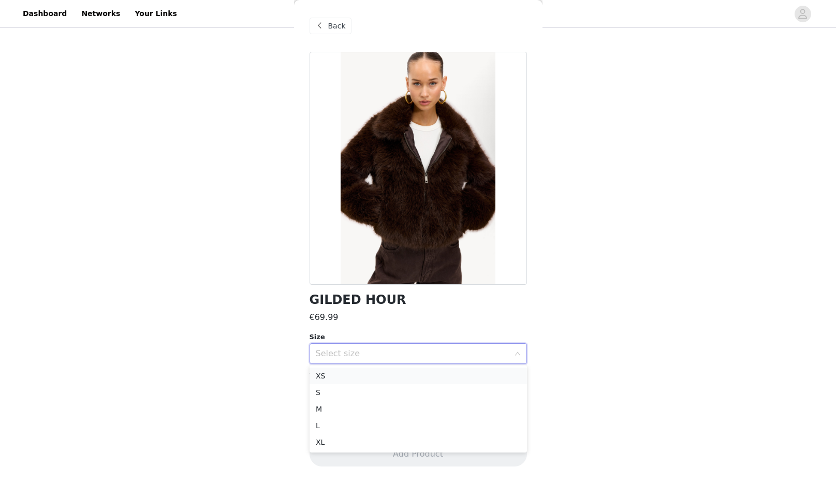
click at [421, 372] on li "XS" at bounding box center [417, 375] width 217 height 17
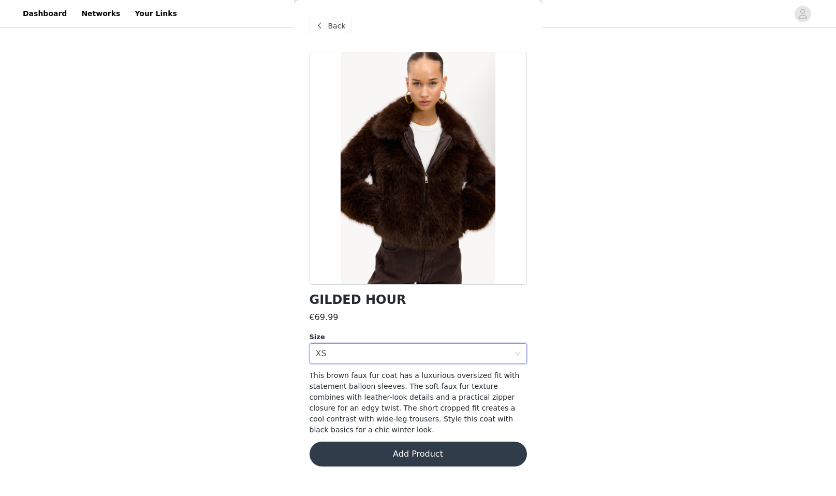
click at [419, 451] on button "Add Product" at bounding box center [417, 453] width 217 height 25
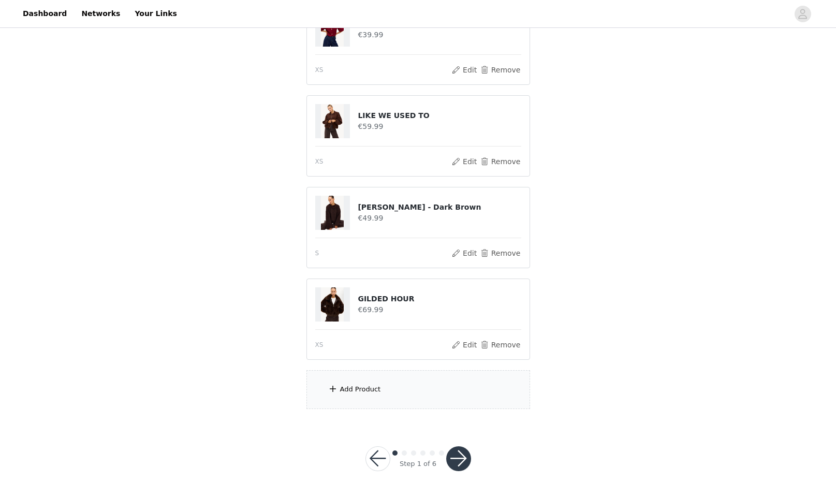
click at [393, 387] on div "Add Product" at bounding box center [418, 389] width 224 height 39
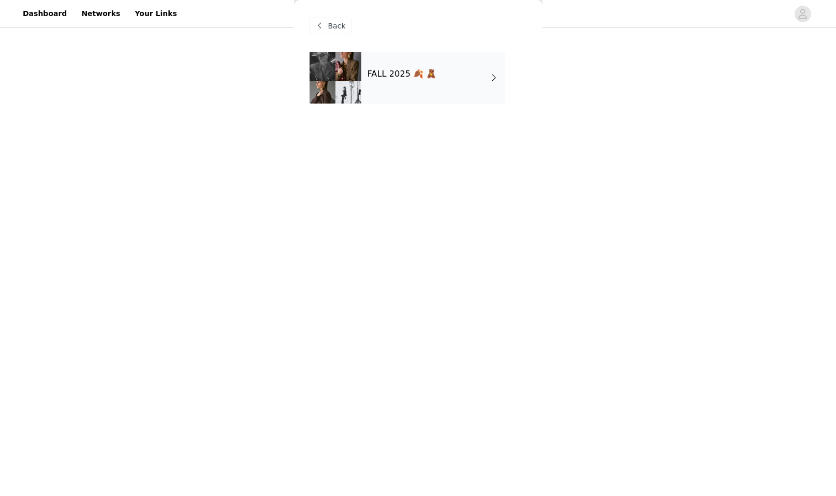
click at [356, 84] on div at bounding box center [335, 78] width 52 height 52
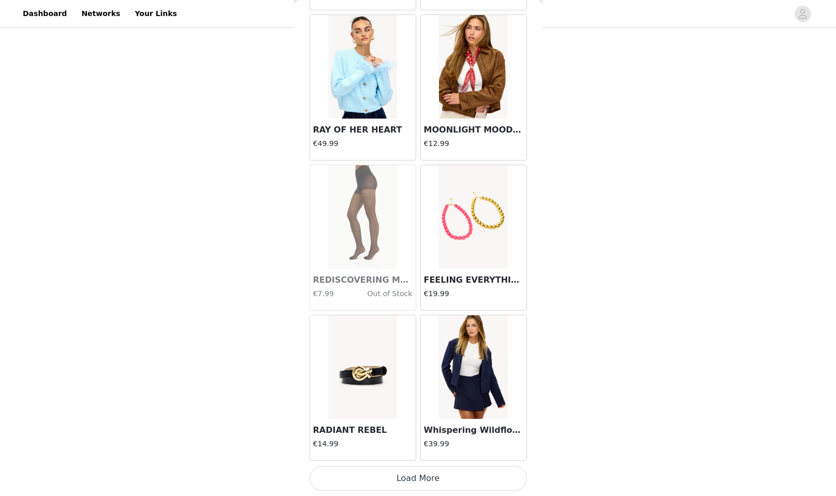
scroll to position [230, 0]
click at [475, 479] on button "Load More" at bounding box center [417, 478] width 217 height 25
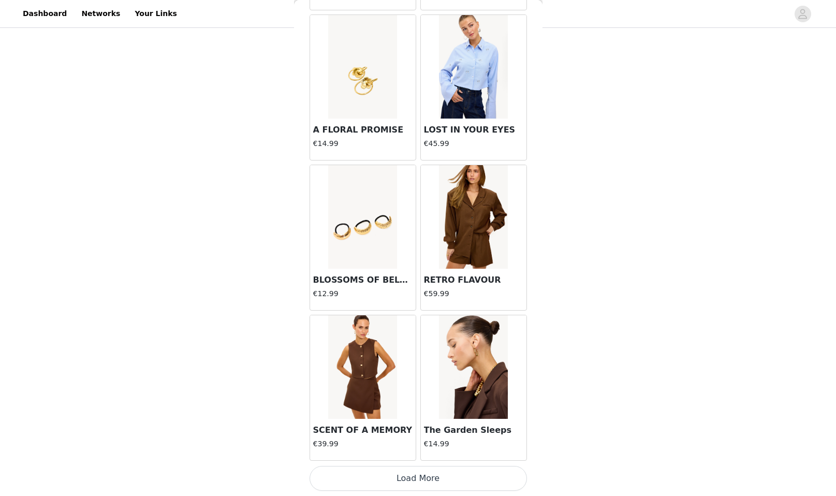
click at [475, 471] on button "Load More" at bounding box center [417, 478] width 217 height 25
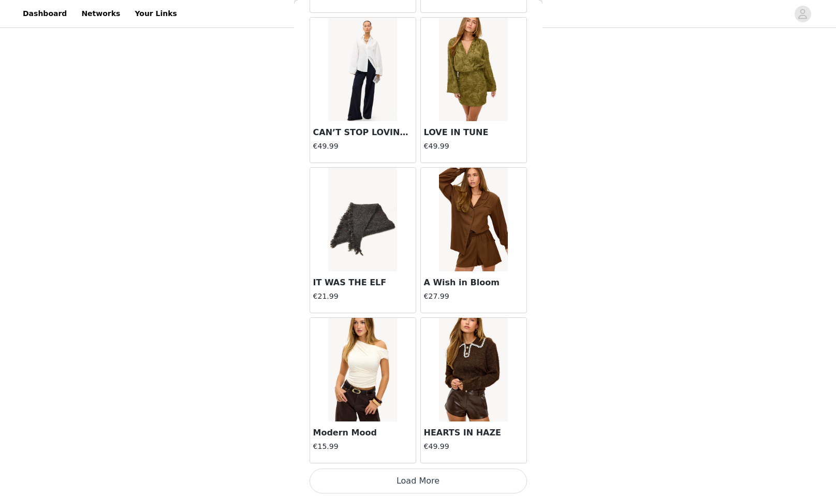
click at [475, 471] on button "Load More" at bounding box center [417, 480] width 217 height 25
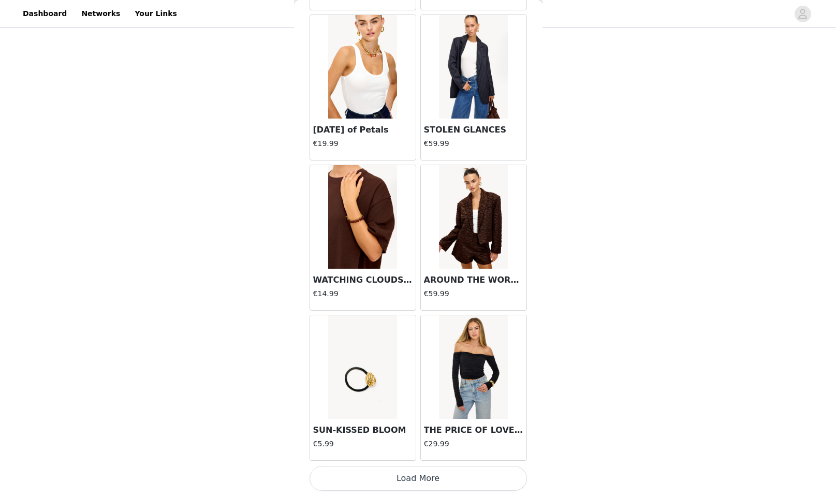
click at [475, 471] on button "Load More" at bounding box center [417, 478] width 217 height 25
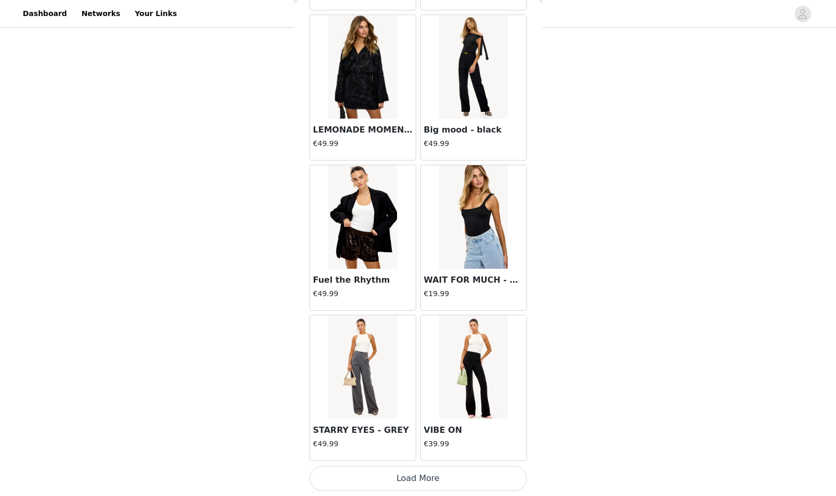
click at [475, 471] on button "Load More" at bounding box center [417, 478] width 217 height 25
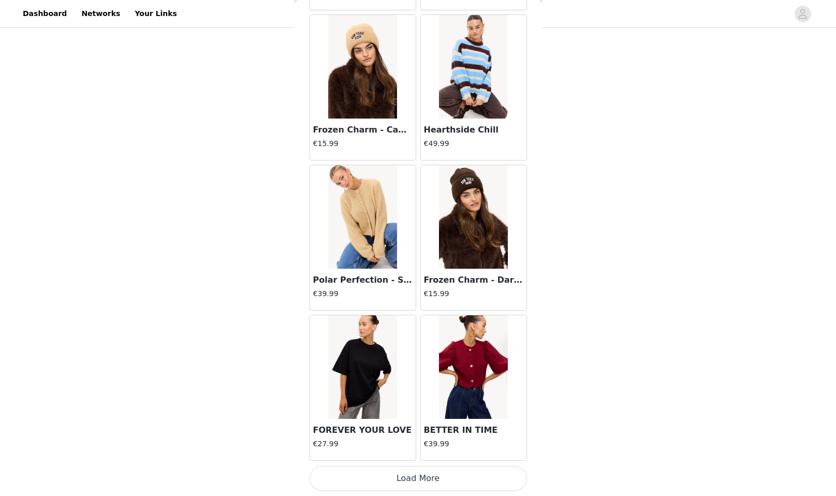
click at [475, 471] on button "Load More" at bounding box center [417, 478] width 217 height 25
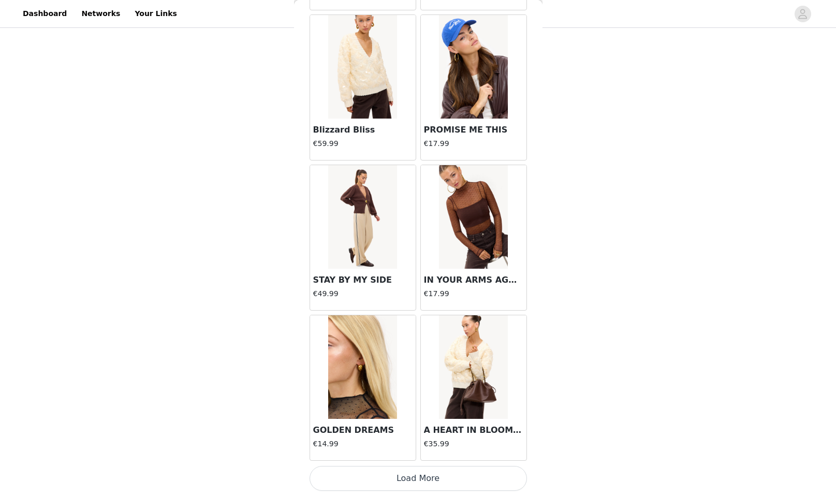
click at [452, 476] on button "Load More" at bounding box center [417, 478] width 217 height 25
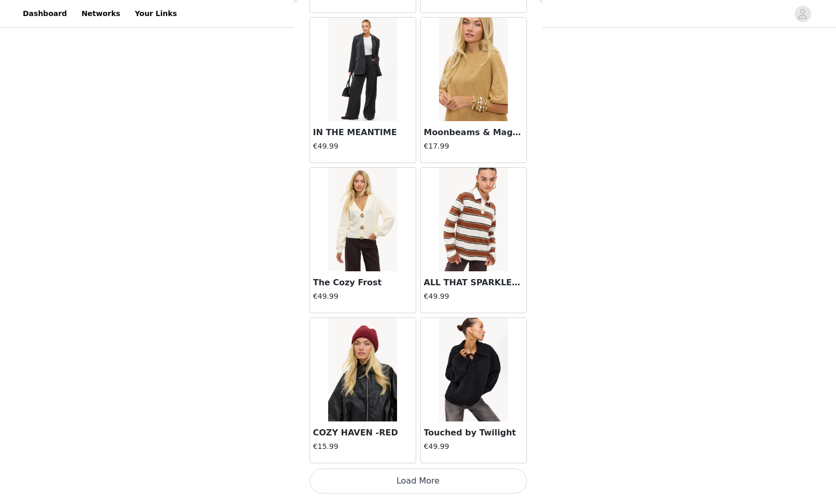
click at [452, 476] on button "Load More" at bounding box center [417, 480] width 217 height 25
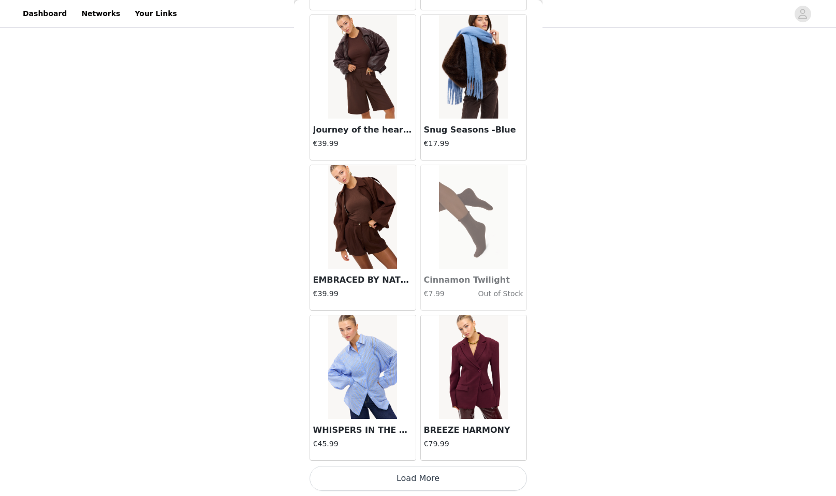
drag, startPoint x: 366, startPoint y: 474, endPoint x: 392, endPoint y: 404, distance: 74.3
click at [367, 473] on button "Load More" at bounding box center [417, 478] width 217 height 25
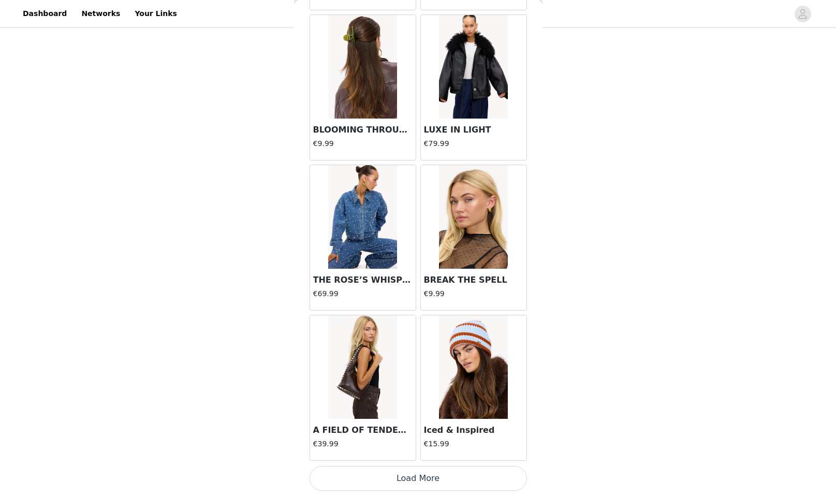
click at [400, 471] on button "Load More" at bounding box center [417, 478] width 217 height 25
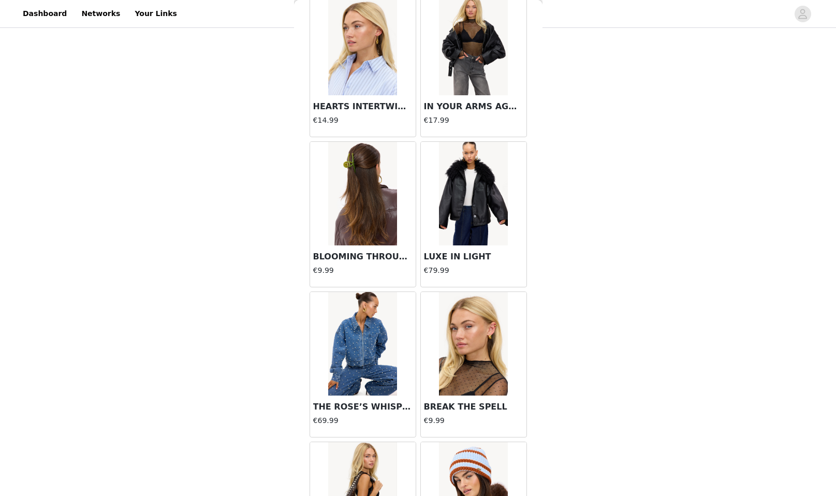
scroll to position [14466, 0]
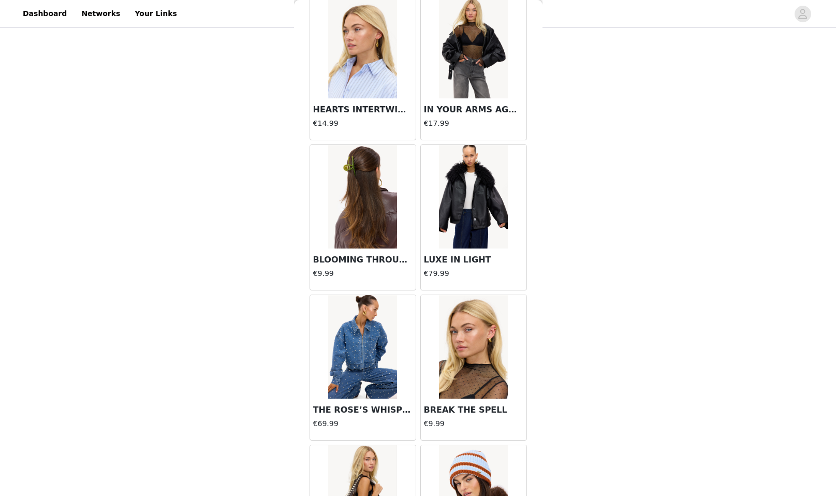
click at [473, 186] on img at bounding box center [473, 197] width 69 height 104
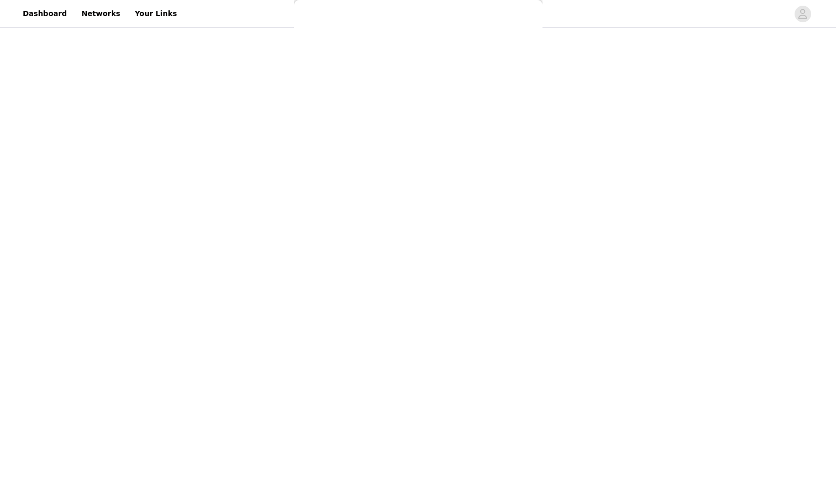
scroll to position [0, 0]
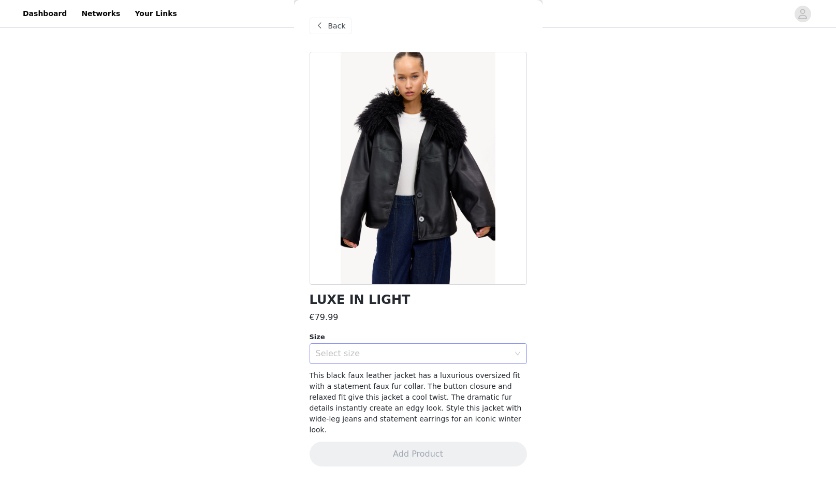
click at [425, 350] on div "Select size" at bounding box center [413, 353] width 194 height 10
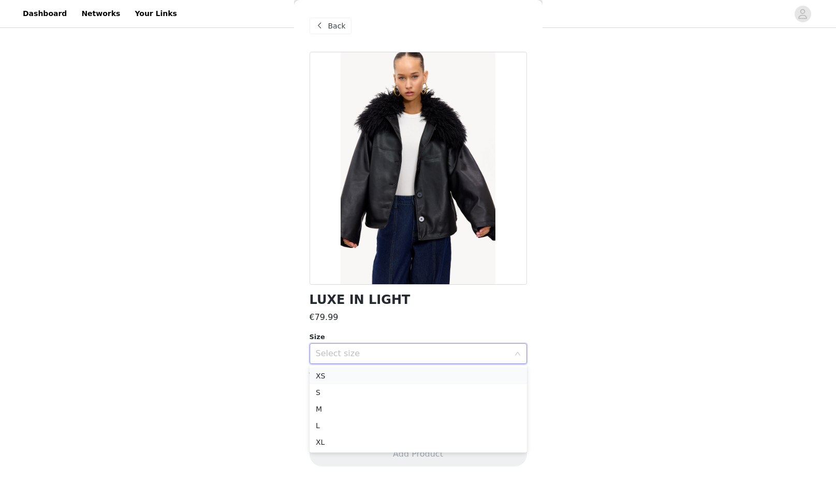
click at [433, 373] on li "XS" at bounding box center [417, 375] width 217 height 17
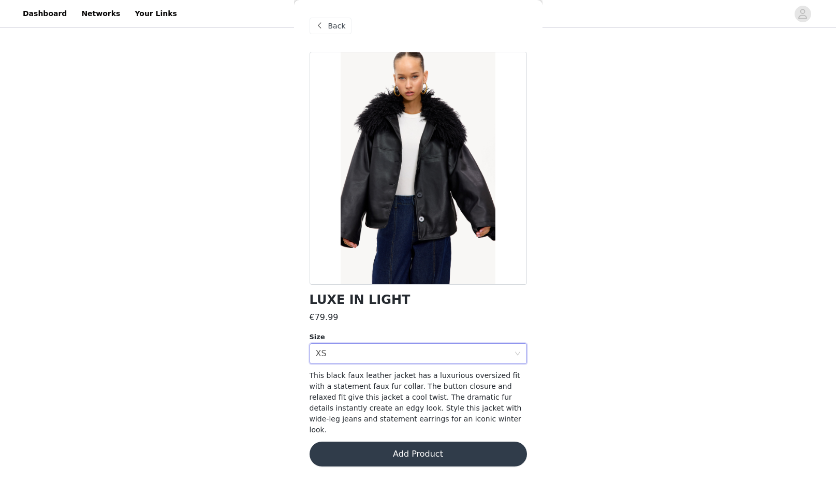
click at [453, 441] on button "Add Product" at bounding box center [417, 453] width 217 height 25
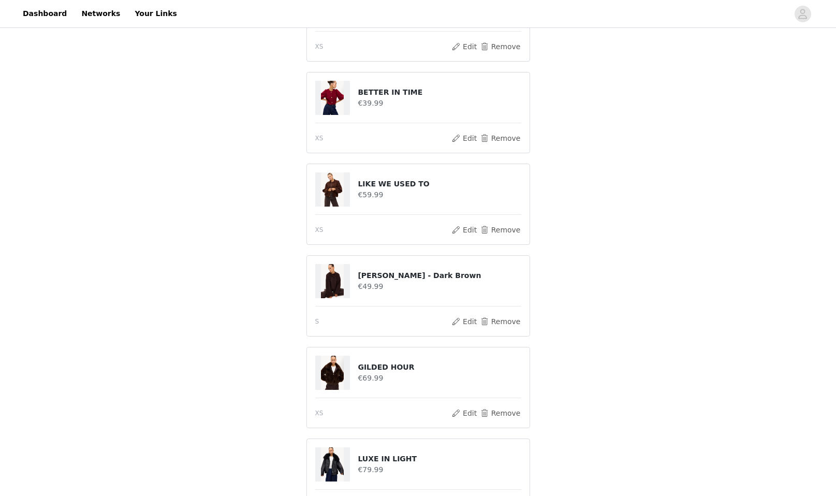
scroll to position [184, 0]
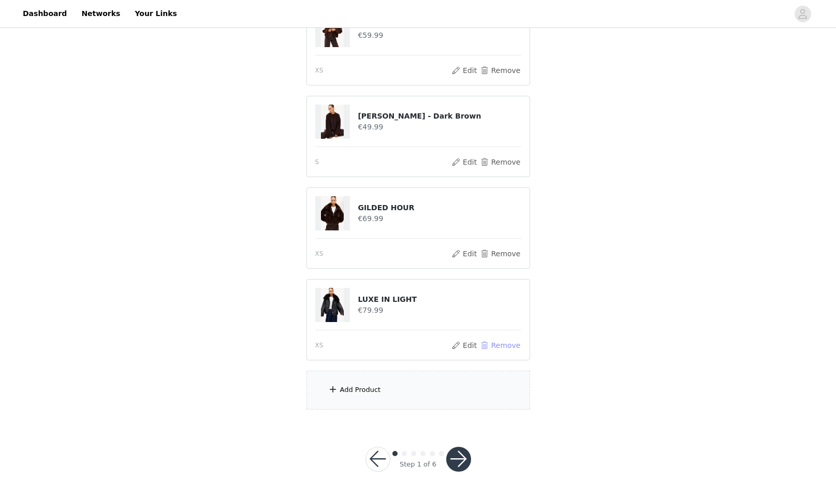
click at [495, 345] on button "Remove" at bounding box center [499, 345] width 41 height 12
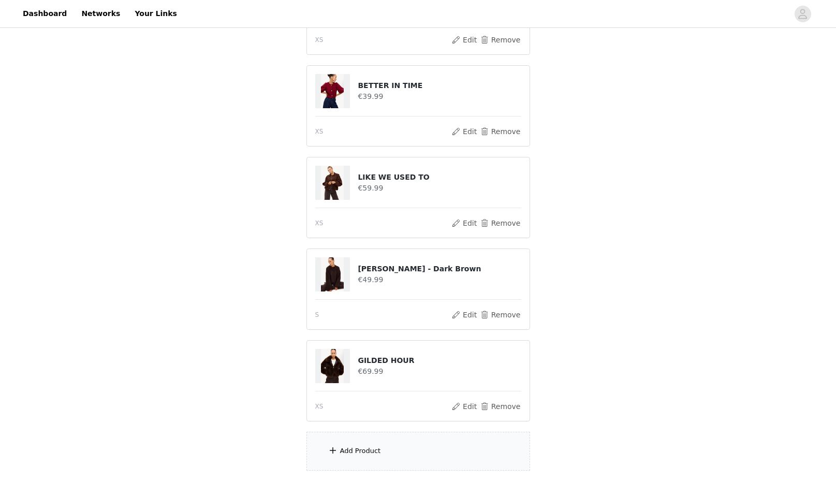
scroll to position [166, 0]
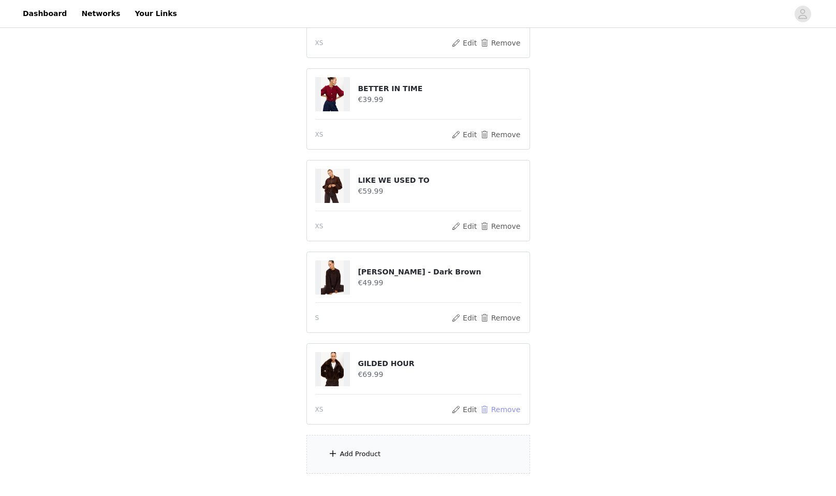
click at [488, 409] on button "Remove" at bounding box center [499, 409] width 41 height 12
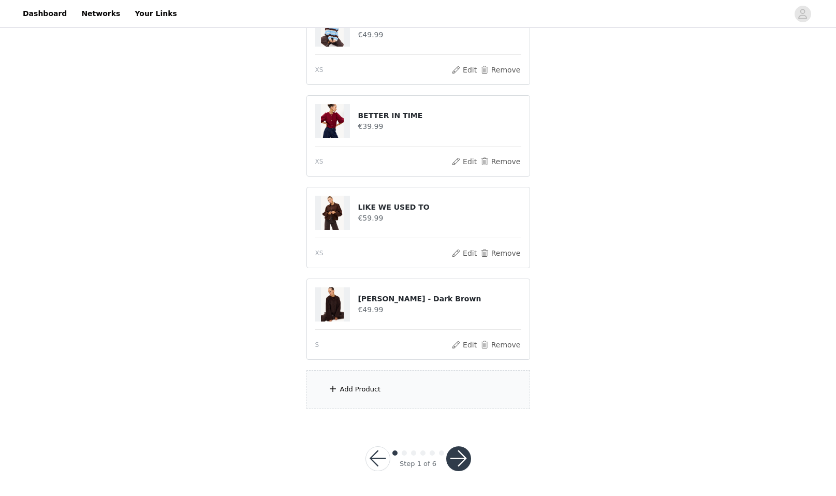
scroll to position [139, 0]
click at [371, 386] on div "Add Product" at bounding box center [360, 390] width 41 height 10
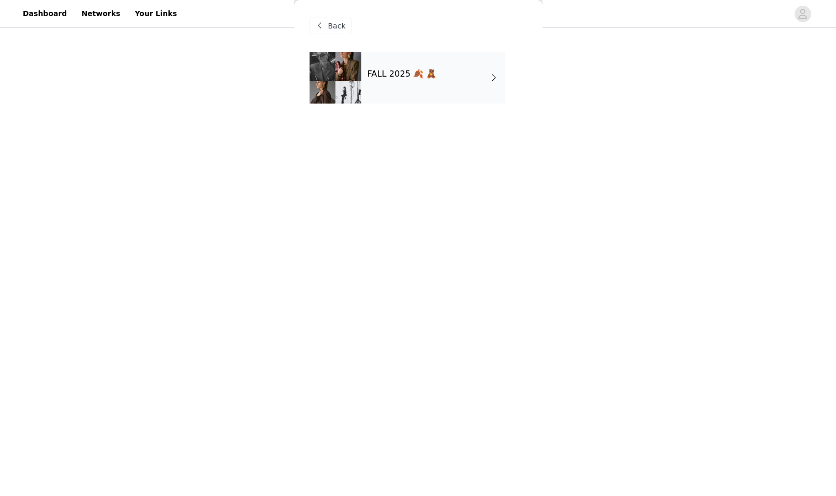
click at [355, 88] on div at bounding box center [335, 78] width 52 height 52
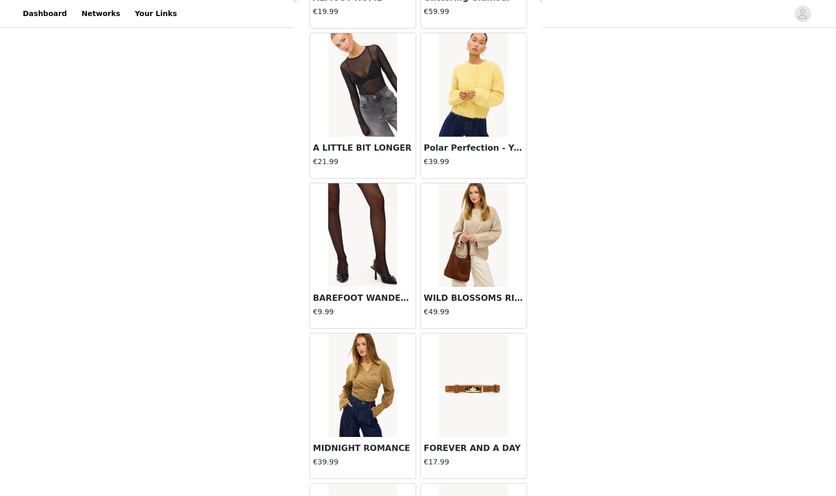
scroll to position [320, 0]
click at [474, 214] on img at bounding box center [473, 235] width 69 height 104
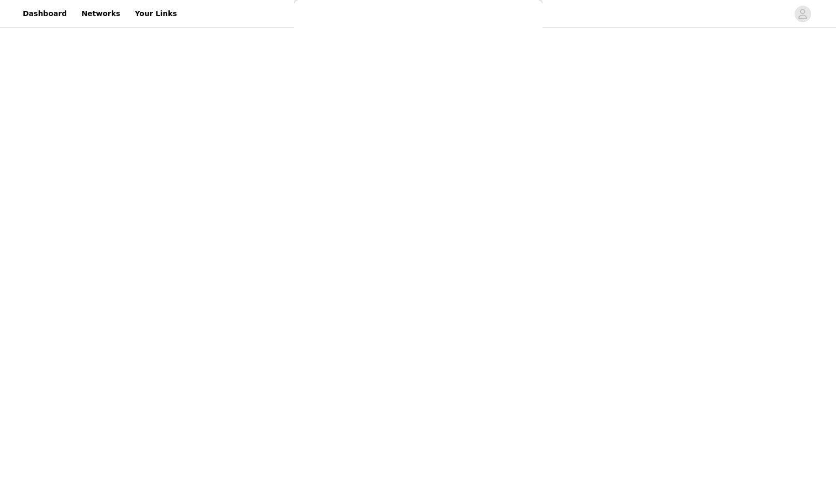
scroll to position [0, 0]
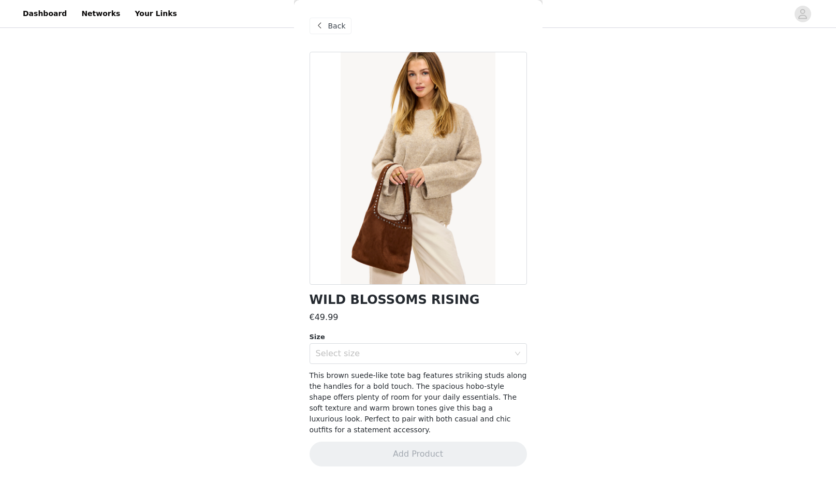
click at [399, 303] on h1 "WILD BLOSSOMS RISING" at bounding box center [394, 300] width 170 height 14
copy div "WILD BLOSSOMS RISING"
click at [344, 30] on span "Back" at bounding box center [337, 26] width 18 height 11
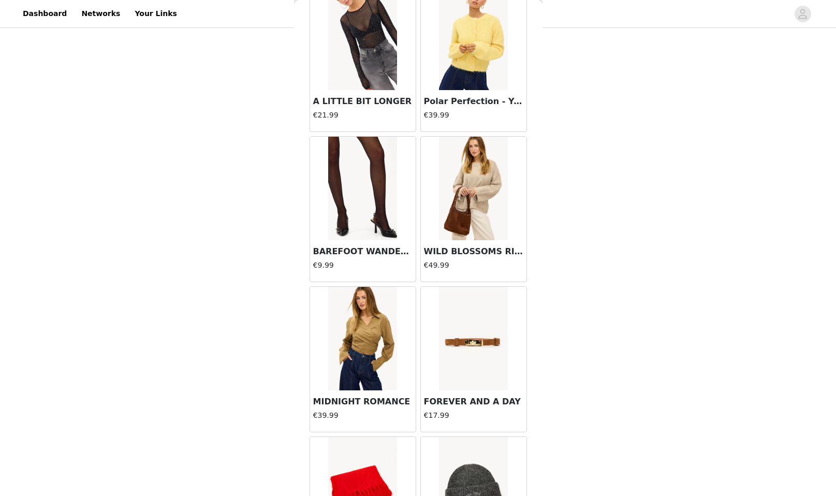
scroll to position [367, 0]
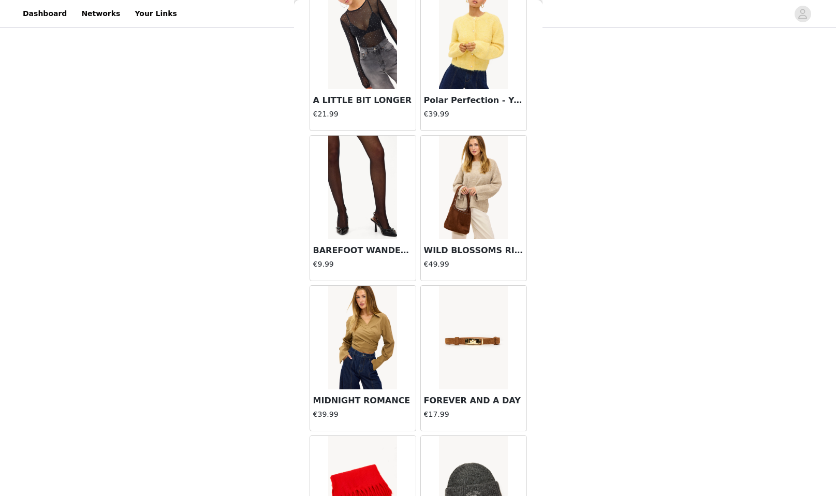
click at [465, 87] on img at bounding box center [473, 38] width 69 height 104
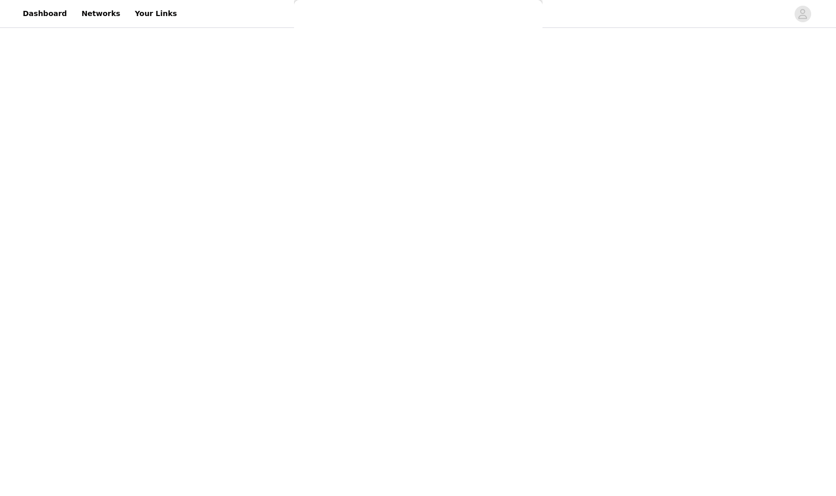
scroll to position [0, 0]
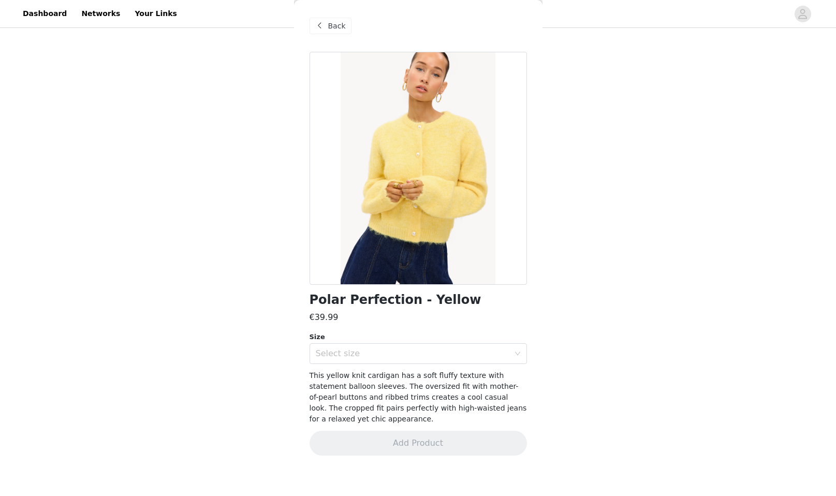
drag, startPoint x: 331, startPoint y: 26, endPoint x: 344, endPoint y: 48, distance: 25.5
click at [331, 26] on span "Back" at bounding box center [337, 26] width 18 height 11
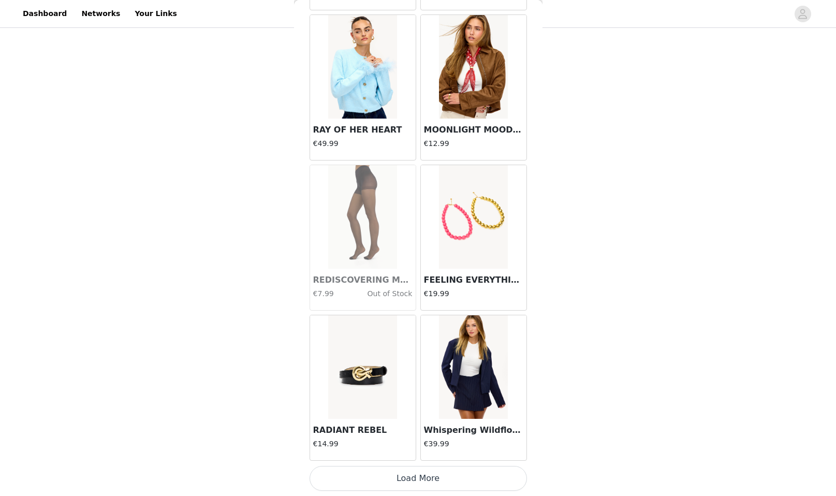
click at [439, 487] on button "Load More" at bounding box center [417, 478] width 217 height 25
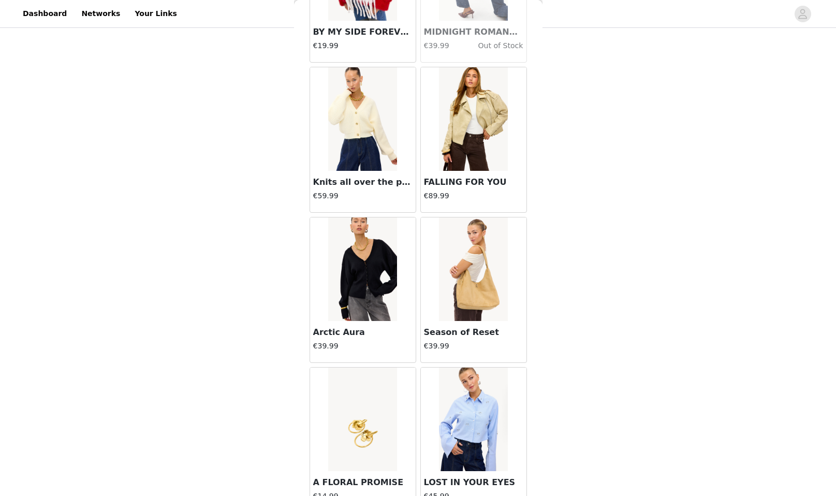
scroll to position [2248, 0]
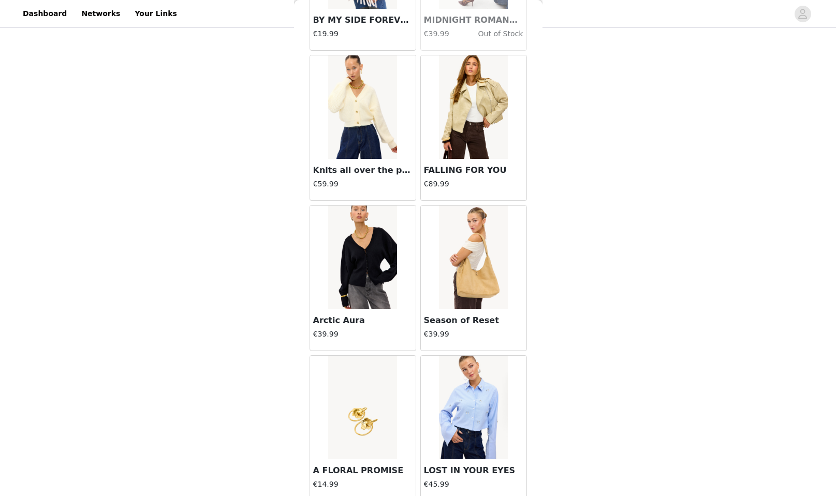
click at [474, 115] on img at bounding box center [473, 107] width 69 height 104
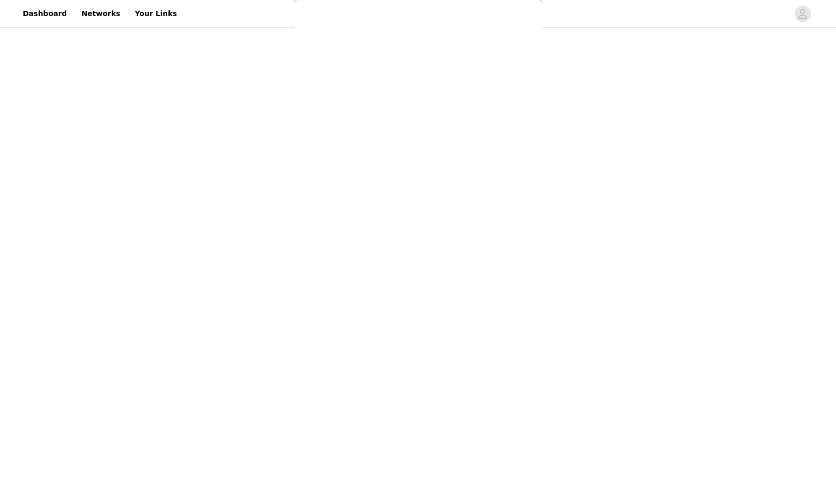
scroll to position [0, 0]
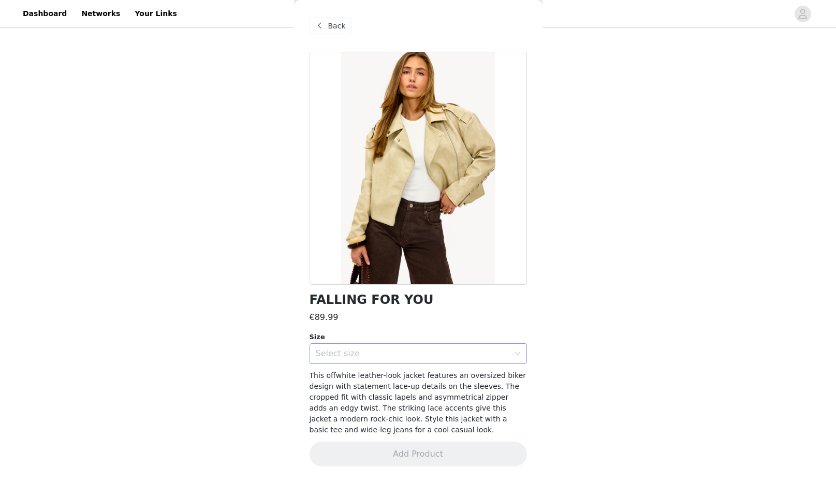
click at [506, 360] on div "Select size" at bounding box center [415, 354] width 198 height 20
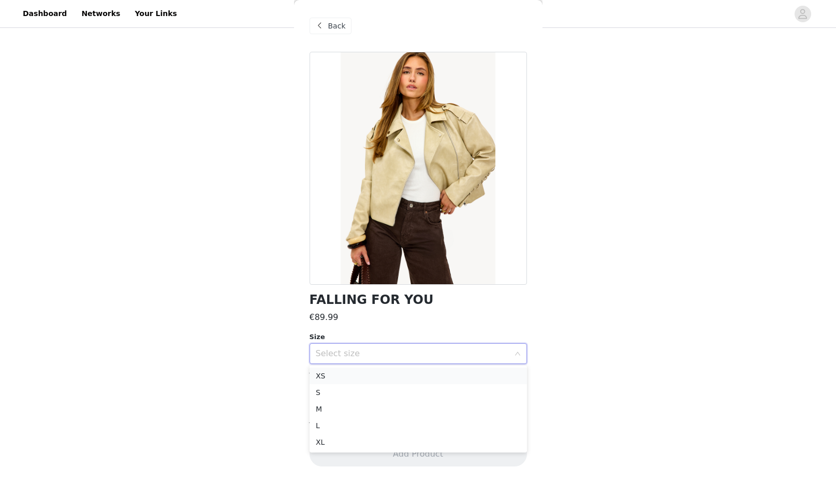
click at [508, 368] on li "XS" at bounding box center [417, 375] width 217 height 17
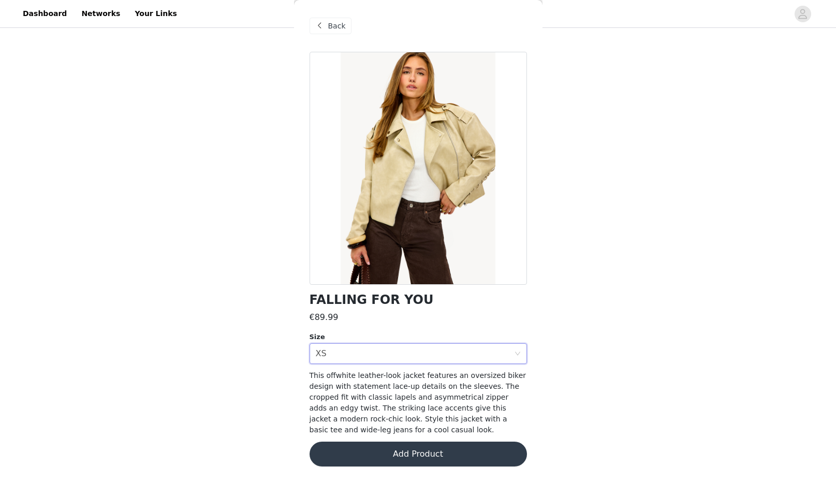
click at [334, 29] on span "Back" at bounding box center [337, 26] width 18 height 11
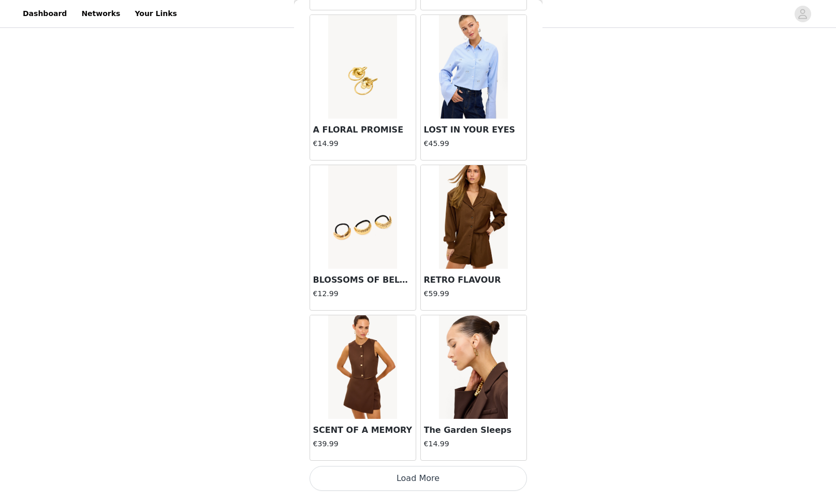
scroll to position [2589, 0]
click at [419, 470] on button "Load More" at bounding box center [417, 478] width 217 height 25
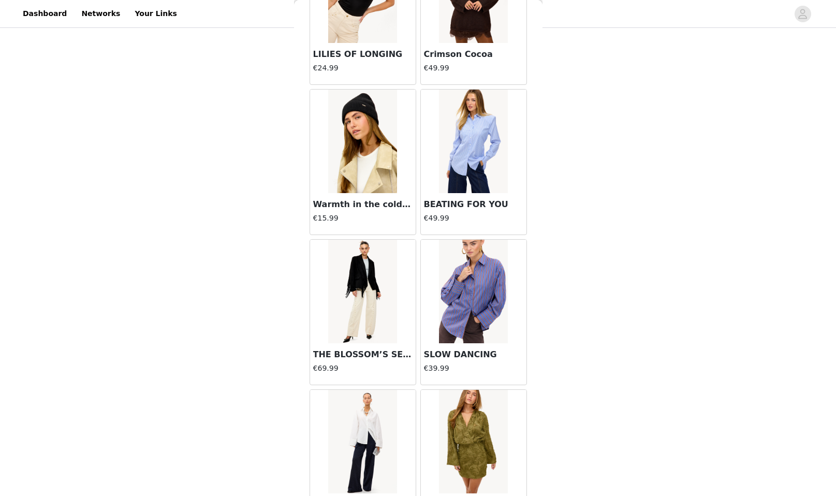
scroll to position [3732, 0]
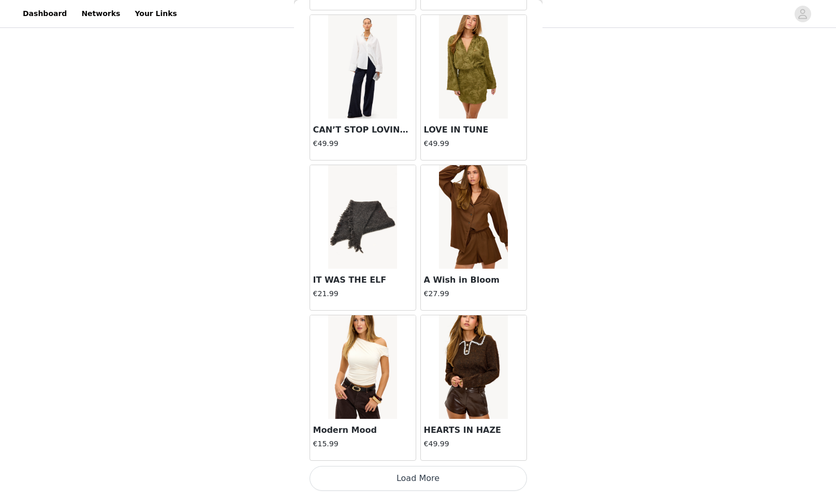
click at [470, 479] on button "Load More" at bounding box center [417, 478] width 217 height 25
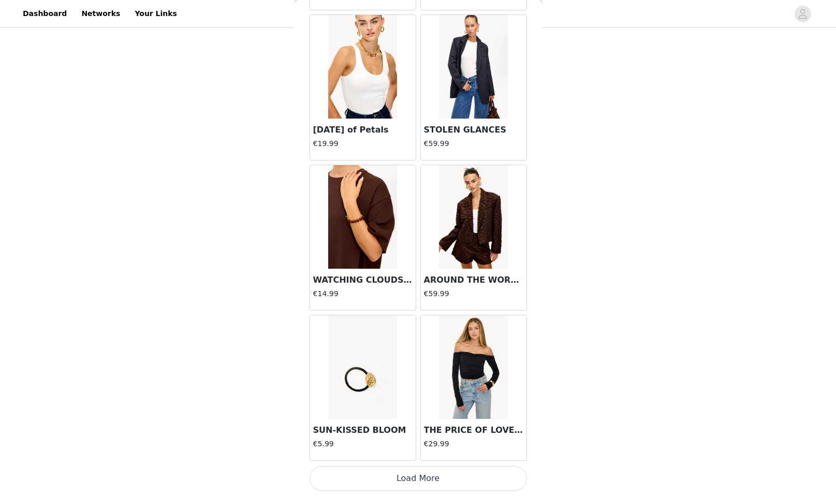
scroll to position [5590, 0]
drag, startPoint x: 626, startPoint y: 365, endPoint x: 593, endPoint y: 378, distance: 35.3
click at [625, 366] on div "STEP 1 OF 6 Styles Kies je fave LOAVIES items! 4/15 Selected Remaining Funds: €…" at bounding box center [418, 156] width 836 height 530
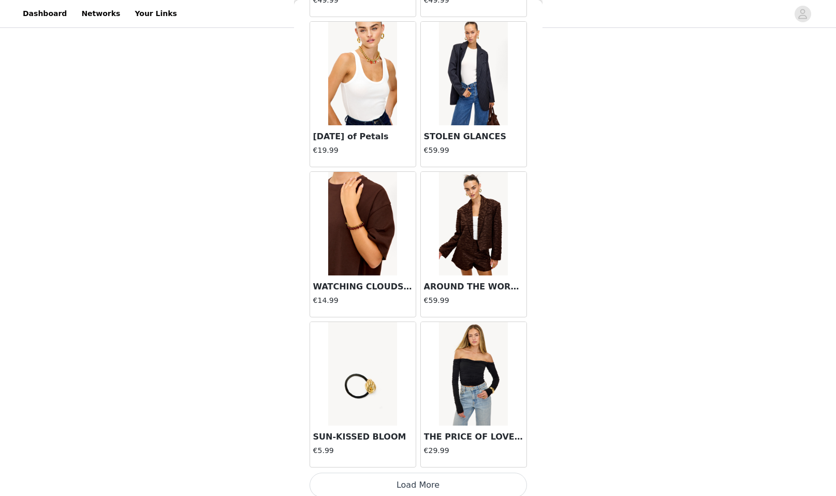
scroll to position [139, 0]
click at [396, 477] on button "Load More" at bounding box center [417, 485] width 217 height 25
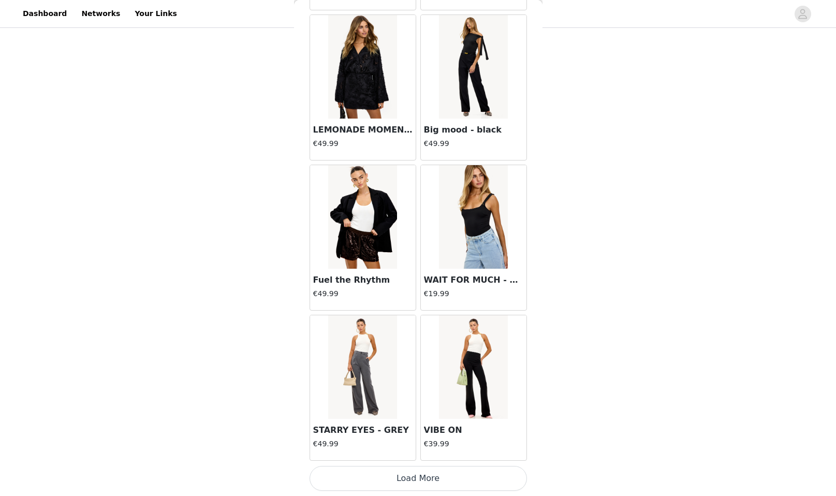
click at [429, 479] on button "Load More" at bounding box center [417, 478] width 217 height 25
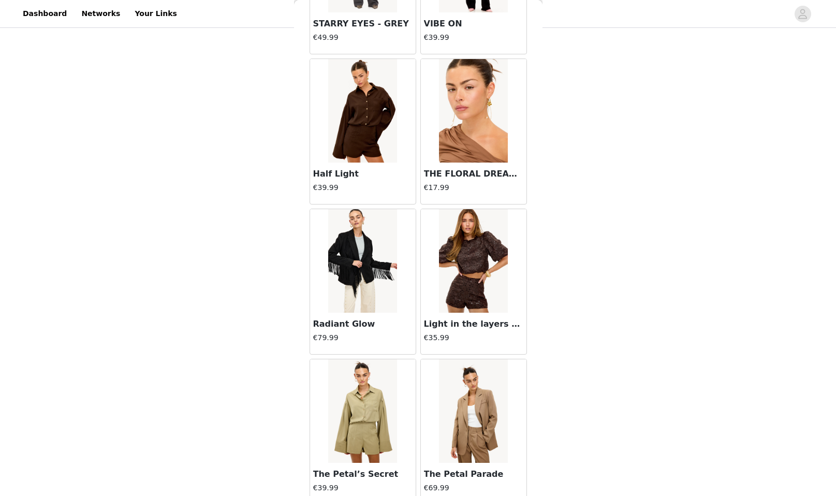
scroll to position [7499, 0]
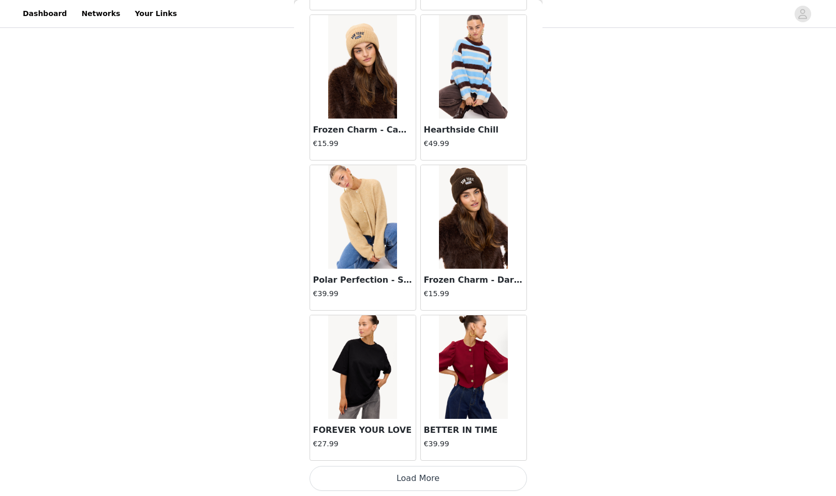
click at [378, 478] on button "Load More" at bounding box center [417, 478] width 217 height 25
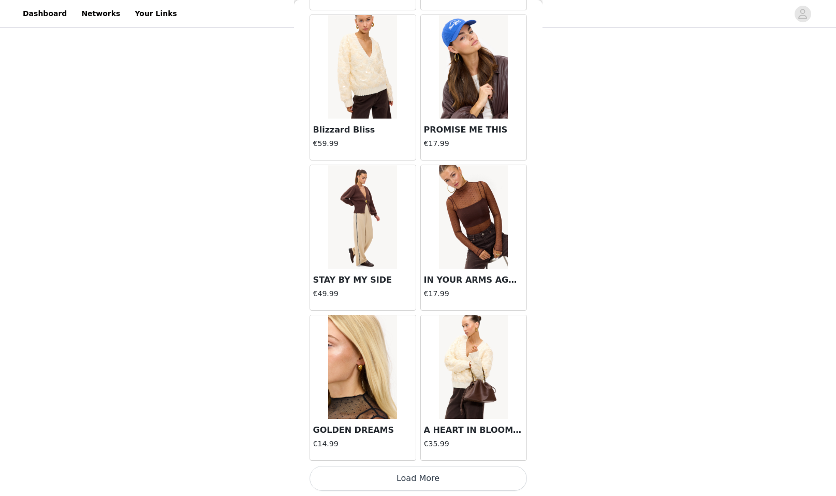
scroll to position [10093, 0]
click at [402, 476] on button "Load More" at bounding box center [417, 478] width 217 height 25
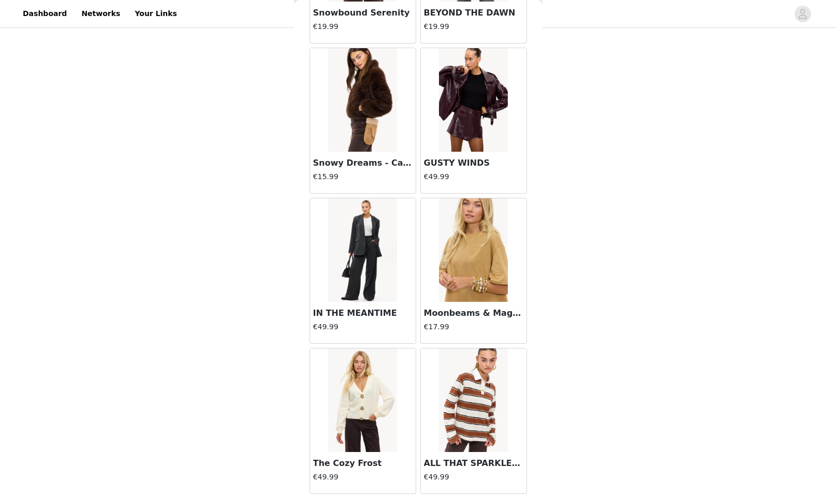
scroll to position [11413, 0]
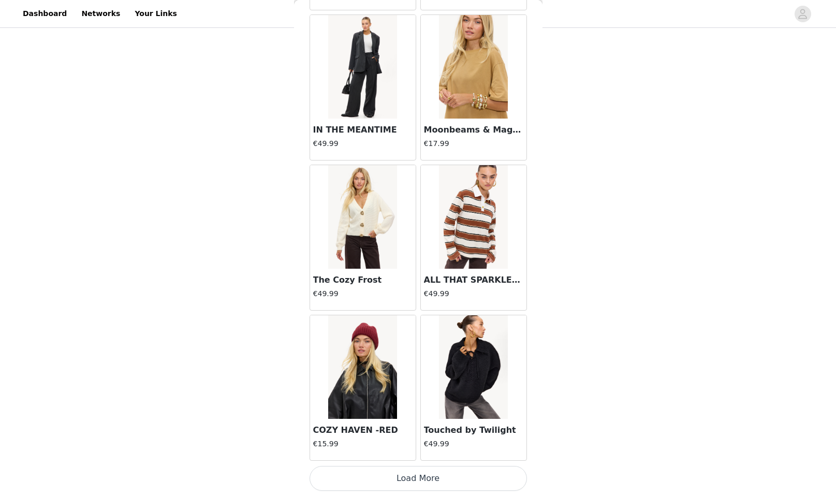
click at [417, 474] on button "Load More" at bounding box center [417, 478] width 217 height 25
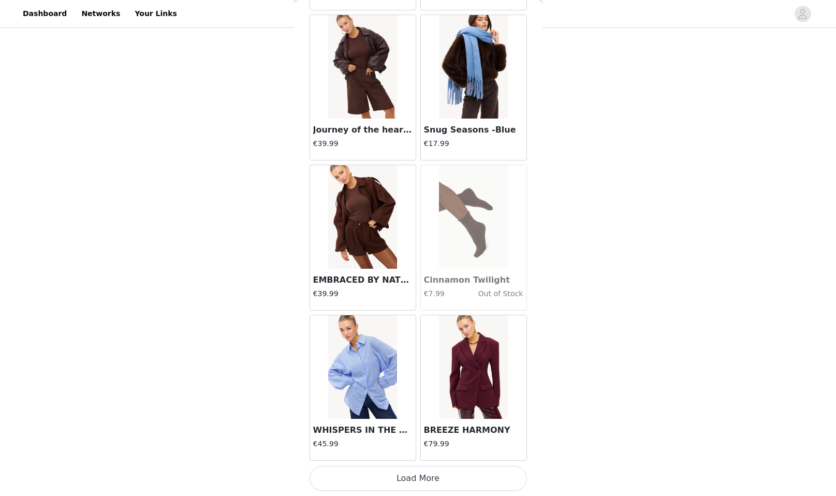
scroll to position [139, 0]
click at [469, 478] on button "Load More" at bounding box center [417, 478] width 217 height 25
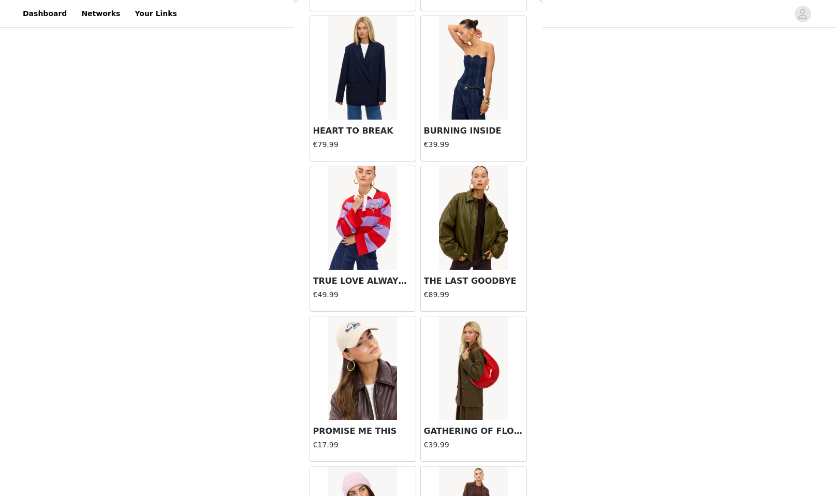
scroll to position [13872, 0]
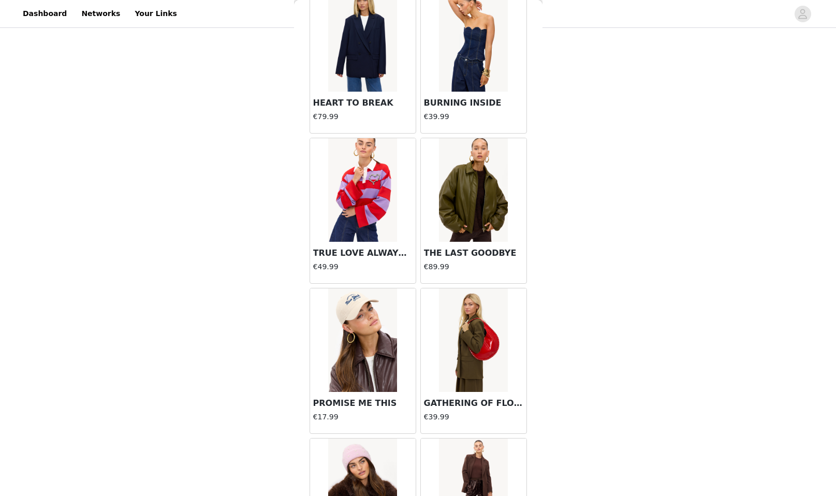
click at [493, 202] on img at bounding box center [473, 190] width 69 height 104
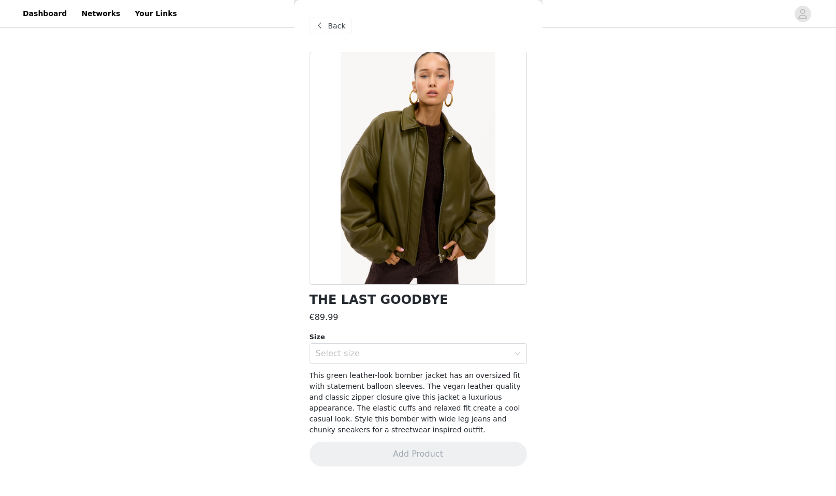
scroll to position [0, 0]
click at [448, 362] on div "Select size" at bounding box center [415, 354] width 198 height 20
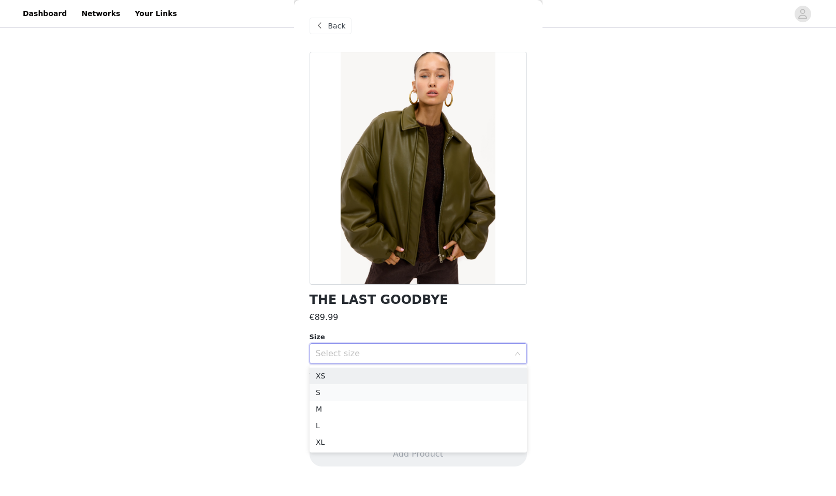
click at [396, 394] on li "S" at bounding box center [417, 392] width 217 height 17
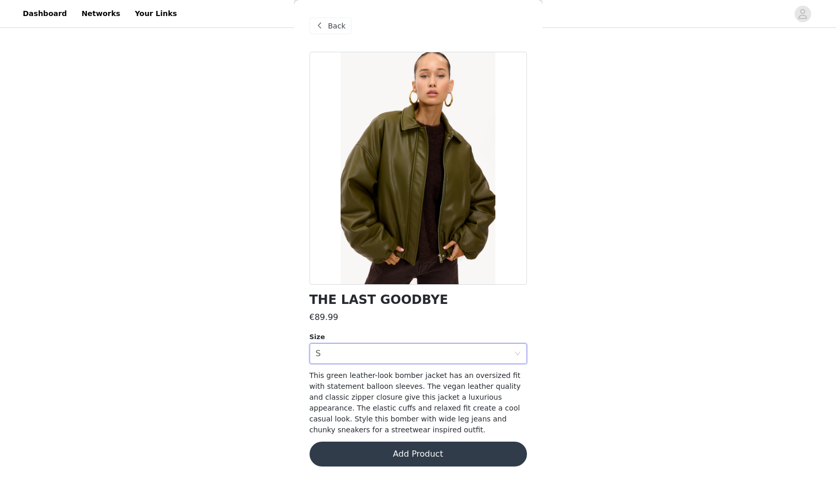
click at [440, 449] on button "Add Product" at bounding box center [417, 453] width 217 height 25
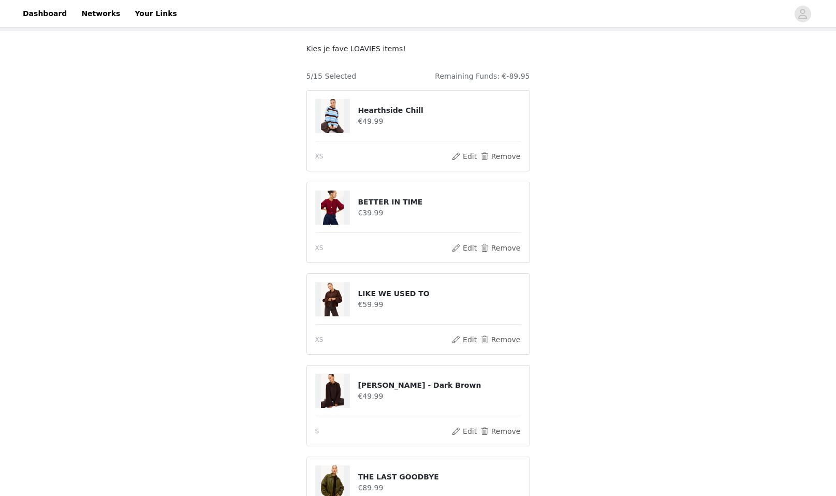
scroll to position [52, 0]
click at [487, 340] on button "Remove" at bounding box center [499, 340] width 41 height 12
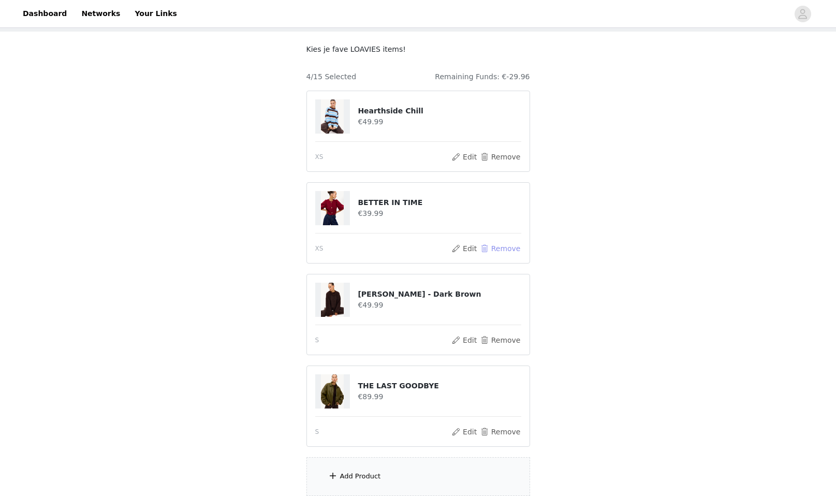
click at [487, 245] on button "Remove" at bounding box center [499, 248] width 41 height 12
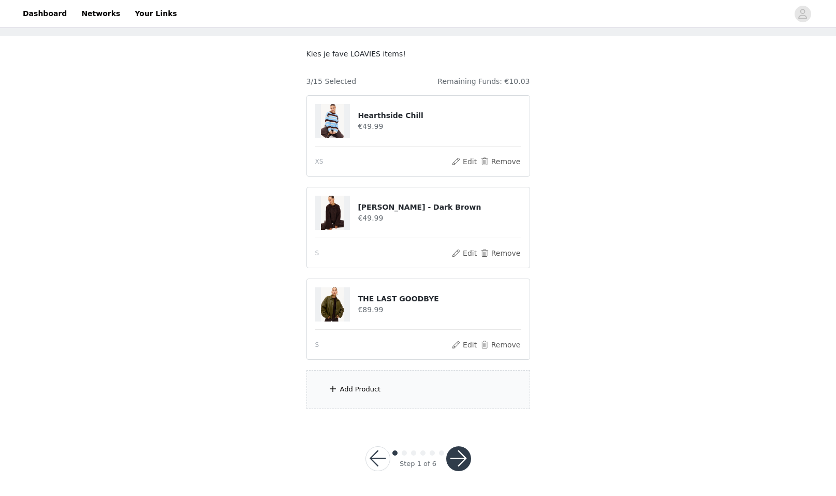
scroll to position [47, 0]
click at [371, 387] on div "Add Product" at bounding box center [360, 390] width 41 height 10
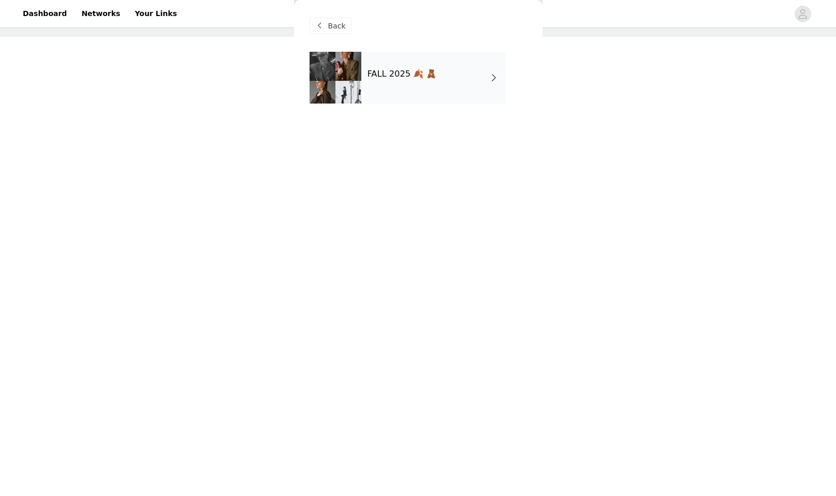
click at [356, 84] on div at bounding box center [335, 78] width 52 height 52
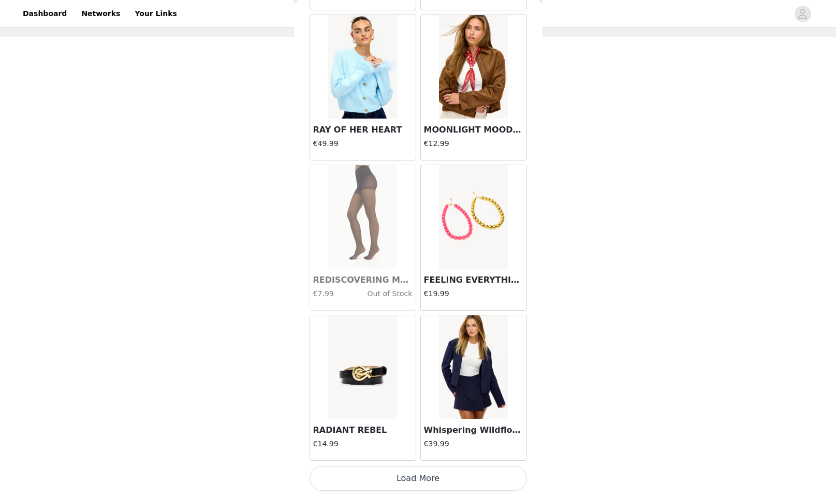
drag, startPoint x: 463, startPoint y: 472, endPoint x: 477, endPoint y: 441, distance: 33.4
click at [463, 469] on button "Load More" at bounding box center [417, 478] width 217 height 25
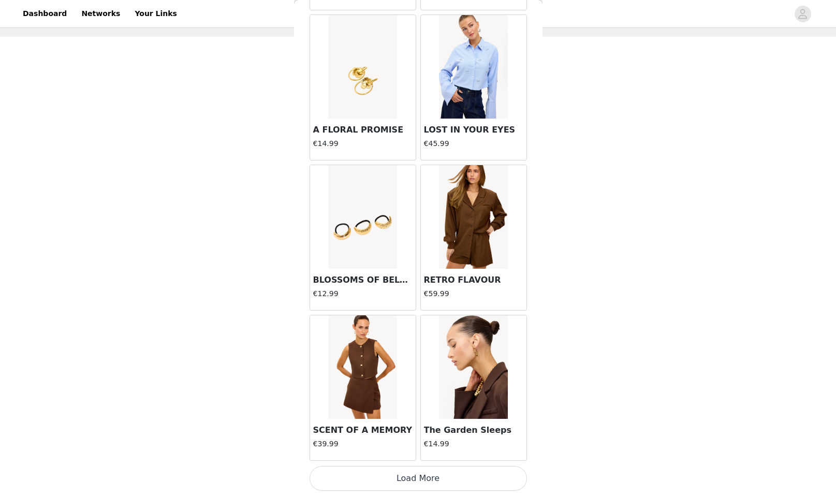
click at [445, 474] on button "Load More" at bounding box center [417, 478] width 217 height 25
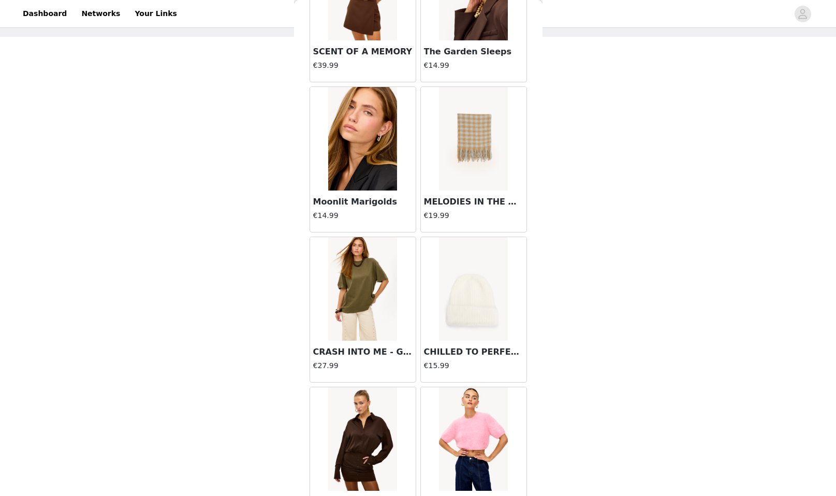
scroll to position [3040, 0]
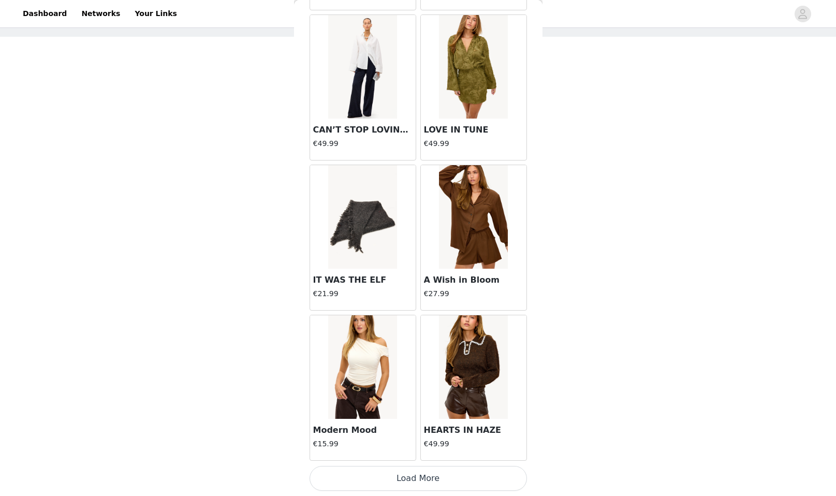
click at [437, 468] on button "Load More" at bounding box center [417, 478] width 217 height 25
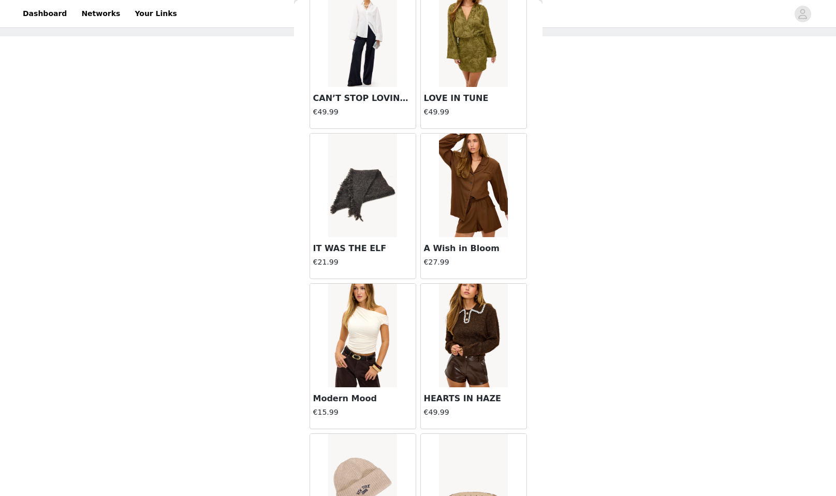
scroll to position [47, 0]
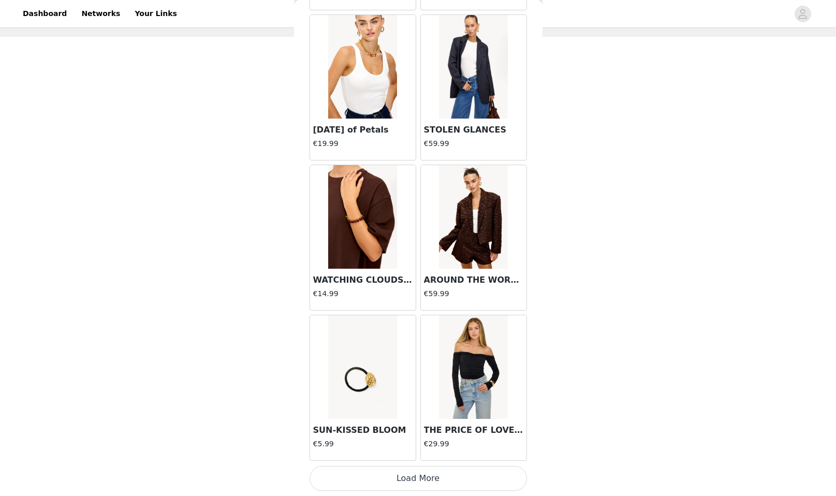
click at [401, 473] on button "Load More" at bounding box center [417, 478] width 217 height 25
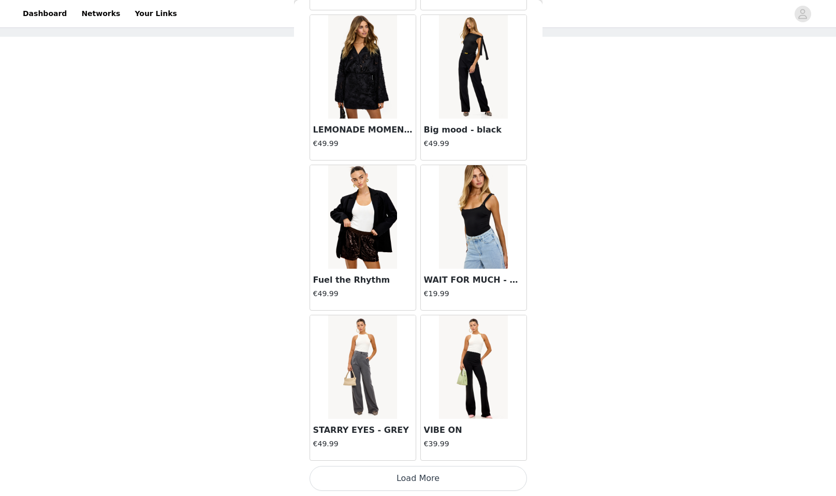
click at [430, 484] on button "Load More" at bounding box center [417, 478] width 217 height 25
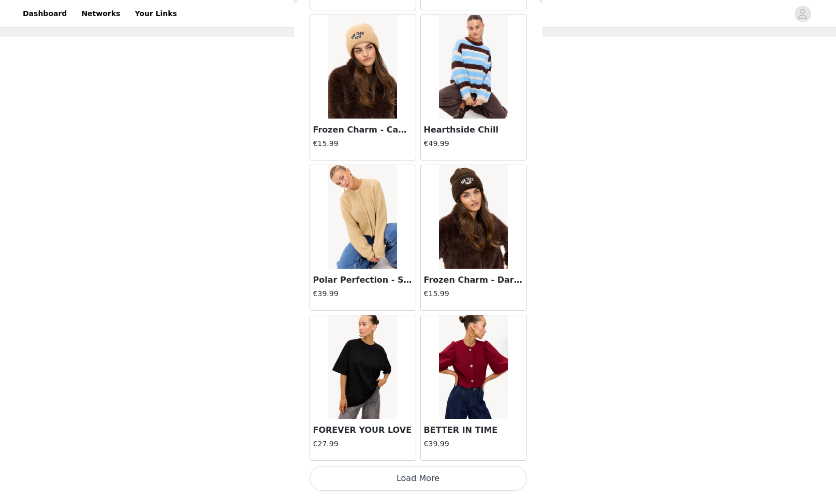
click at [412, 483] on button "Load More" at bounding box center [417, 478] width 217 height 25
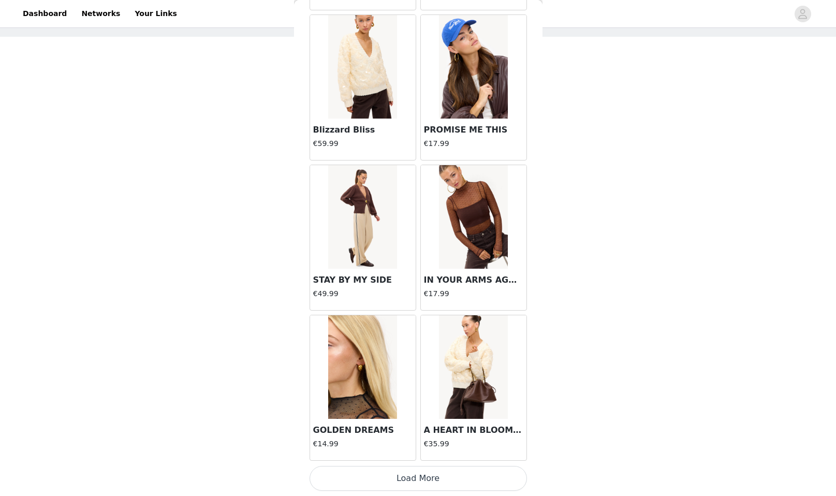
click at [410, 478] on button "Load More" at bounding box center [417, 478] width 217 height 25
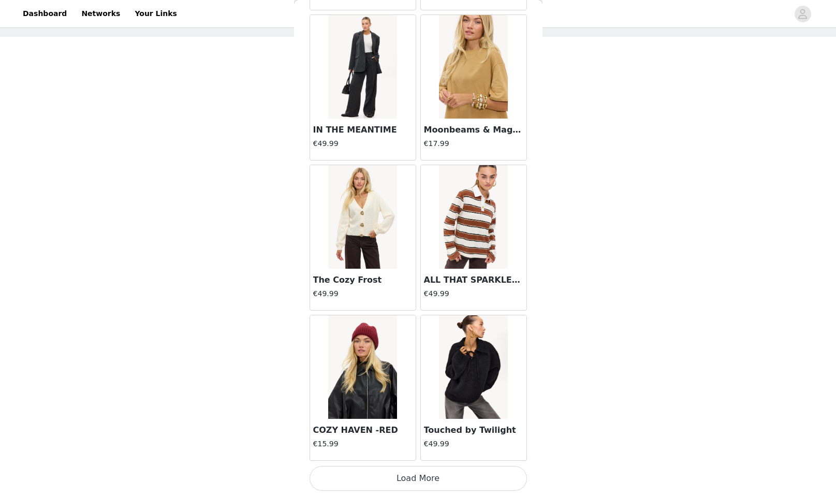
click at [430, 475] on button "Load More" at bounding box center [417, 478] width 217 height 25
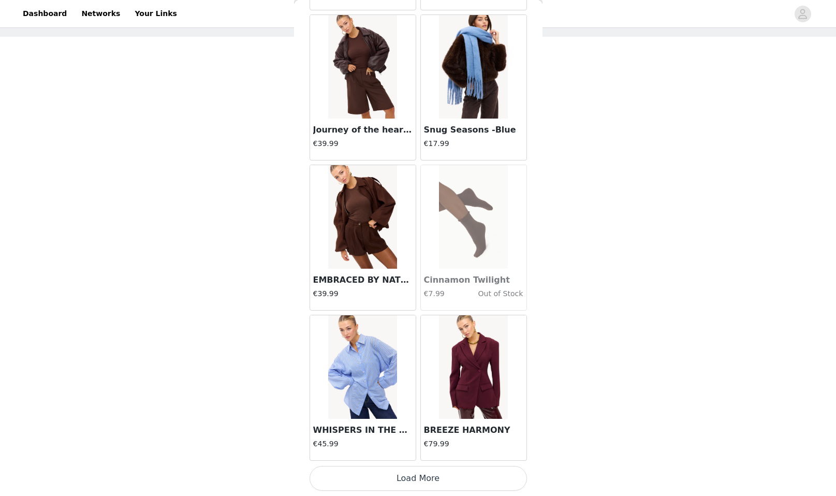
click at [398, 480] on button "Load More" at bounding box center [417, 478] width 217 height 25
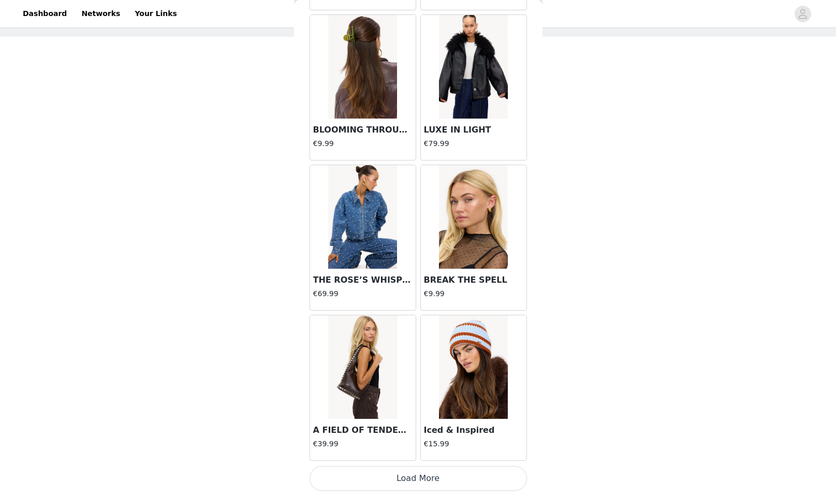
click at [447, 478] on button "Load More" at bounding box center [417, 478] width 217 height 25
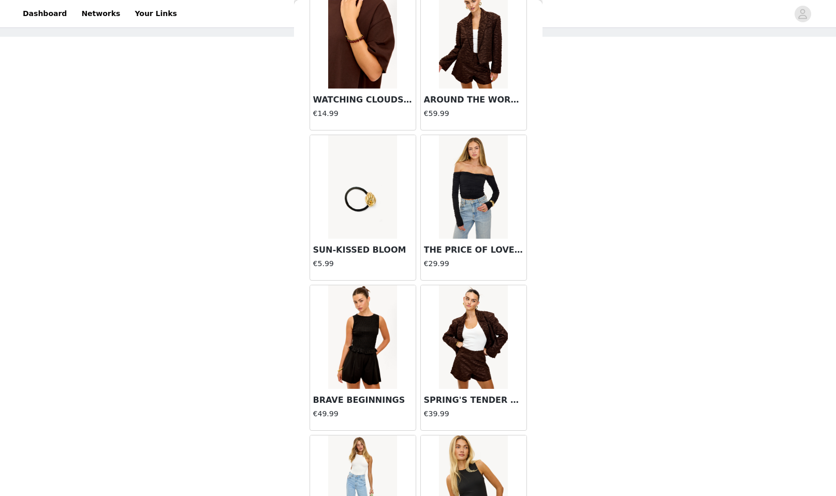
scroll to position [5674, 0]
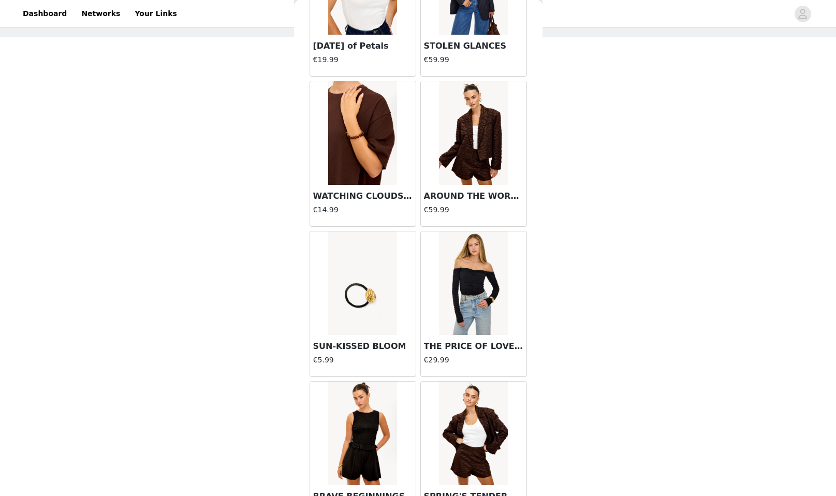
click at [359, 310] on img at bounding box center [362, 283] width 69 height 104
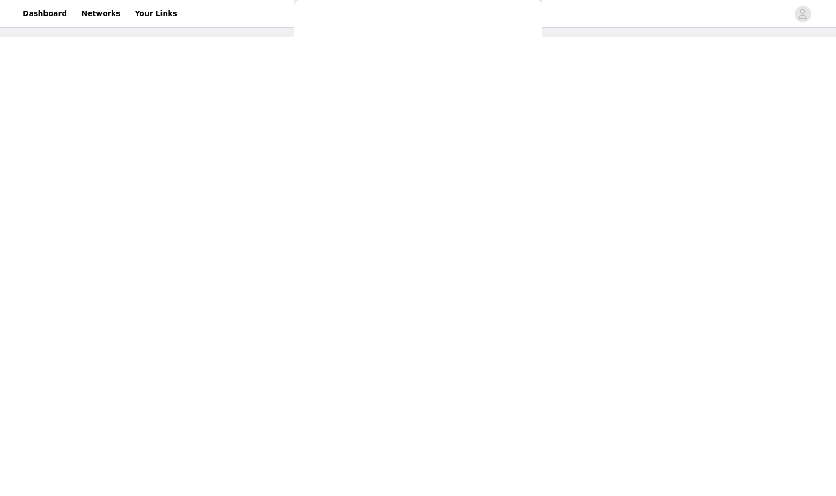
scroll to position [0, 0]
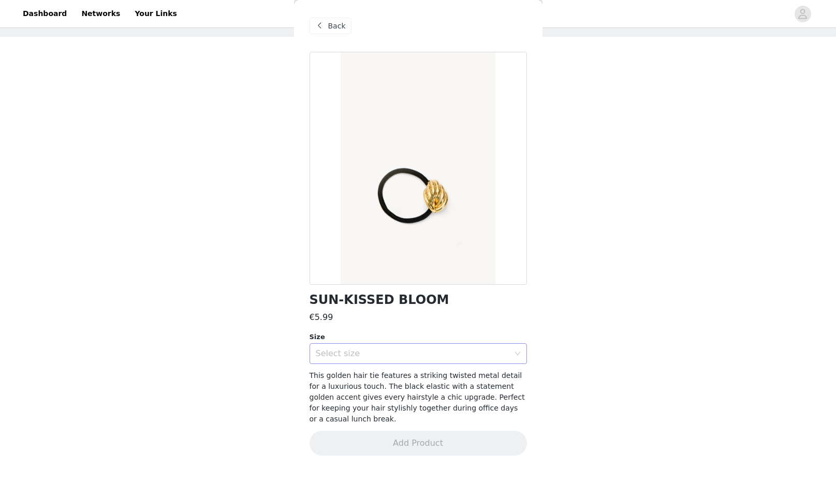
click at [439, 352] on div "Select size" at bounding box center [413, 353] width 194 height 10
click at [404, 371] on li "ONESIZE" at bounding box center [417, 375] width 217 height 17
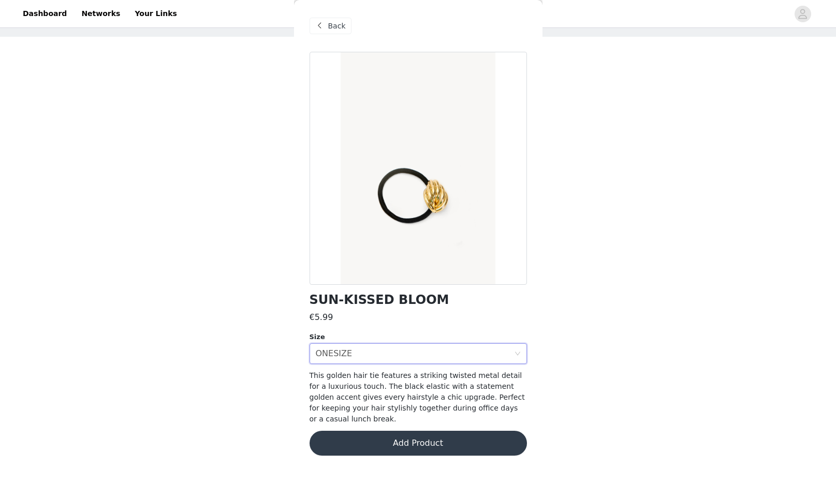
click at [439, 434] on button "Add Product" at bounding box center [417, 443] width 217 height 25
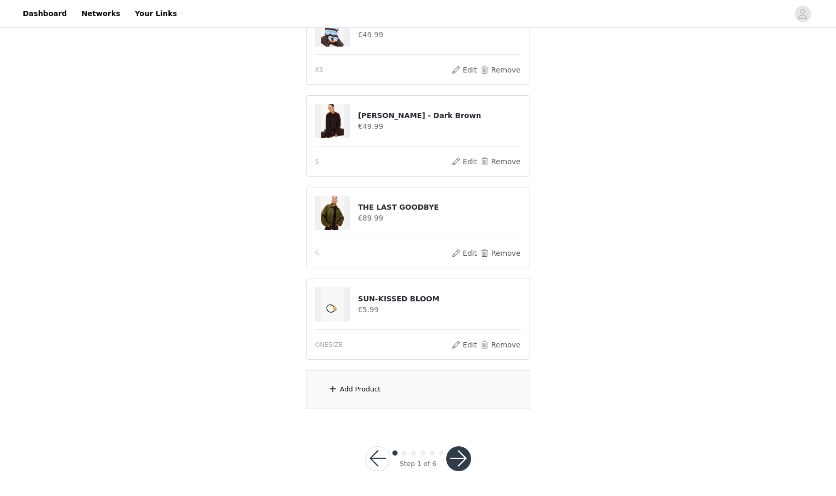
scroll to position [139, 0]
click at [460, 455] on button "button" at bounding box center [458, 459] width 25 height 25
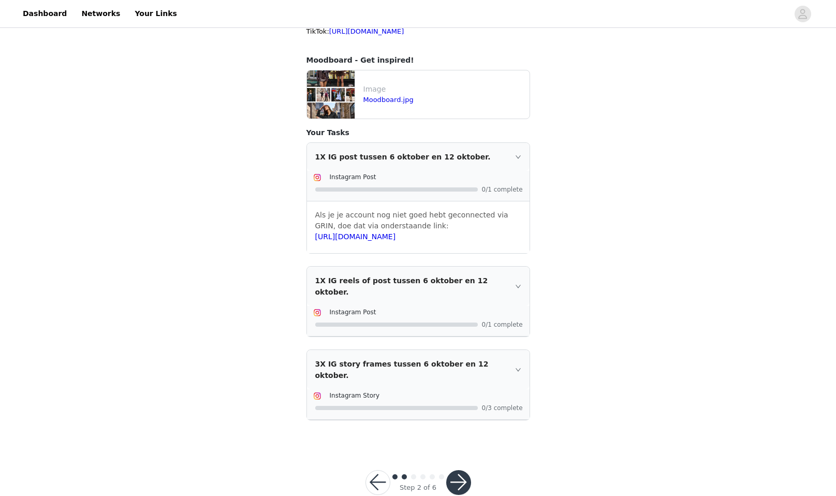
scroll to position [171, 0]
drag, startPoint x: 459, startPoint y: 454, endPoint x: 461, endPoint y: 448, distance: 6.9
click at [459, 470] on button "button" at bounding box center [458, 482] width 25 height 25
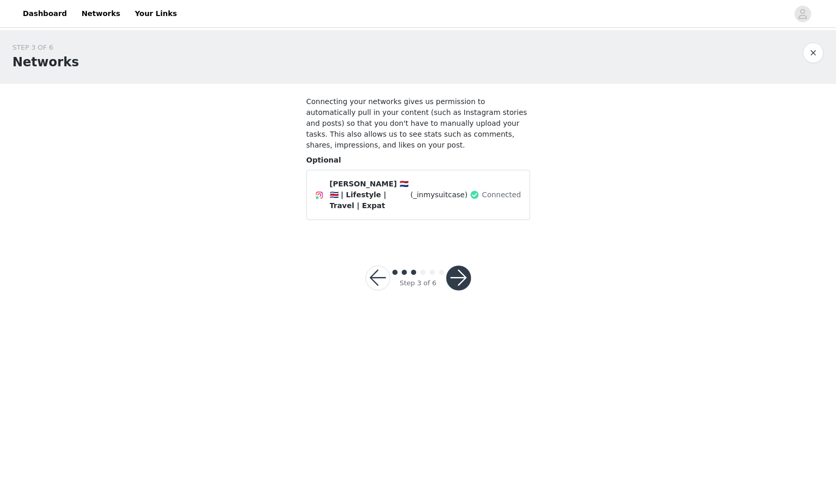
click at [452, 273] on button "button" at bounding box center [458, 277] width 25 height 25
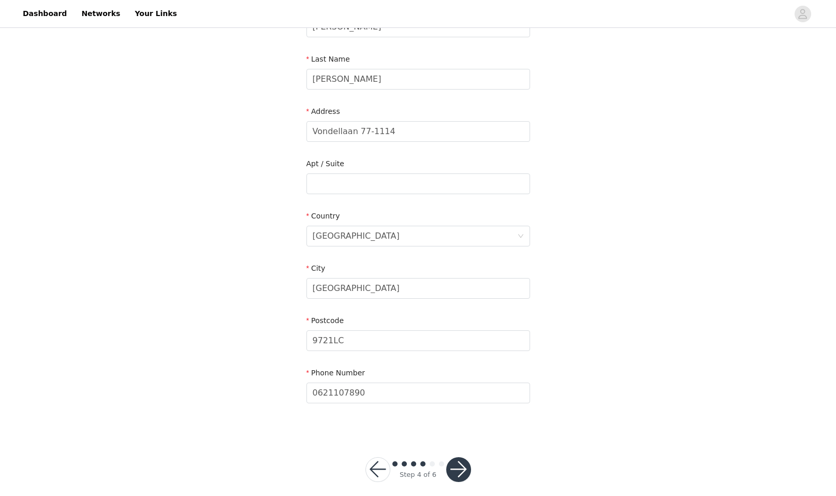
scroll to position [168, 0]
click at [465, 458] on button "button" at bounding box center [458, 470] width 25 height 25
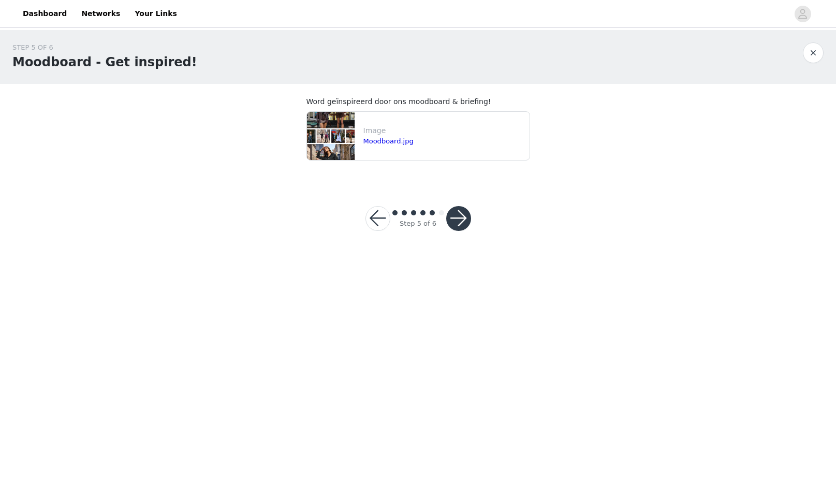
click at [469, 222] on button "button" at bounding box center [458, 218] width 25 height 25
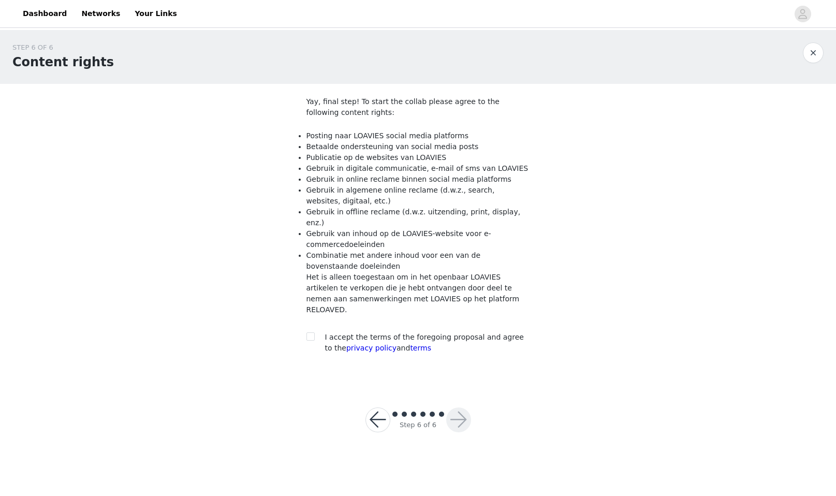
drag, startPoint x: 311, startPoint y: 315, endPoint x: 316, endPoint y: 317, distance: 5.3
click at [311, 332] on input "checkbox" at bounding box center [309, 335] width 7 height 7
checkbox input "true"
click at [456, 407] on button "button" at bounding box center [458, 419] width 25 height 25
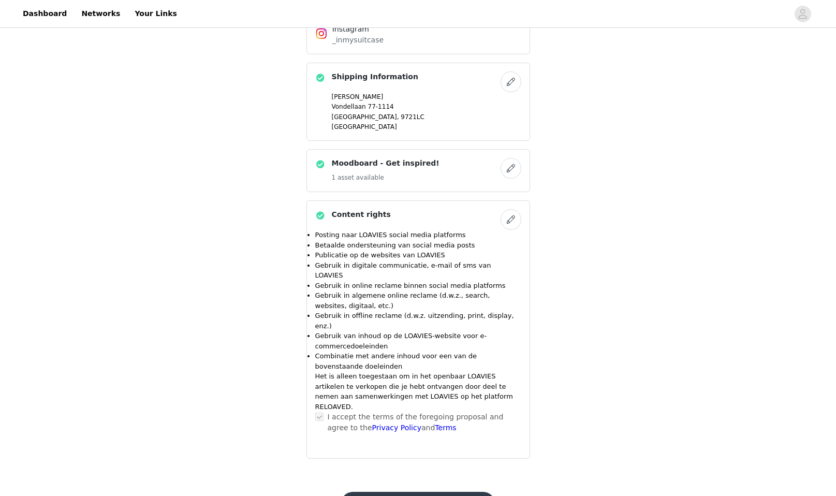
click at [461, 492] on button "Submit Proposal" at bounding box center [418, 504] width 155 height 25
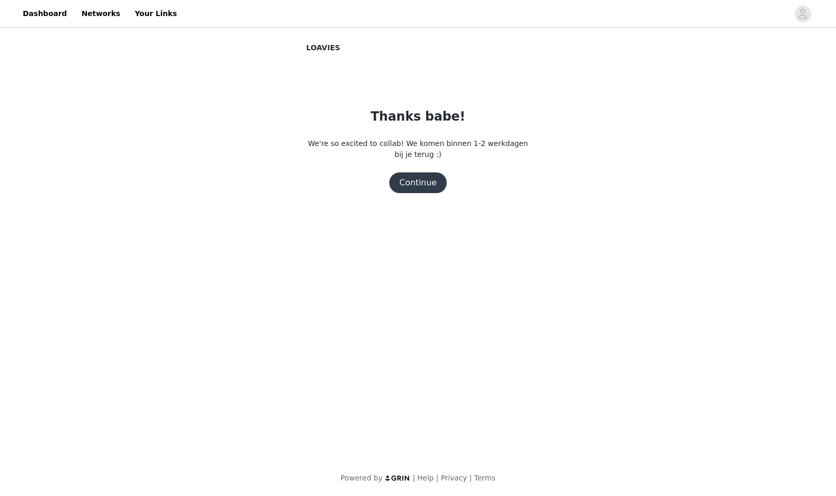
click at [418, 192] on button "Continue" at bounding box center [418, 182] width 58 height 21
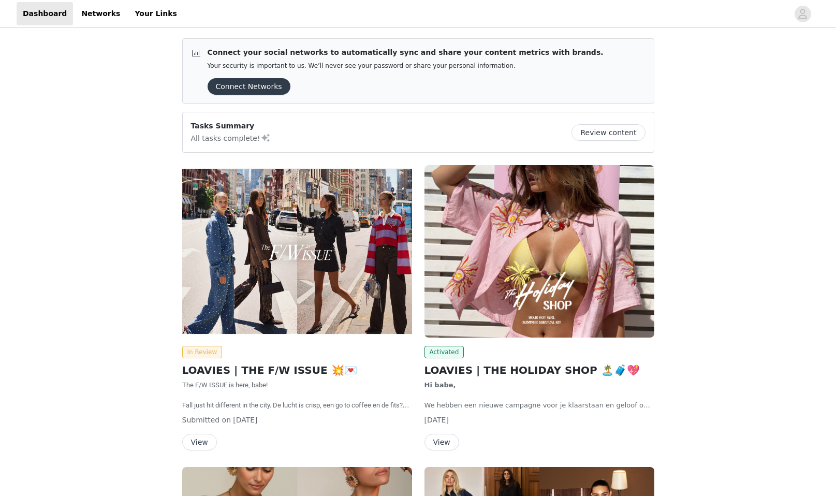
scroll to position [-8, 0]
